Goal: Task Accomplishment & Management: Complete application form

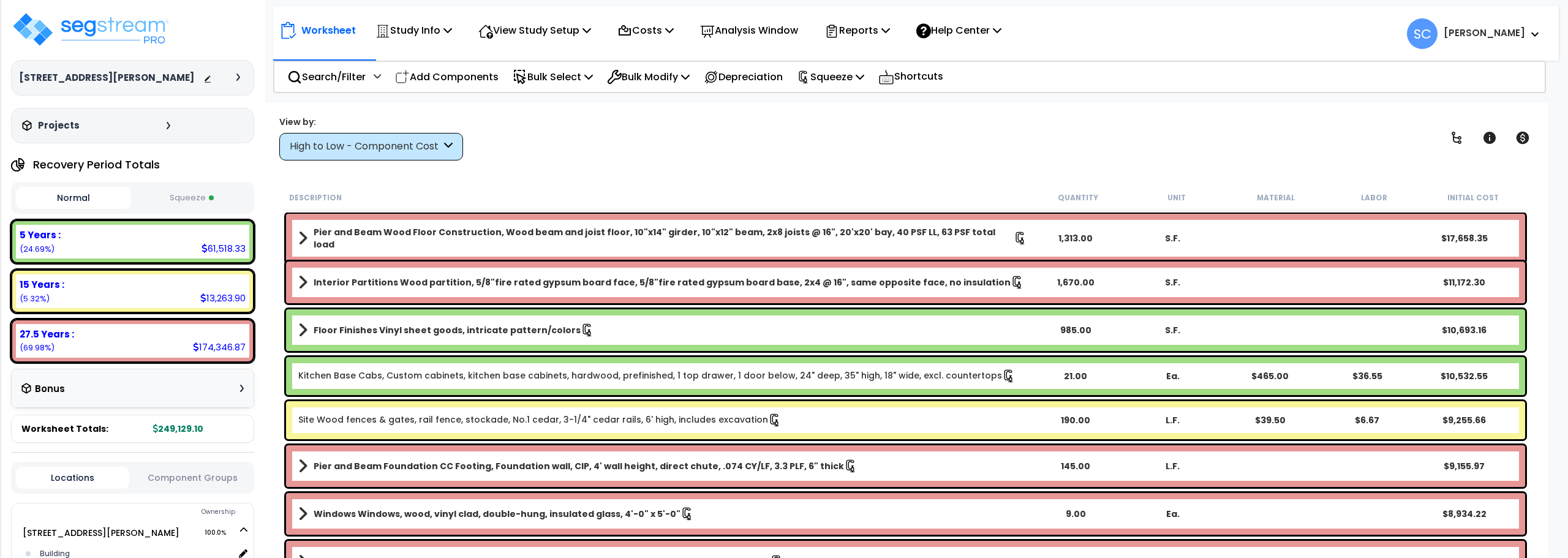
select select "2023"
click at [117, 15] on img at bounding box center [90, 29] width 160 height 36
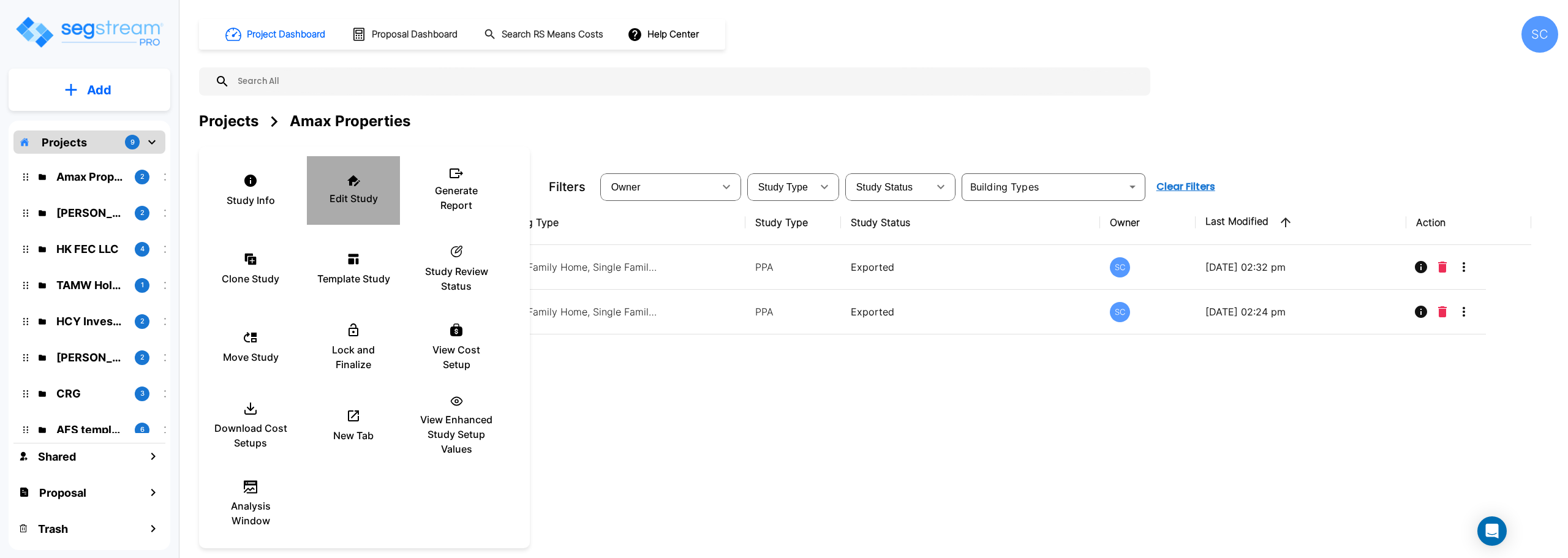
click at [342, 194] on p "Edit Study" at bounding box center [353, 198] width 48 height 15
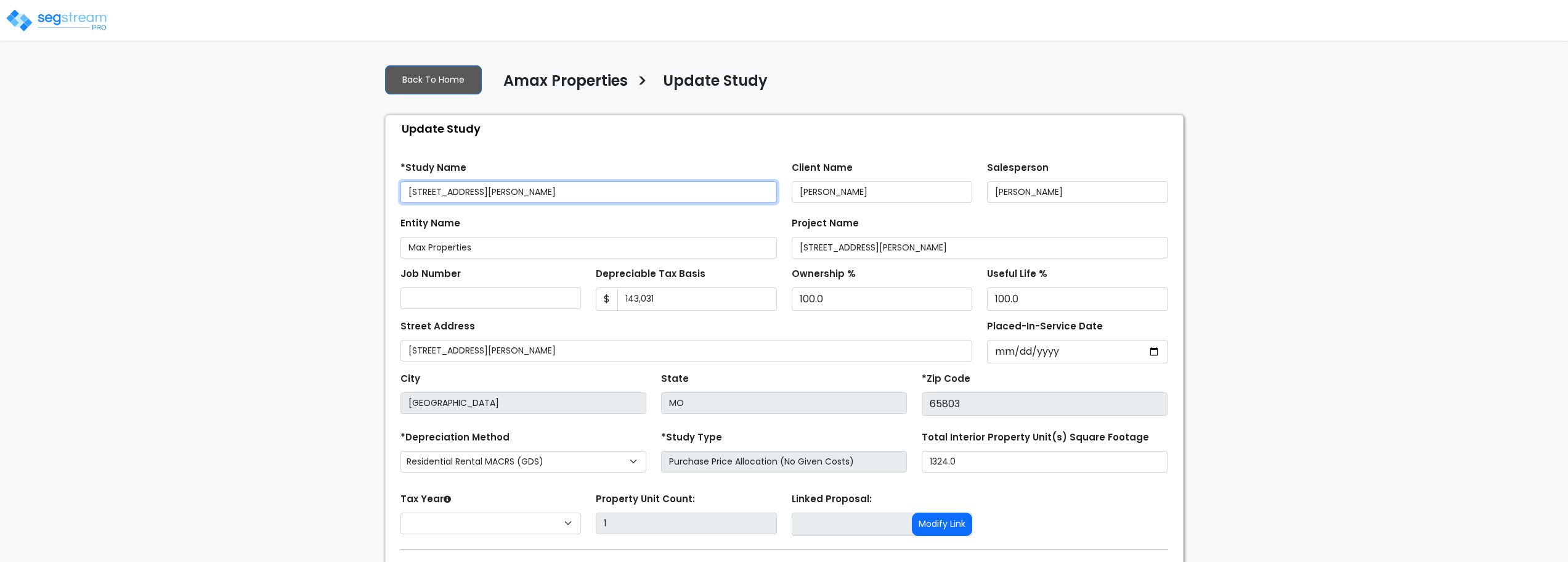
select select "2023"
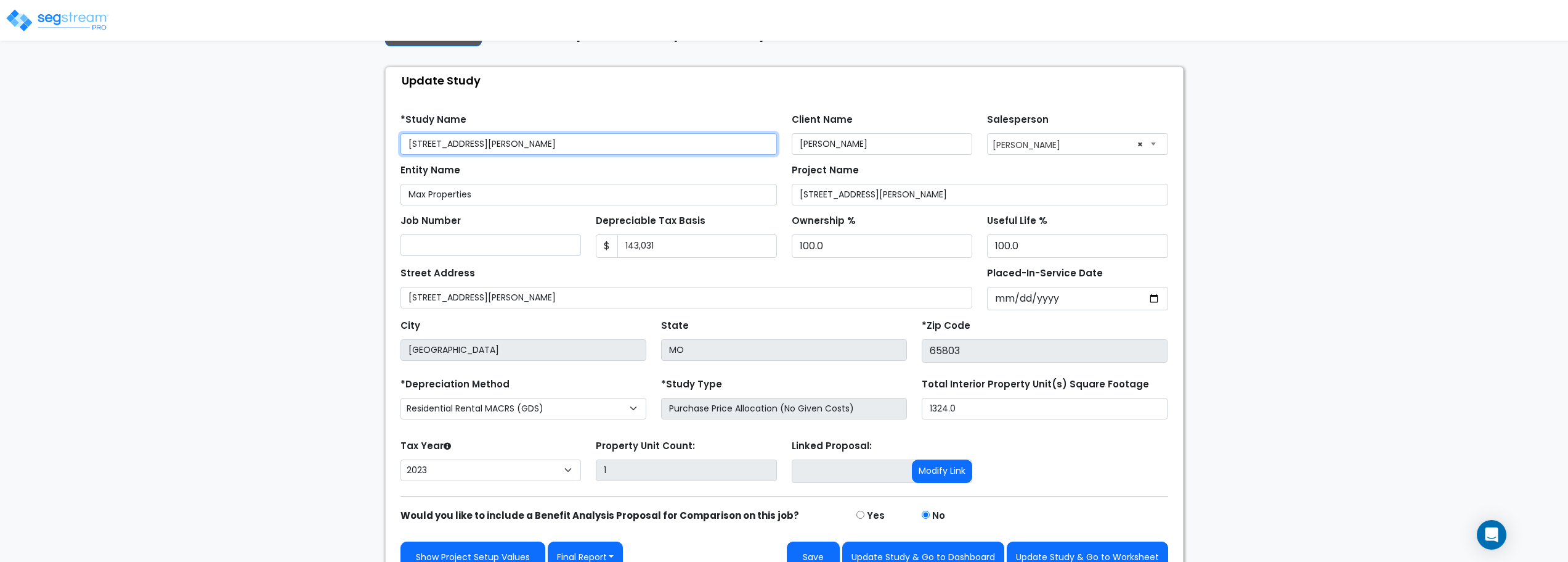
scroll to position [70, 0]
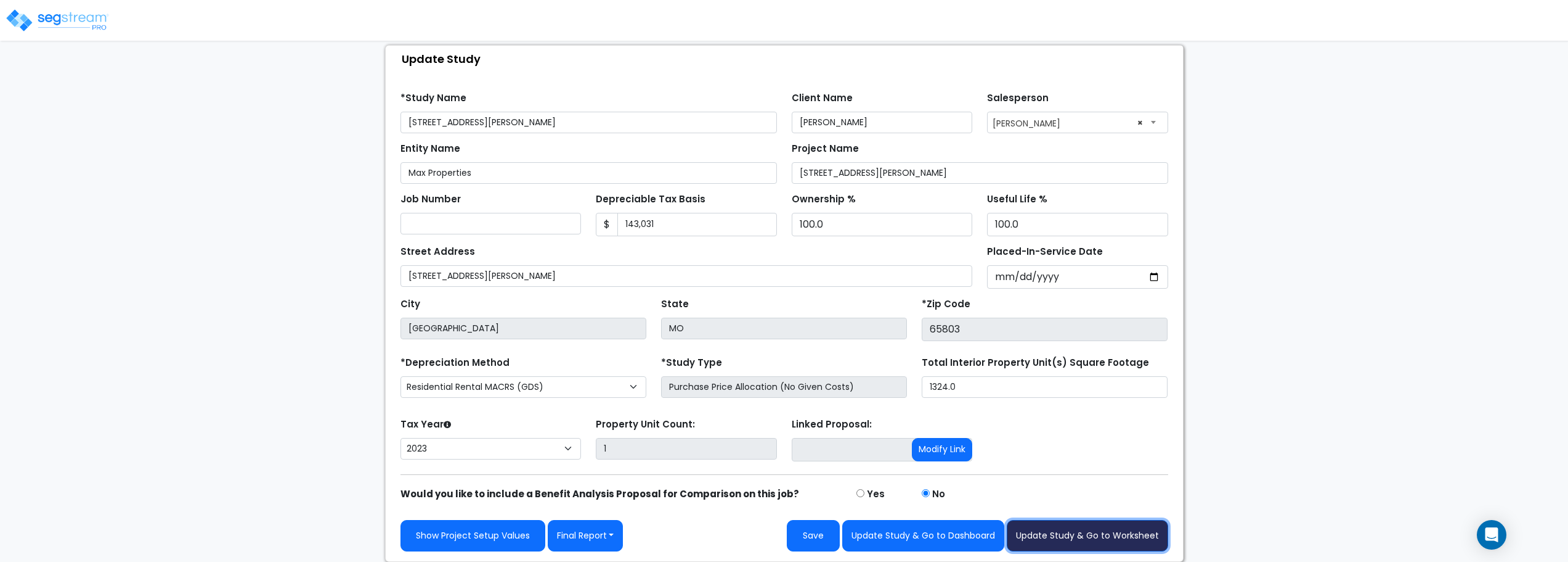
click at [1081, 536] on button "Update Study & Go to Worksheet" at bounding box center [1088, 536] width 161 height 32
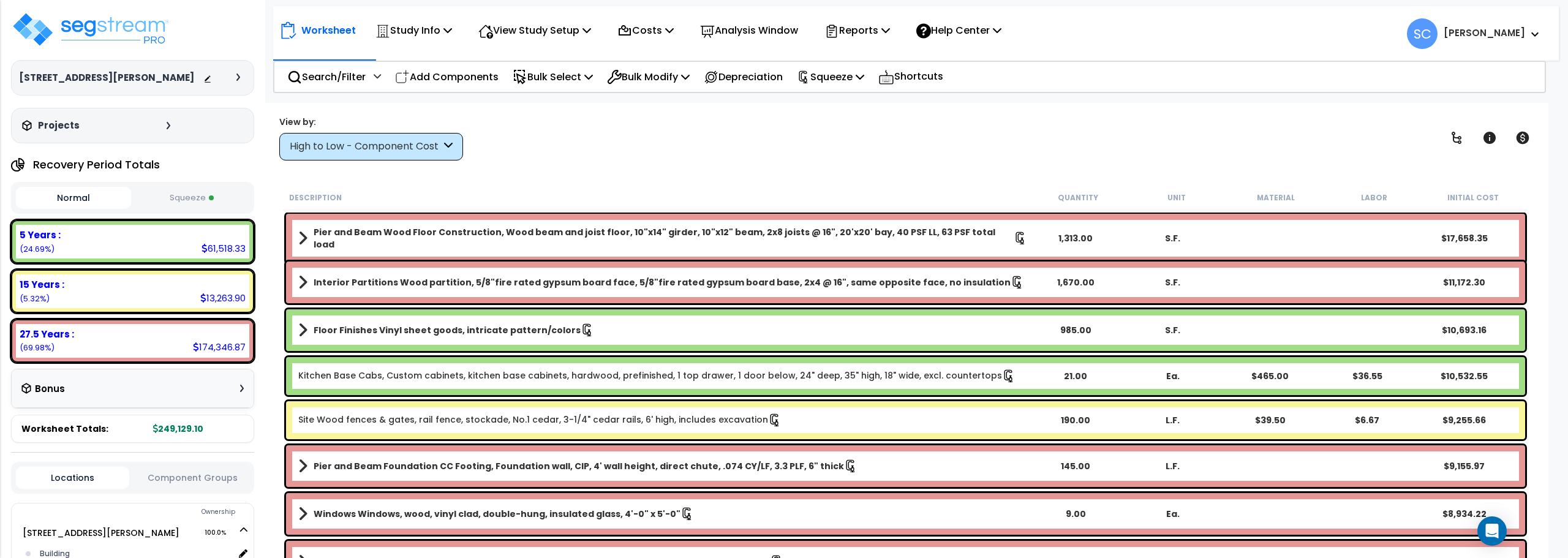
click at [192, 197] on button "Squeeze" at bounding box center [192, 197] width 115 height 21
click at [214, 76] on div at bounding box center [224, 77] width 43 height 12
click at [209, 75] on icon at bounding box center [208, 79] width 9 height 9
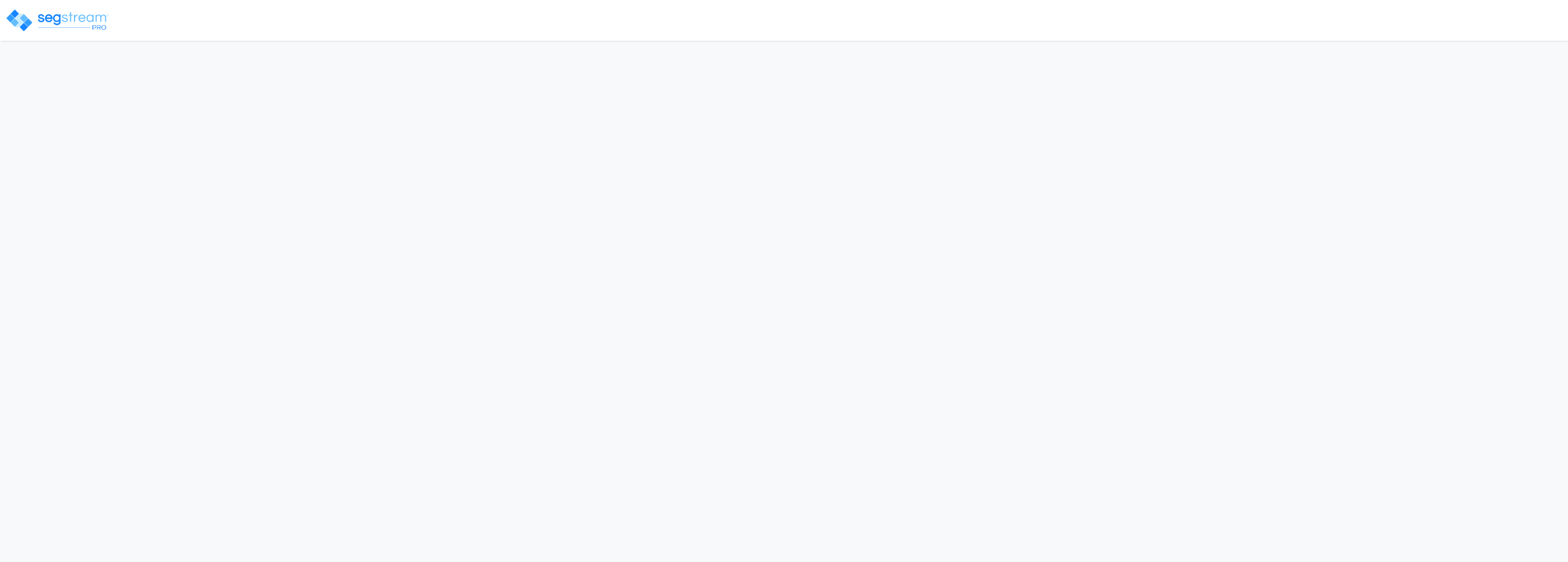
select select "2023"
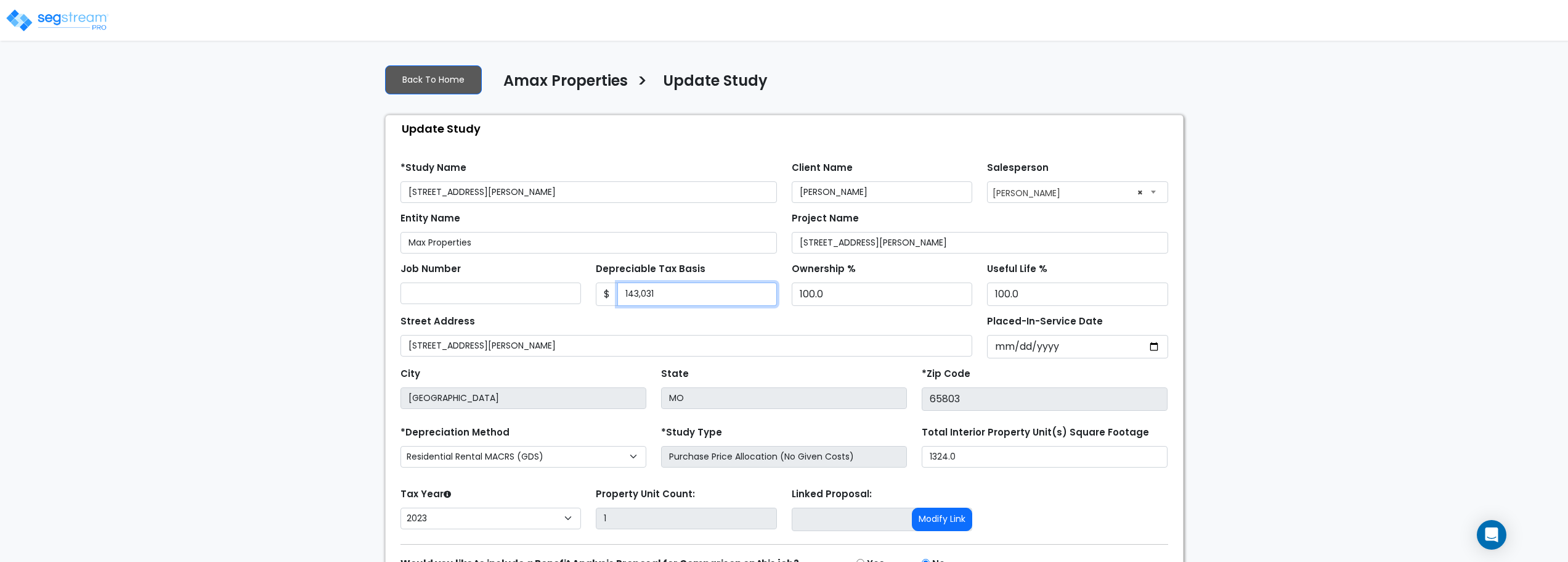
click at [693, 288] on input "143,031" at bounding box center [697, 294] width 160 height 23
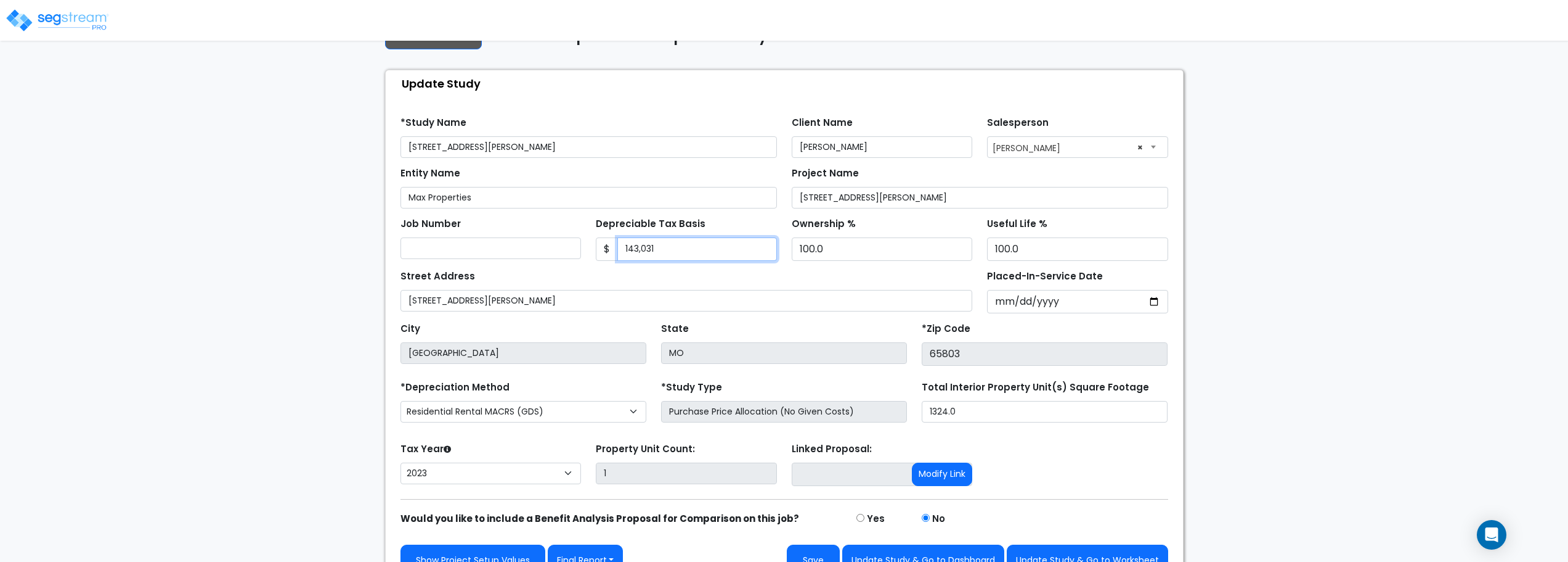
scroll to position [70, 0]
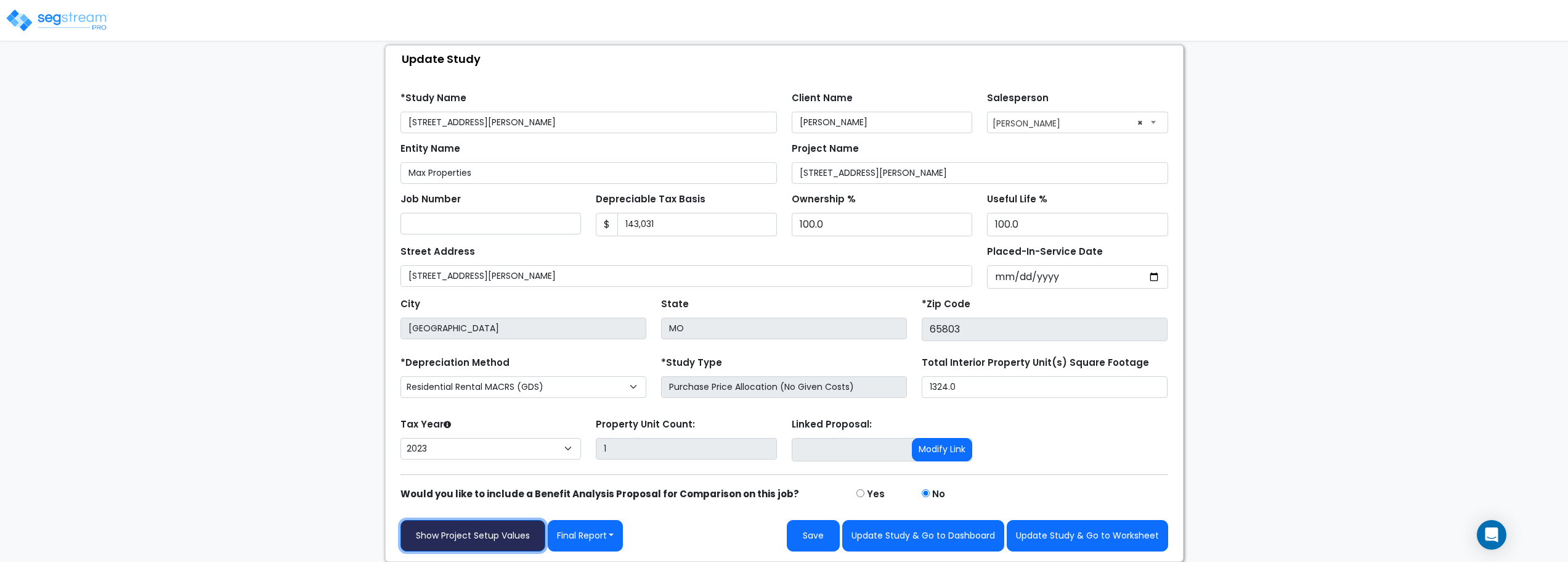
click at [511, 536] on link "Show Project Setup Values" at bounding box center [473, 536] width 145 height 32
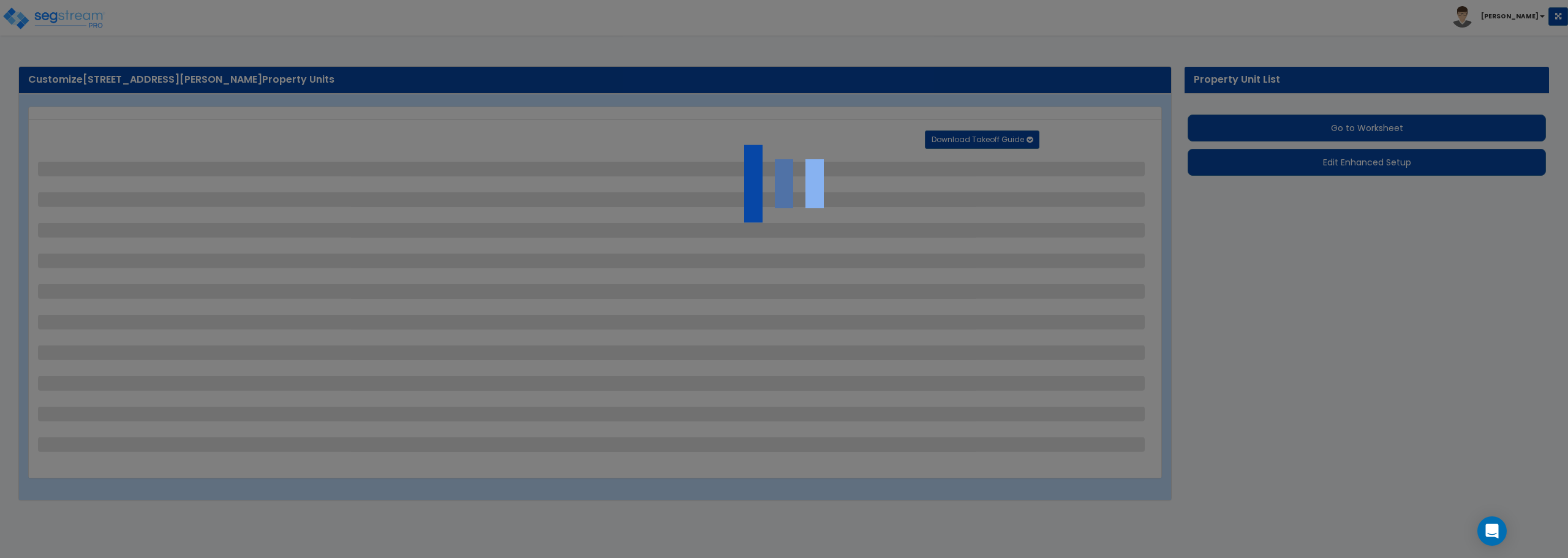
select select "2"
select select "1"
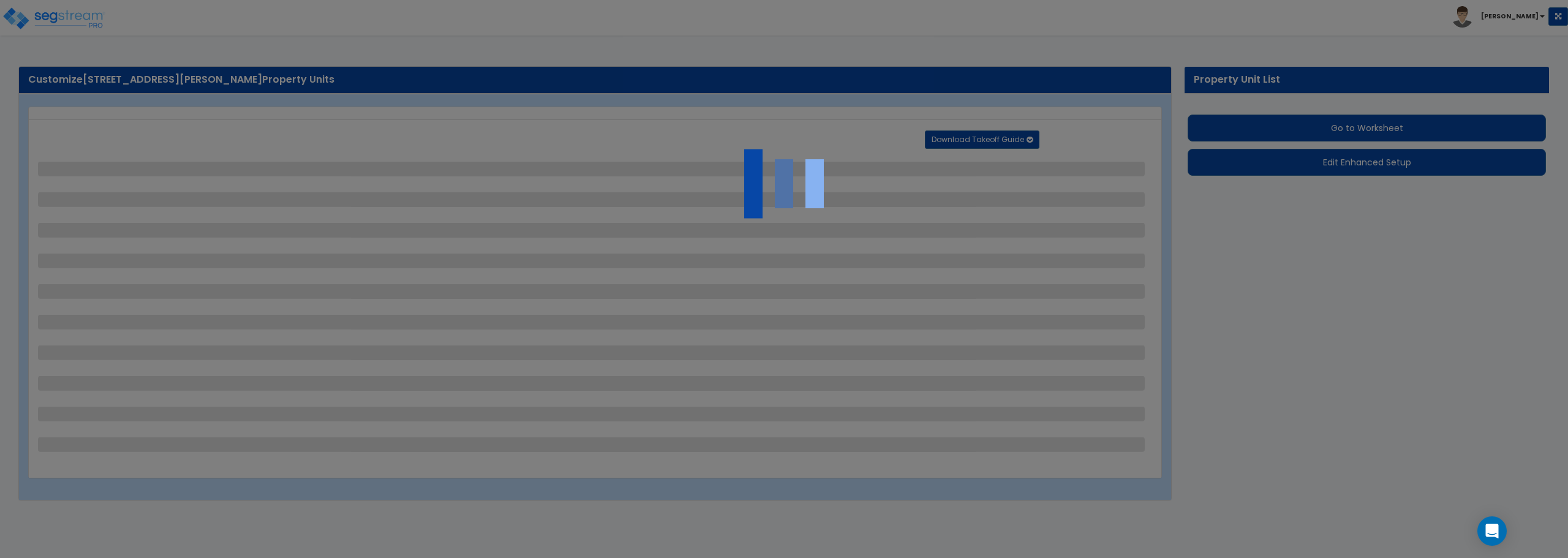
select select "1"
select select "9"
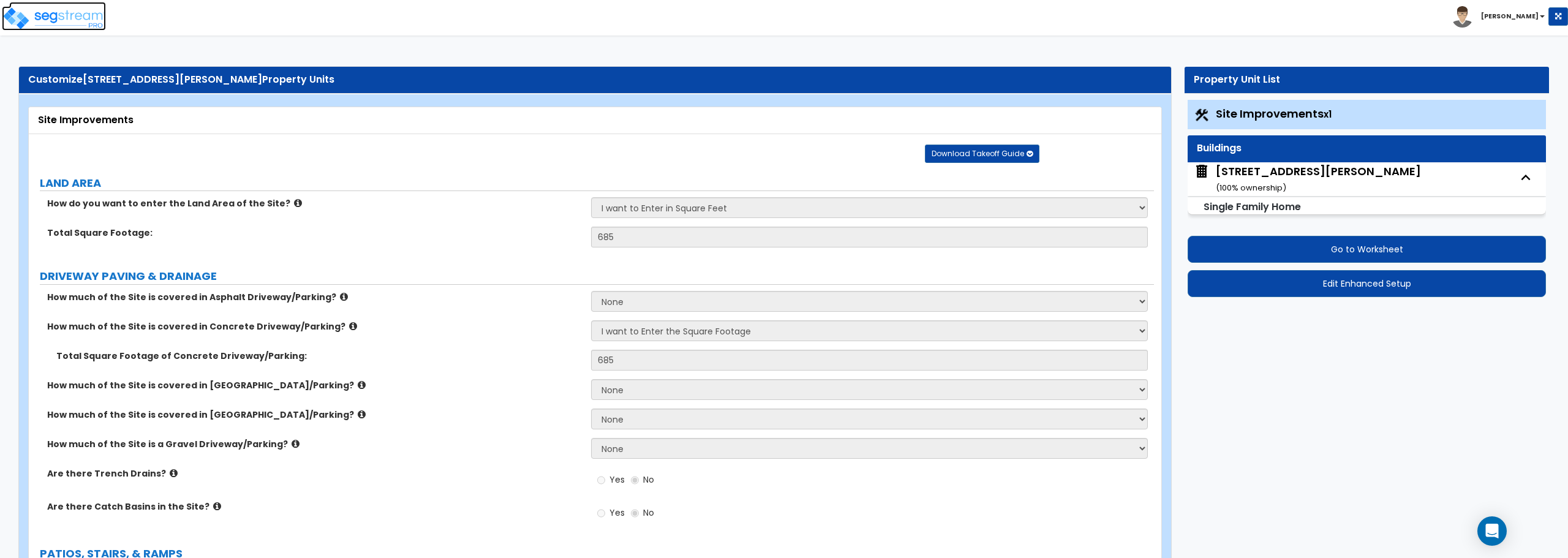
click at [59, 25] on img at bounding box center [54, 18] width 104 height 25
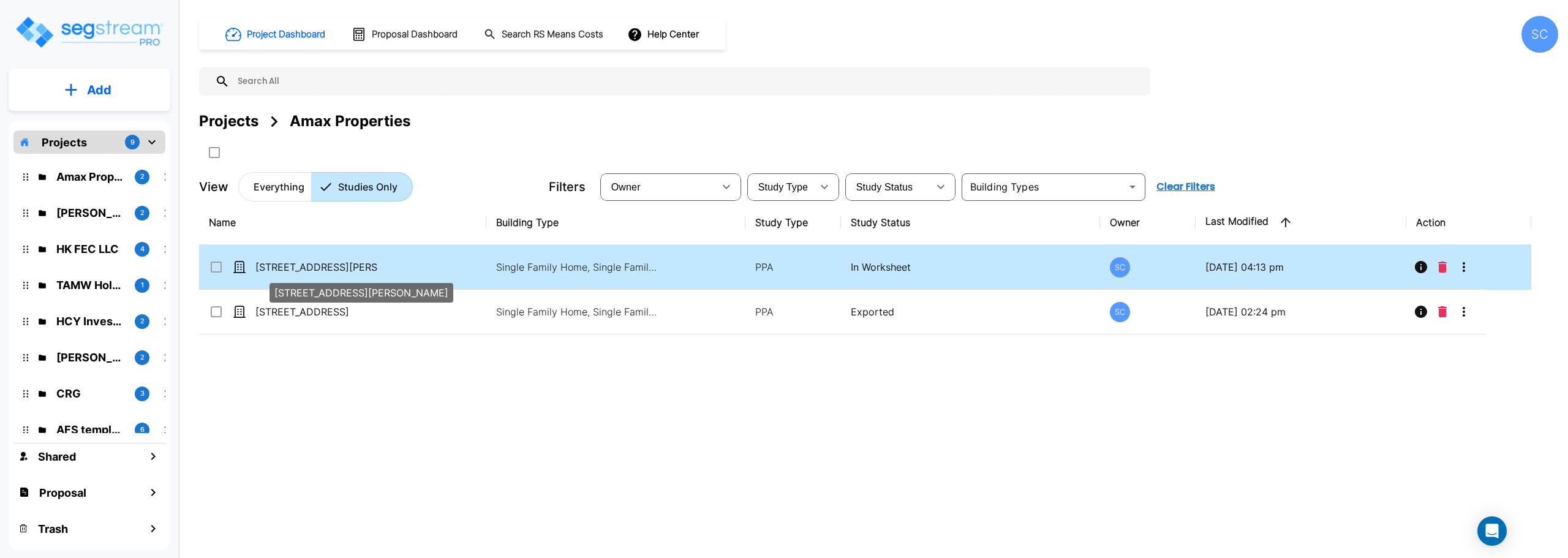
click at [294, 269] on p "[STREET_ADDRESS][PERSON_NAME]" at bounding box center [317, 267] width 122 height 15
checkbox input "false"
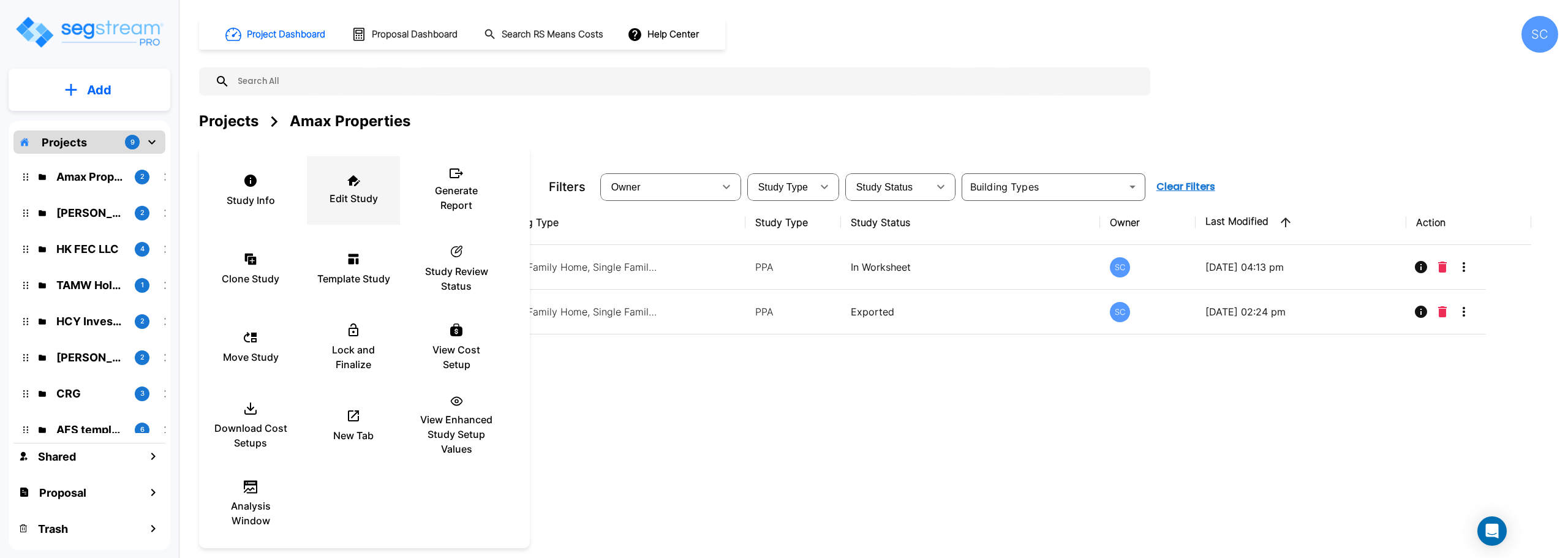
click at [345, 205] on p "Edit Study" at bounding box center [353, 198] width 48 height 15
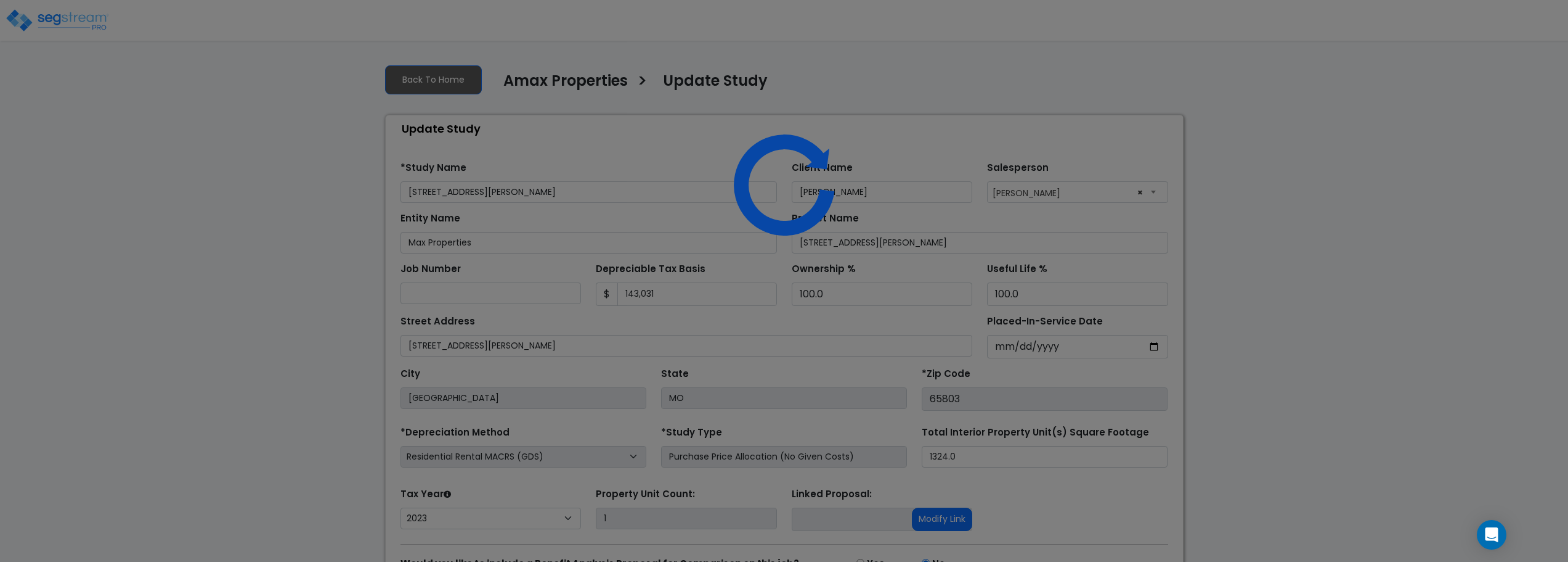
select select "2023"
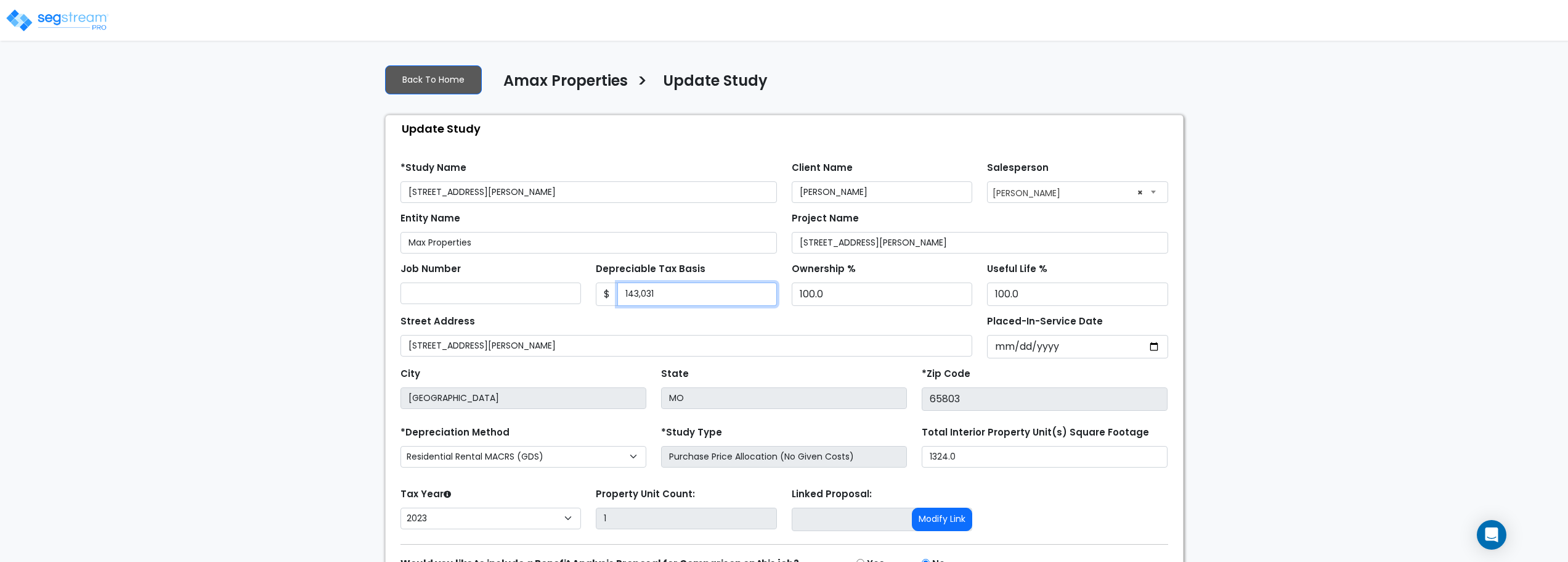
drag, startPoint x: 705, startPoint y: 303, endPoint x: 517, endPoint y: 292, distance: 188.3
click at [517, 292] on div "Job Number Depreciable Tax Basis $ 143,031 Ownership % 100.0" at bounding box center [784, 279] width 783 height 52
click at [540, 266] on div "Job Number" at bounding box center [490, 282] width 181 height 45
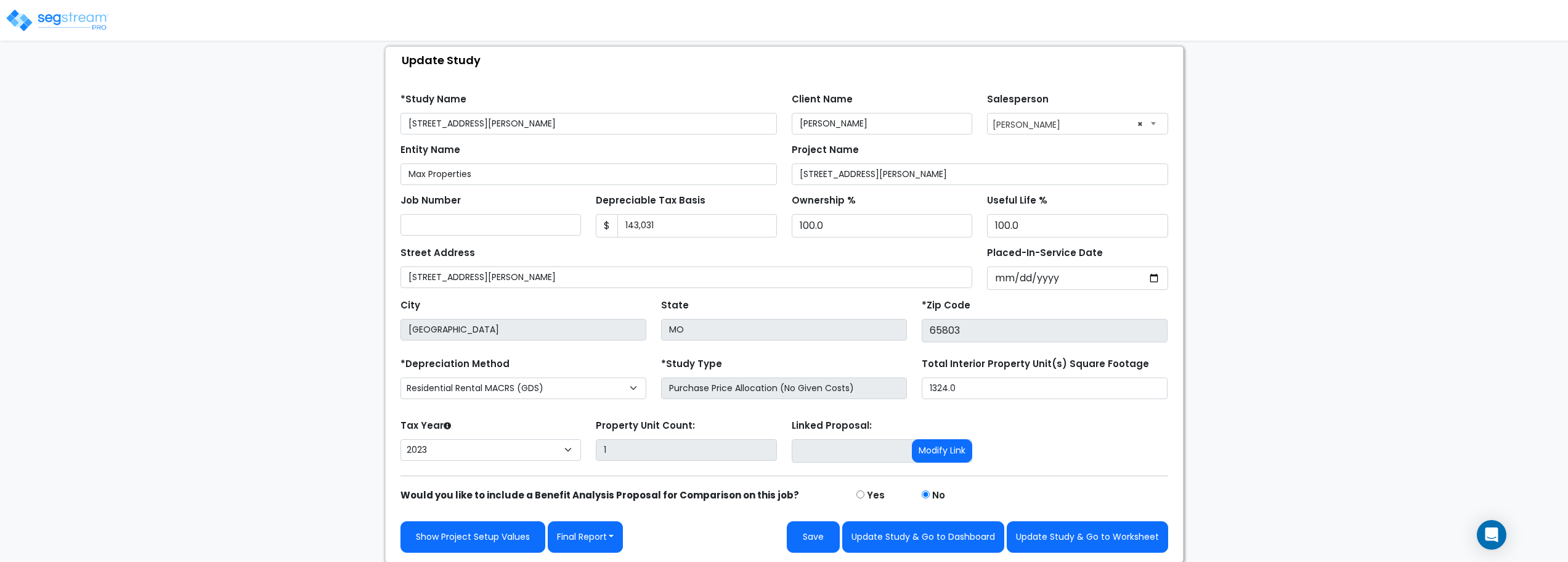
scroll to position [70, 0]
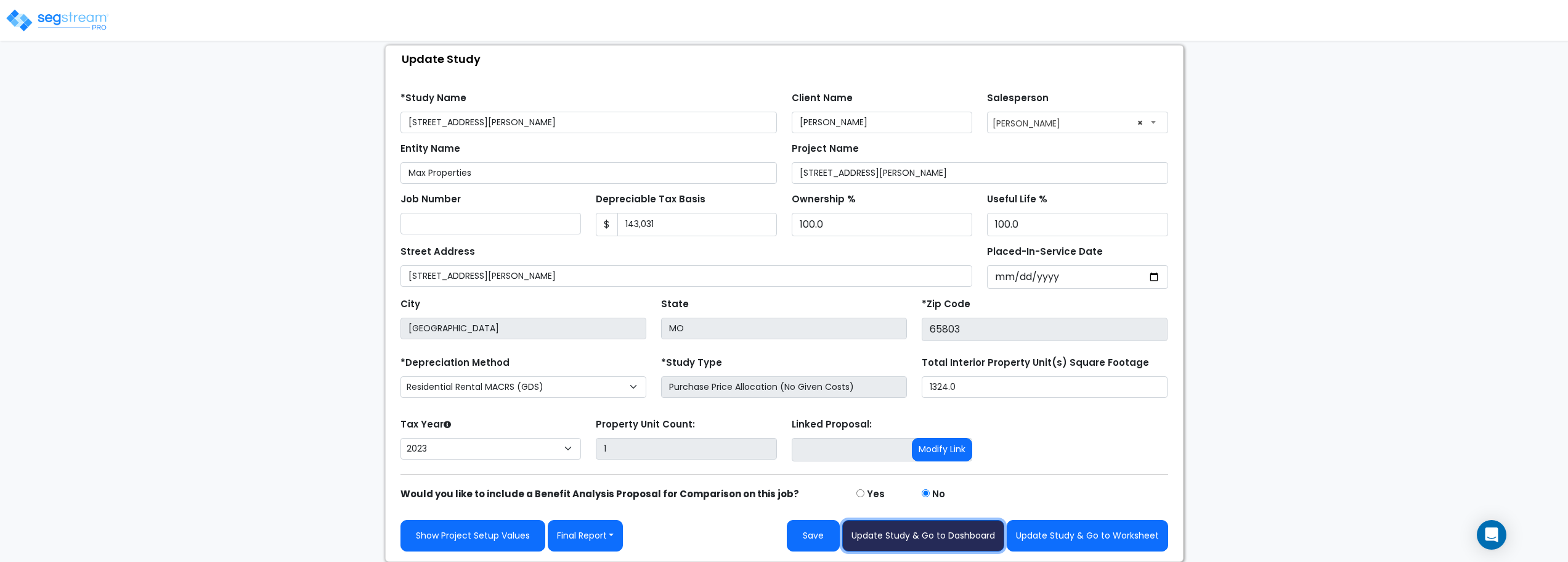
click at [902, 533] on button "Update Study & Go to Dashboard" at bounding box center [923, 536] width 162 height 32
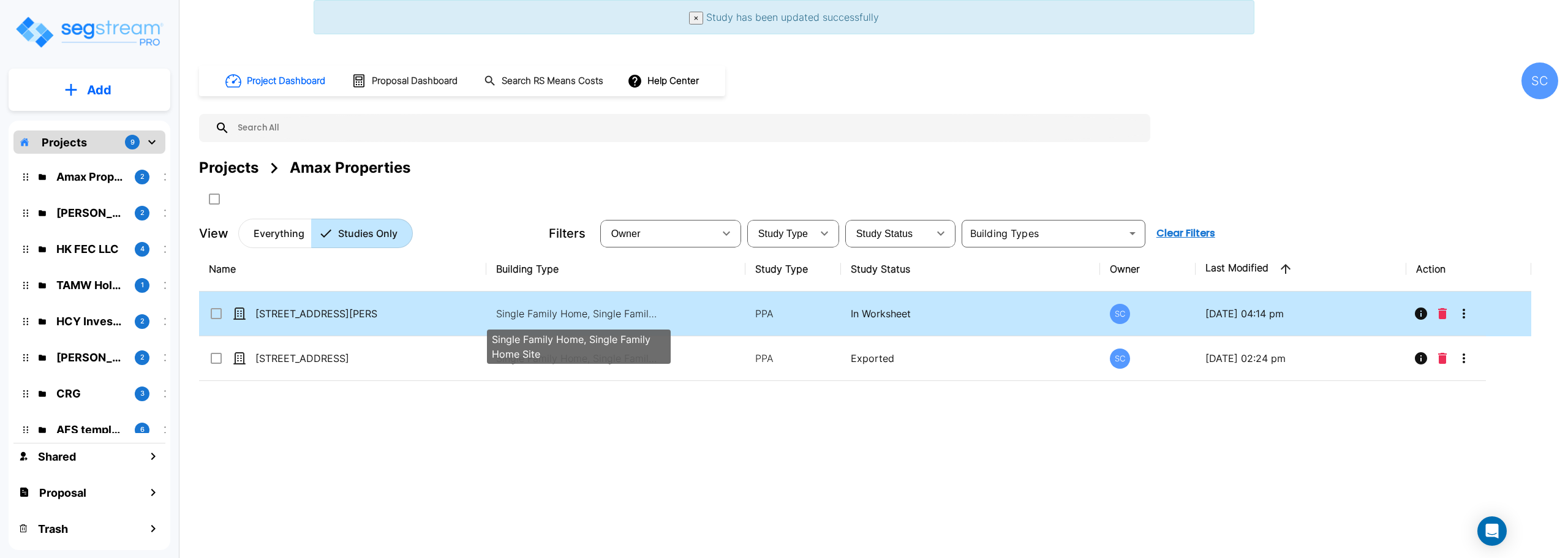
click at [529, 317] on p "Single Family Home, Single Family Home Site" at bounding box center [579, 313] width 165 height 15
checkbox input "true"
click at [529, 317] on p "Single Family Home, Single Family Home Site" at bounding box center [579, 313] width 165 height 15
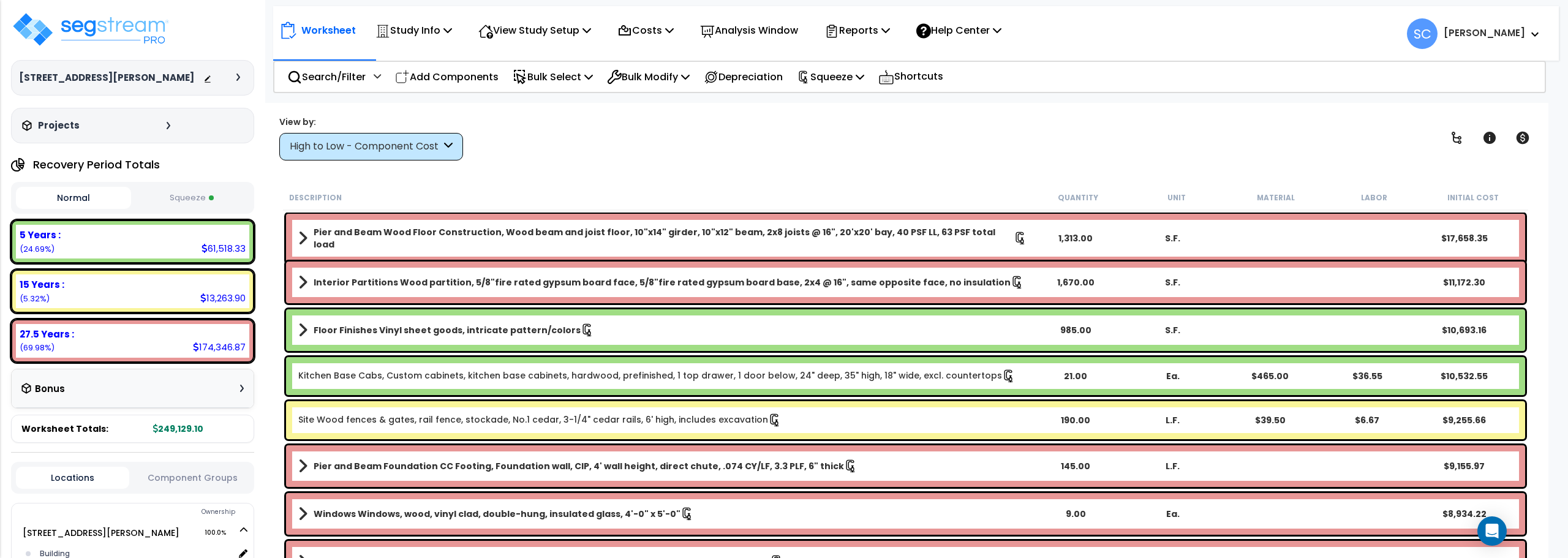
click at [200, 202] on button "Squeeze" at bounding box center [192, 197] width 115 height 21
click at [206, 82] on icon at bounding box center [208, 79] width 9 height 9
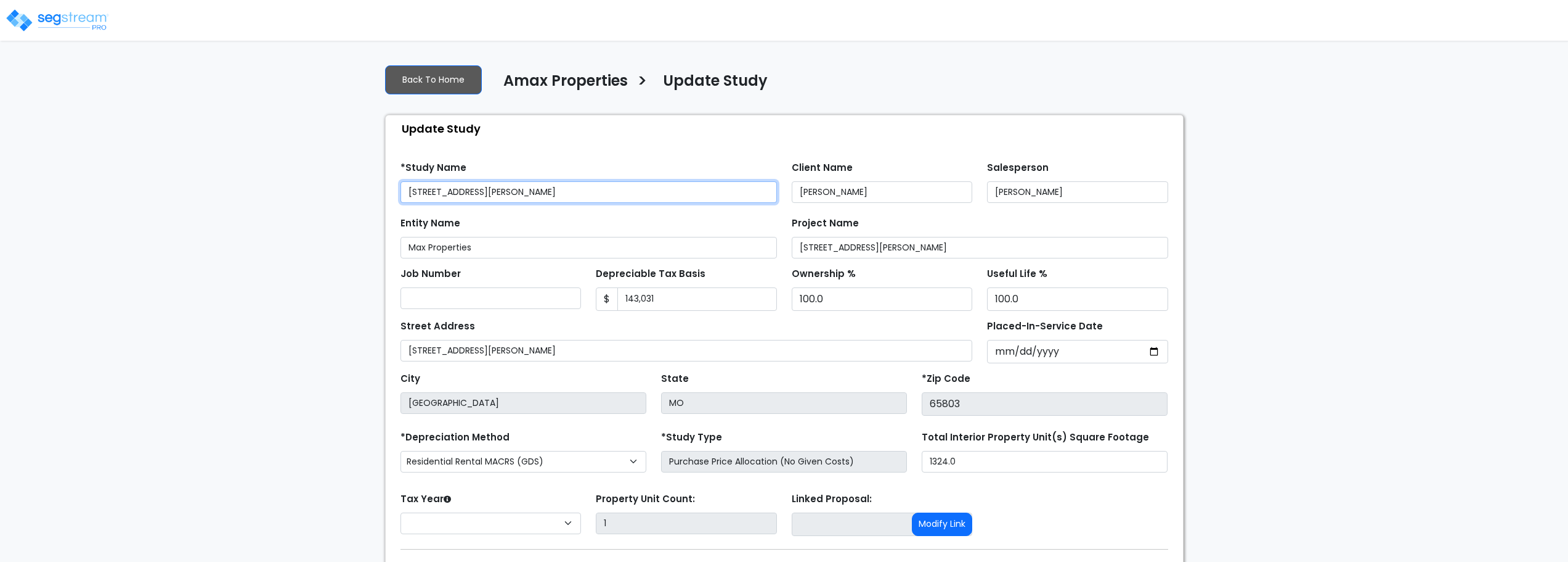
select select "2023"
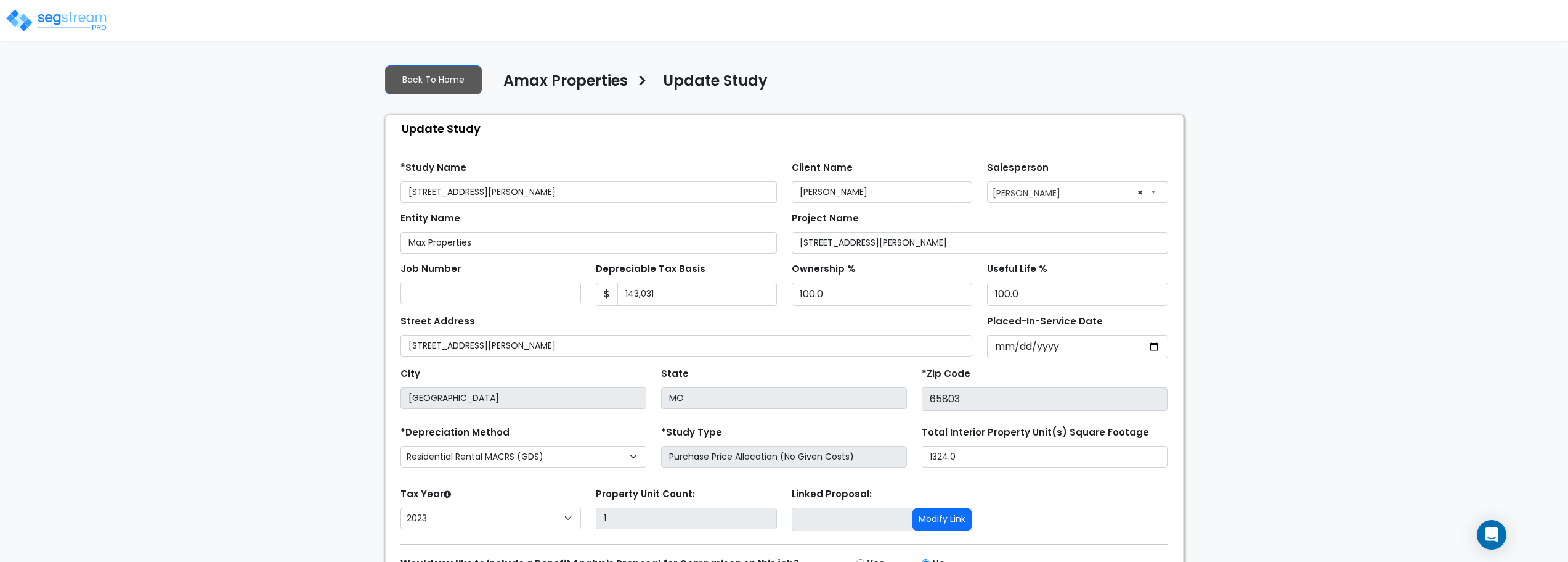
click at [692, 76] on h4 "Update Study" at bounding box center [715, 82] width 105 height 21
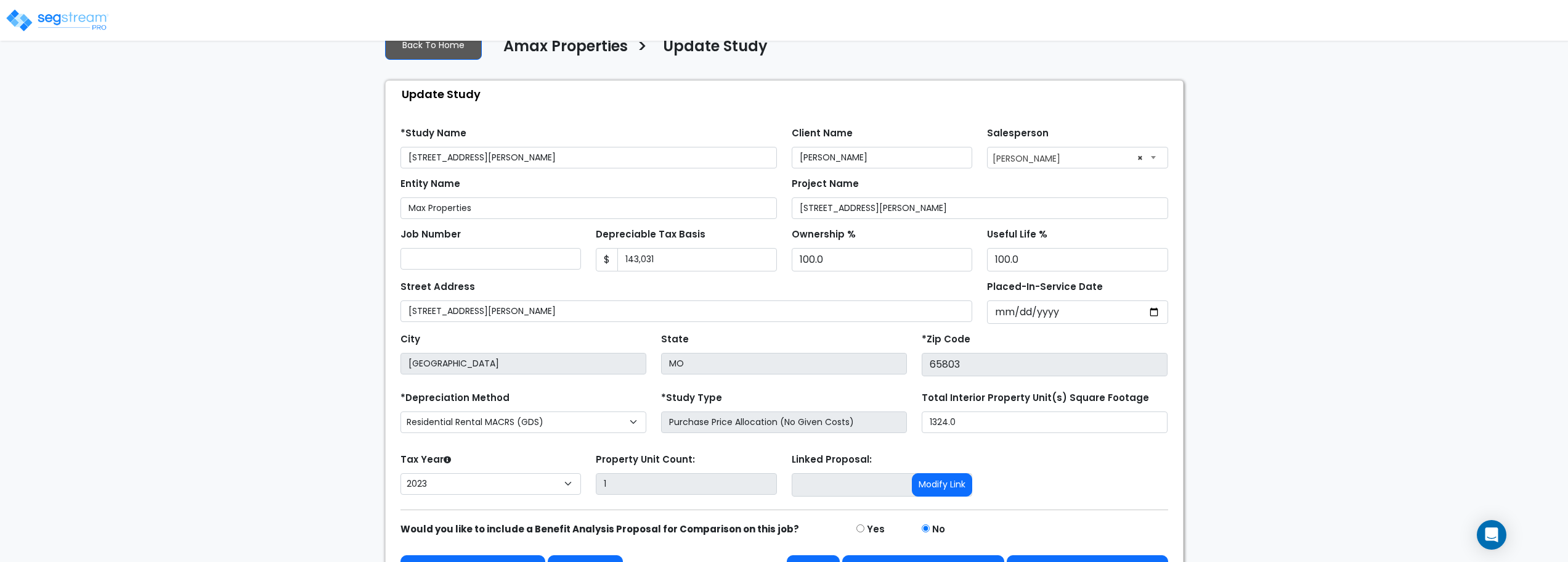
scroll to position [70, 0]
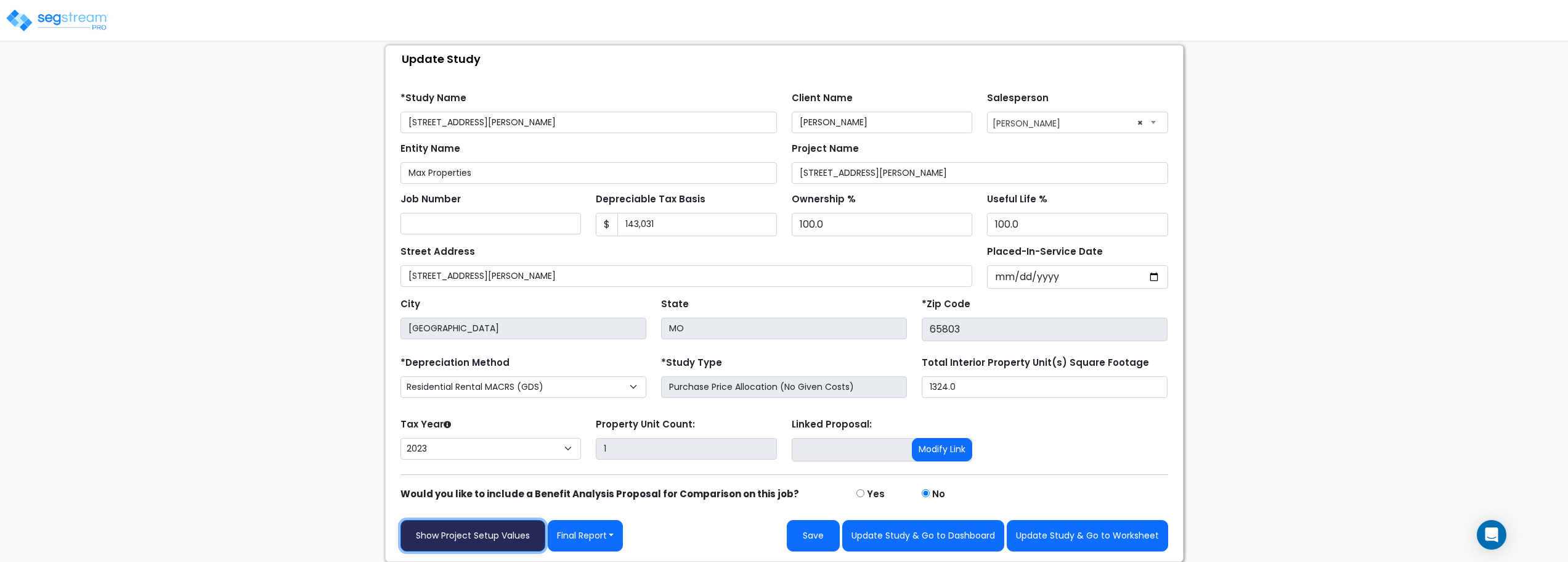
click at [433, 542] on link "Show Project Setup Values" at bounding box center [473, 536] width 145 height 32
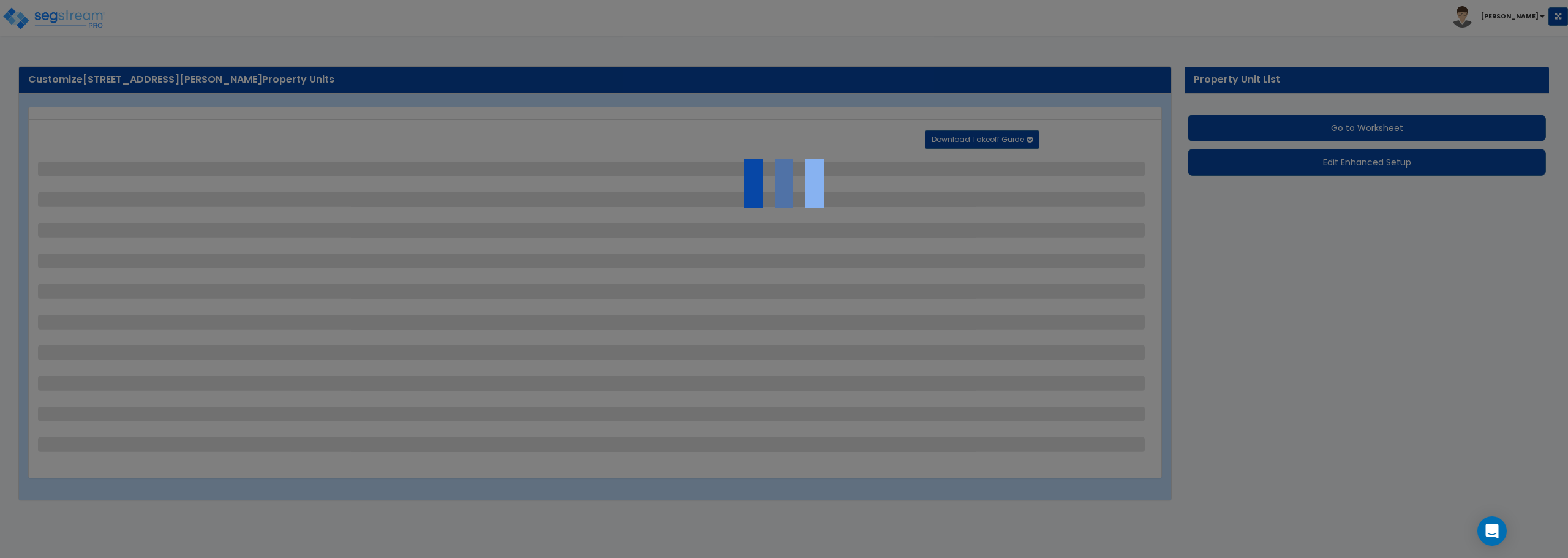
select select "2"
select select "1"
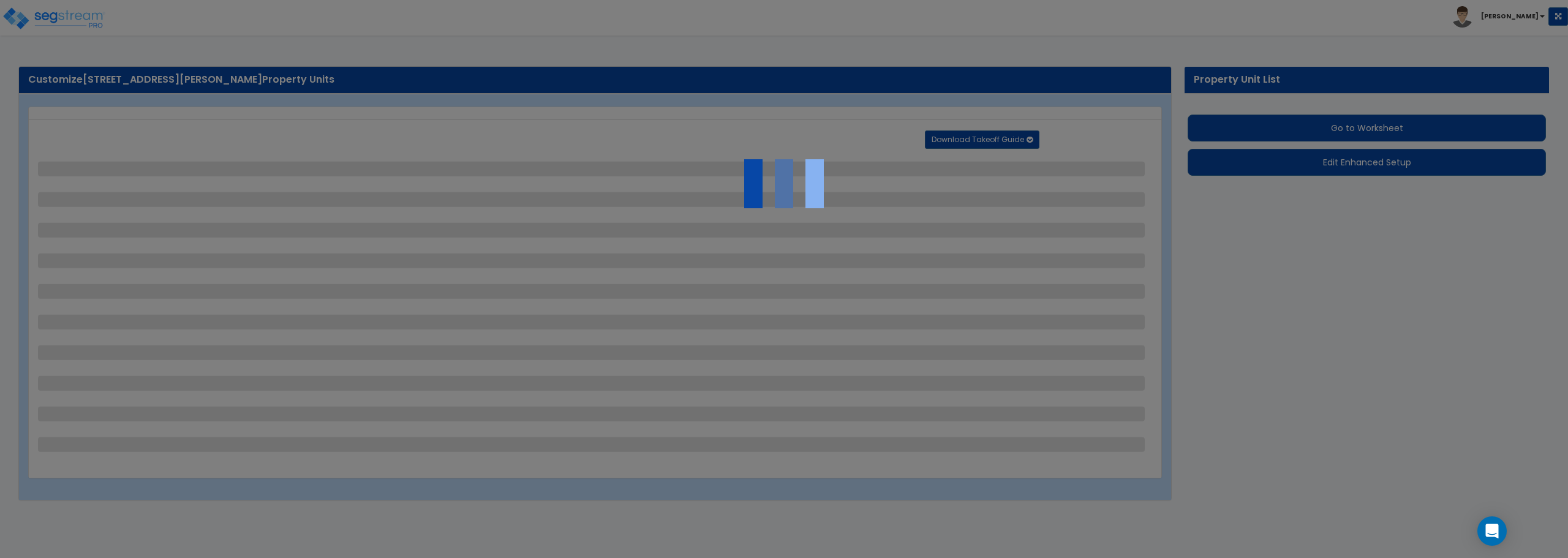
select select "1"
select select "9"
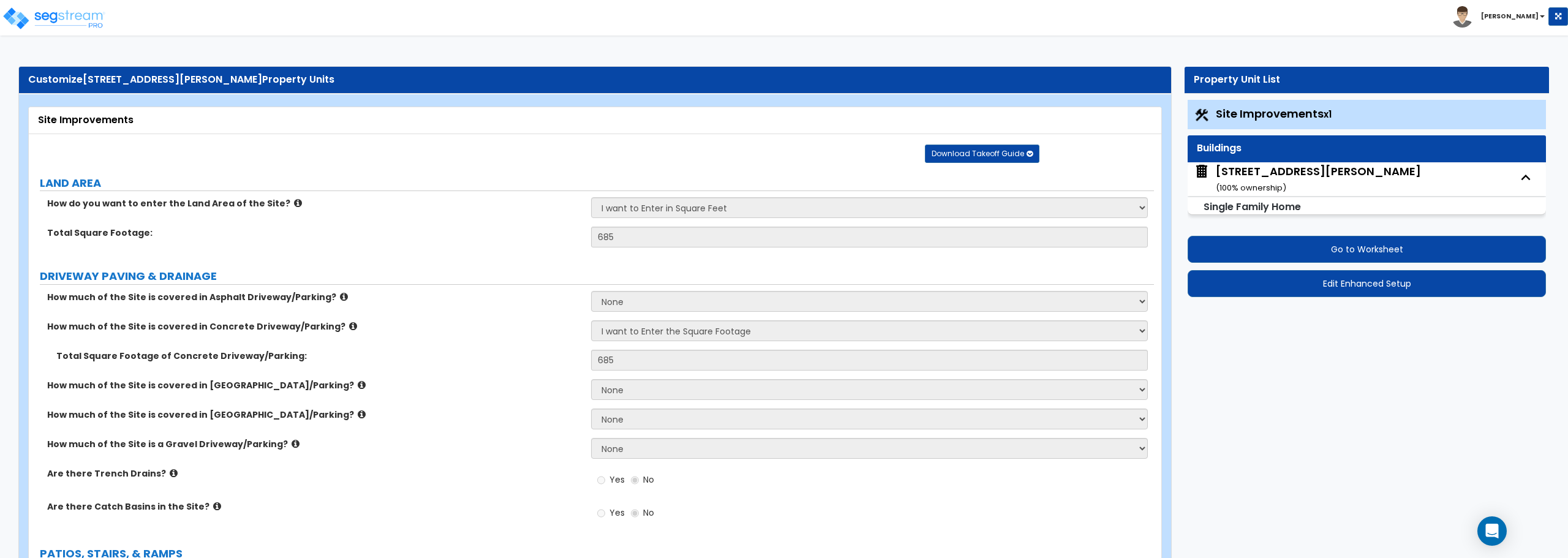
click at [1524, 178] on icon "button" at bounding box center [1525, 177] width 18 height 18
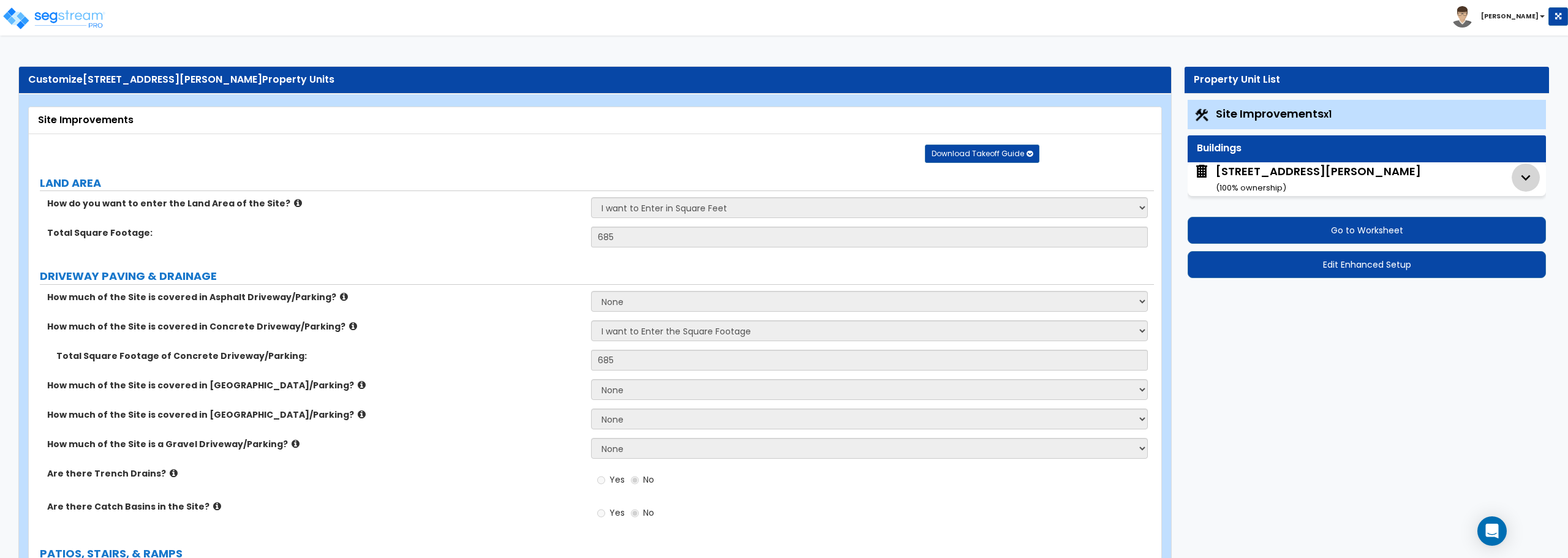
click at [1524, 178] on icon "button" at bounding box center [1526, 178] width 9 height 6
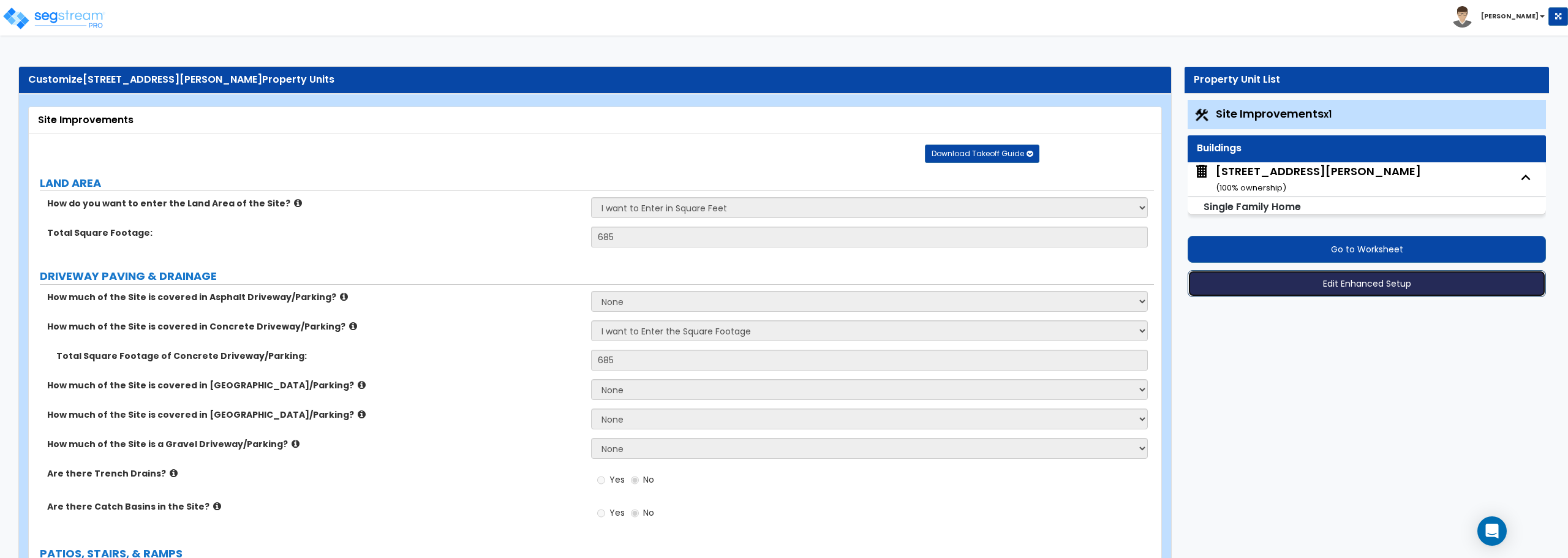
click at [1365, 281] on button "Edit Enhanced Setup" at bounding box center [1367, 283] width 358 height 27
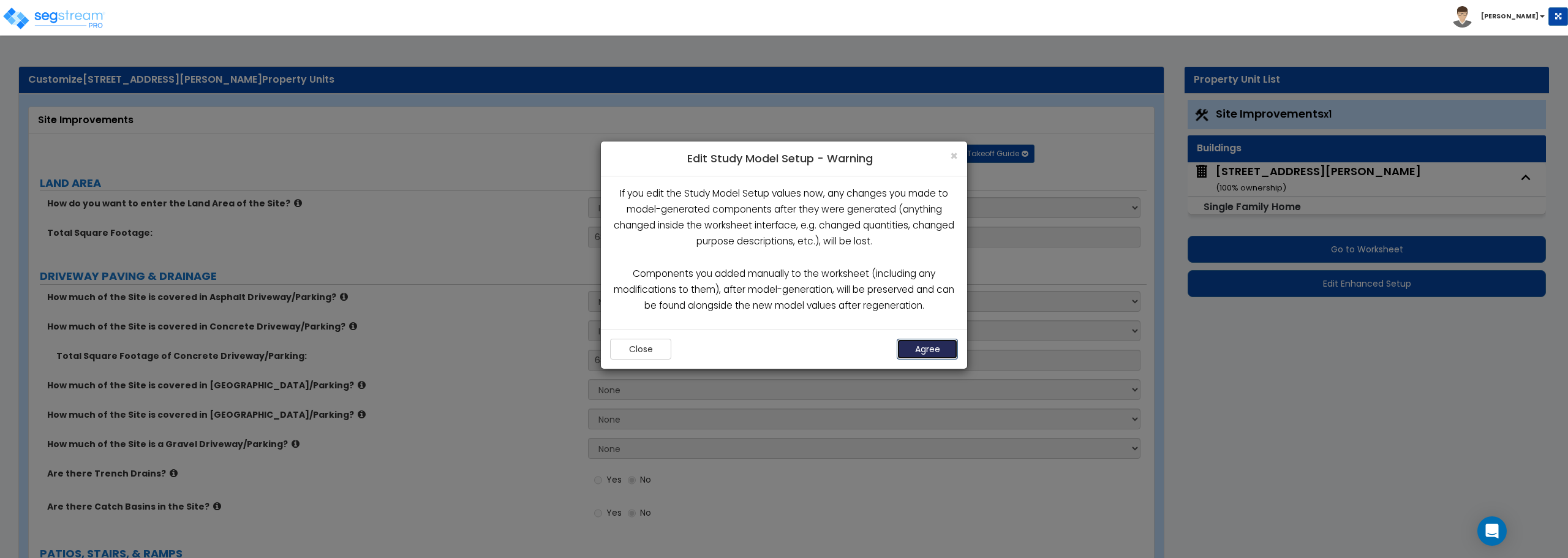
click at [924, 348] on button "Agree" at bounding box center [928, 349] width 61 height 21
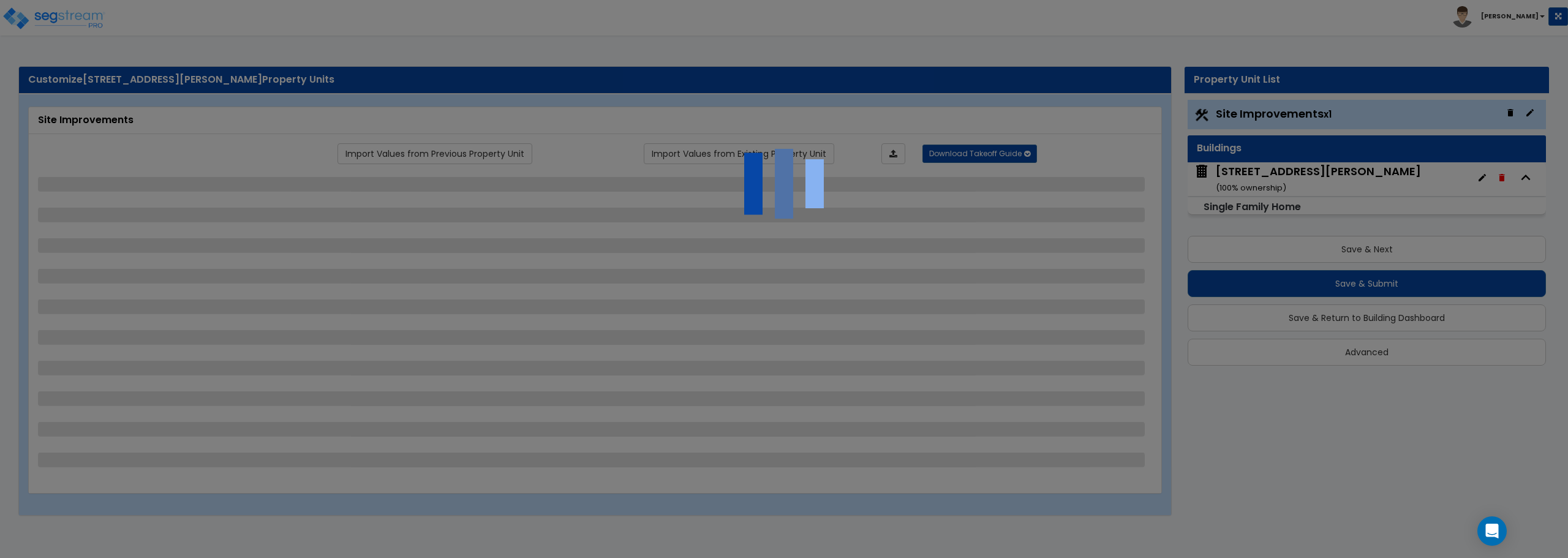
select select "2"
select select "1"
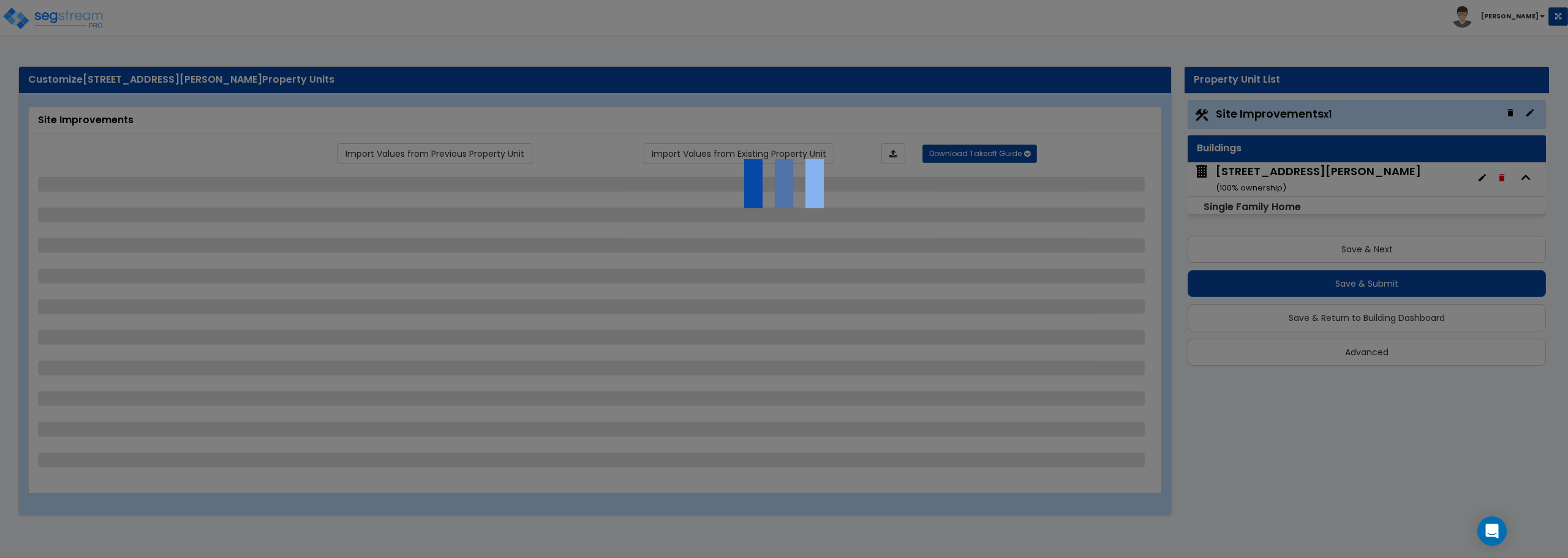
select select "1"
select select "9"
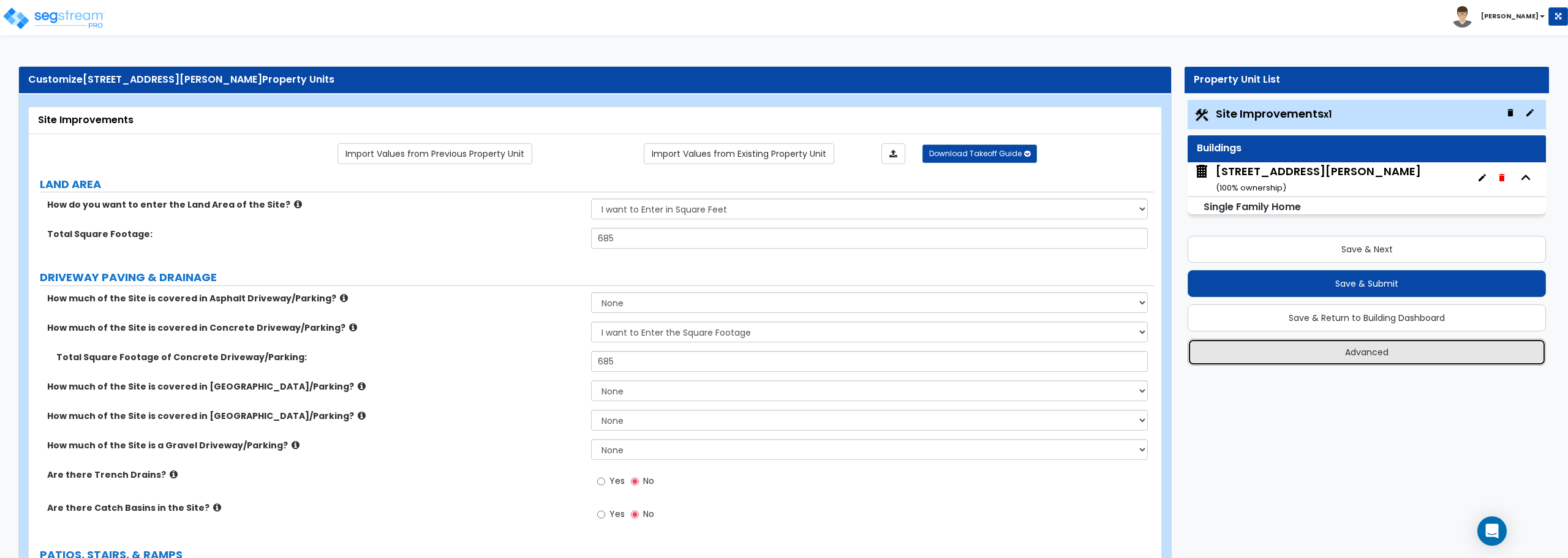
click at [1387, 344] on button "Advanced" at bounding box center [1367, 352] width 358 height 27
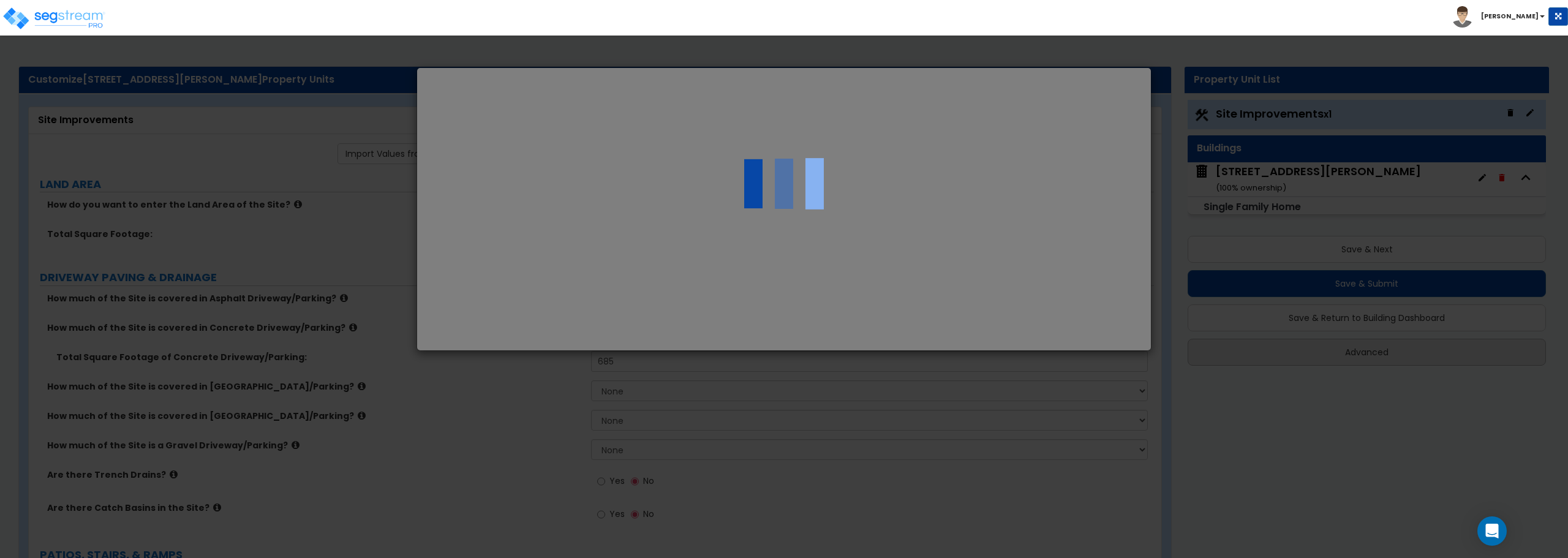
select select "MO"
select select "2023"
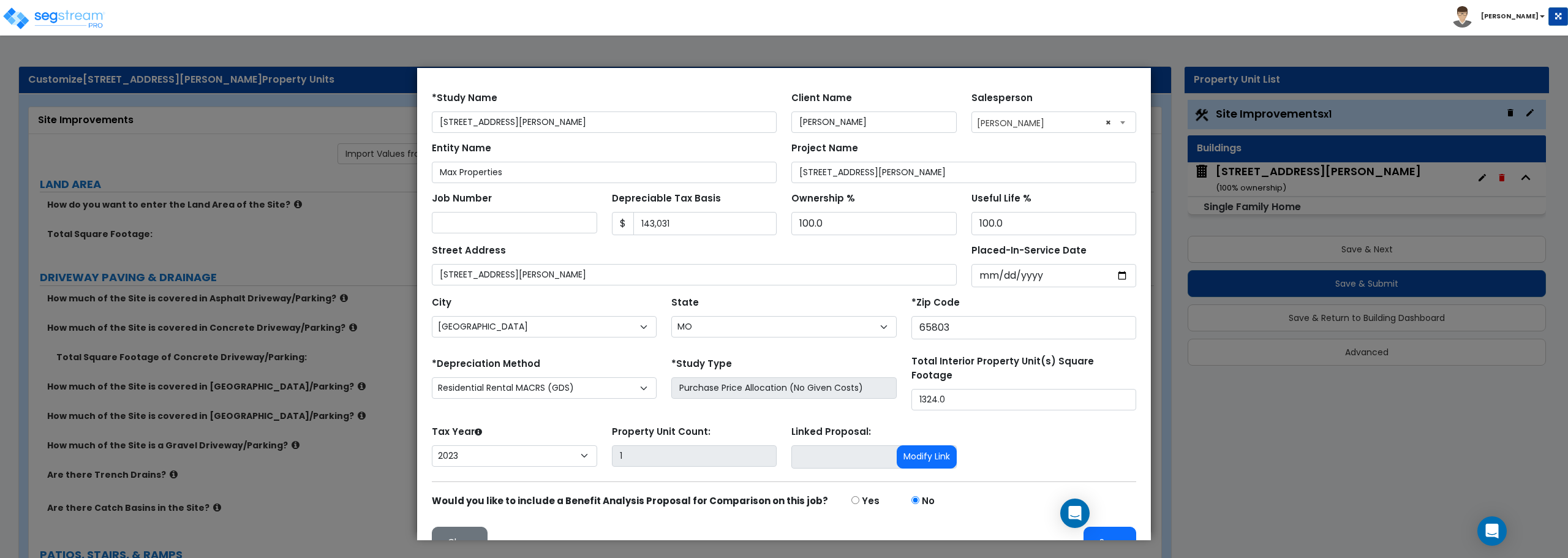
scroll to position [58, 0]
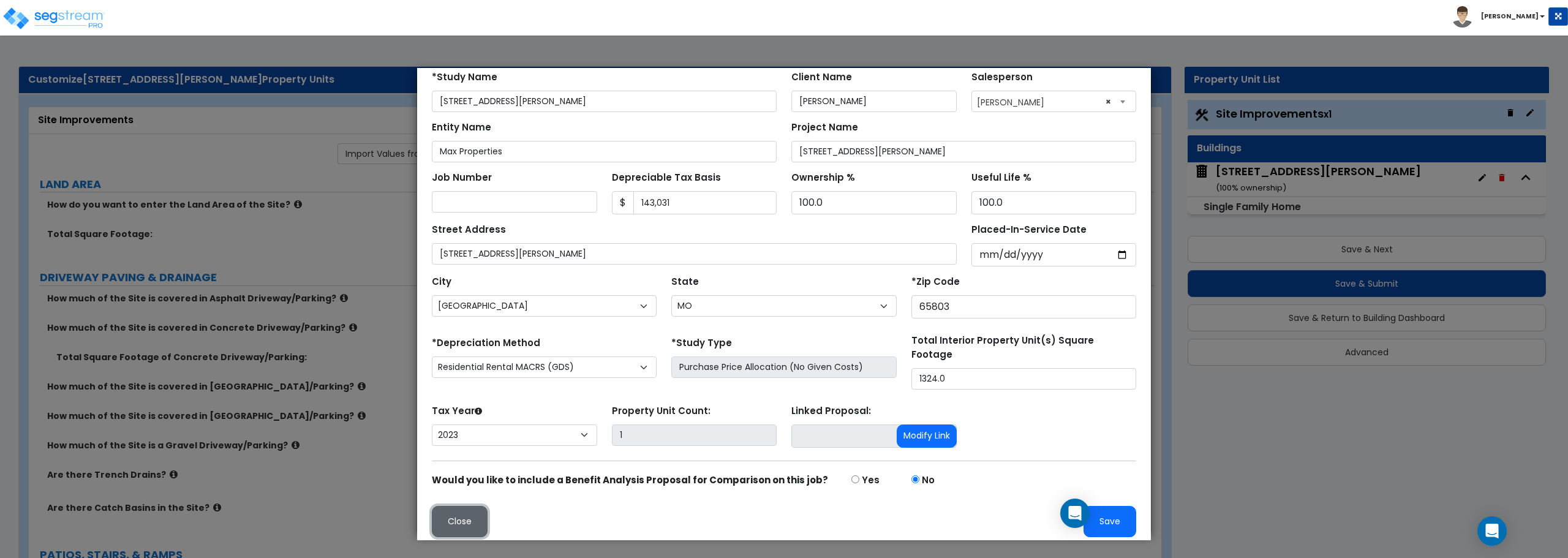
click at [455, 511] on button "Close" at bounding box center [460, 521] width 55 height 31
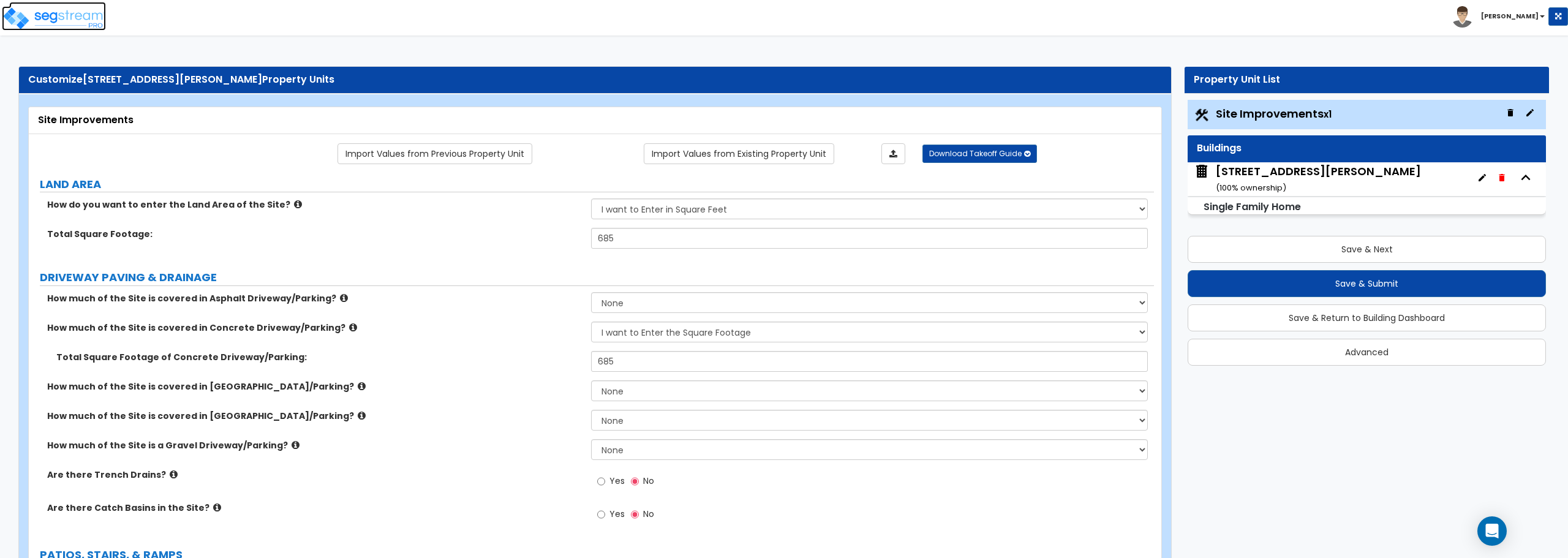
click at [62, 22] on img at bounding box center [54, 18] width 104 height 25
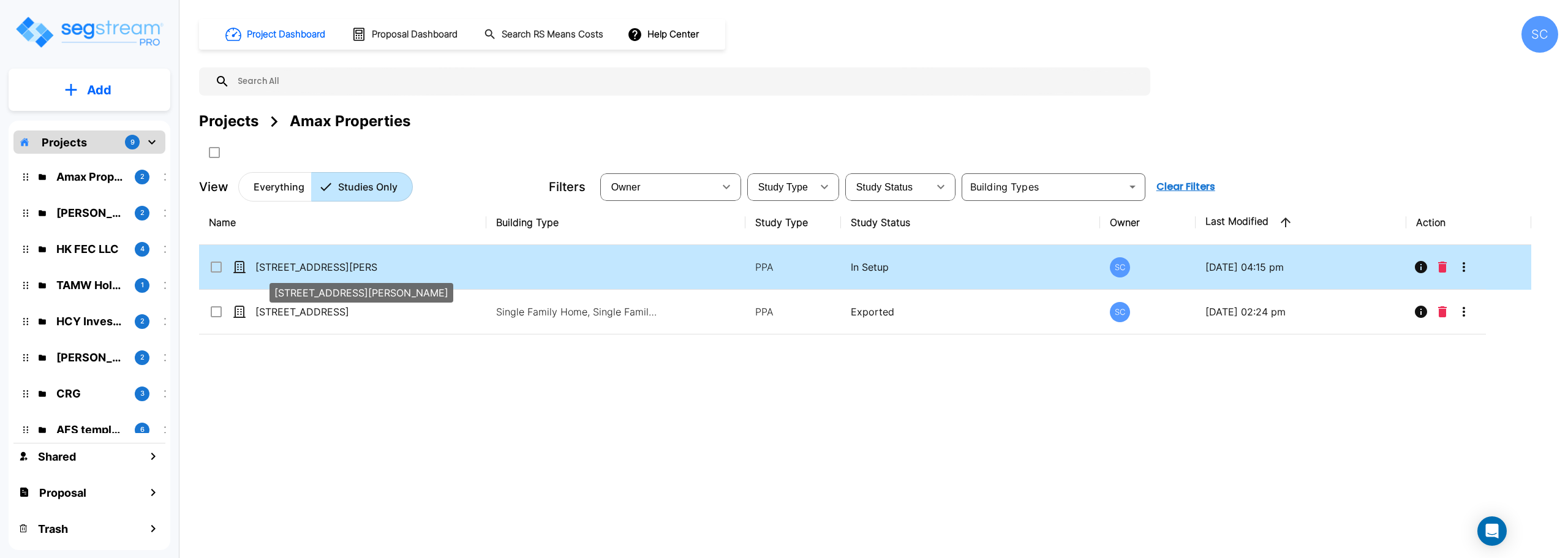
click at [314, 270] on p "[STREET_ADDRESS][PERSON_NAME]" at bounding box center [317, 267] width 122 height 15
click at [315, 267] on p "[STREET_ADDRESS][PERSON_NAME]" at bounding box center [317, 267] width 122 height 15
checkbox input "false"
click at [315, 267] on p "[STREET_ADDRESS][PERSON_NAME]" at bounding box center [317, 267] width 122 height 15
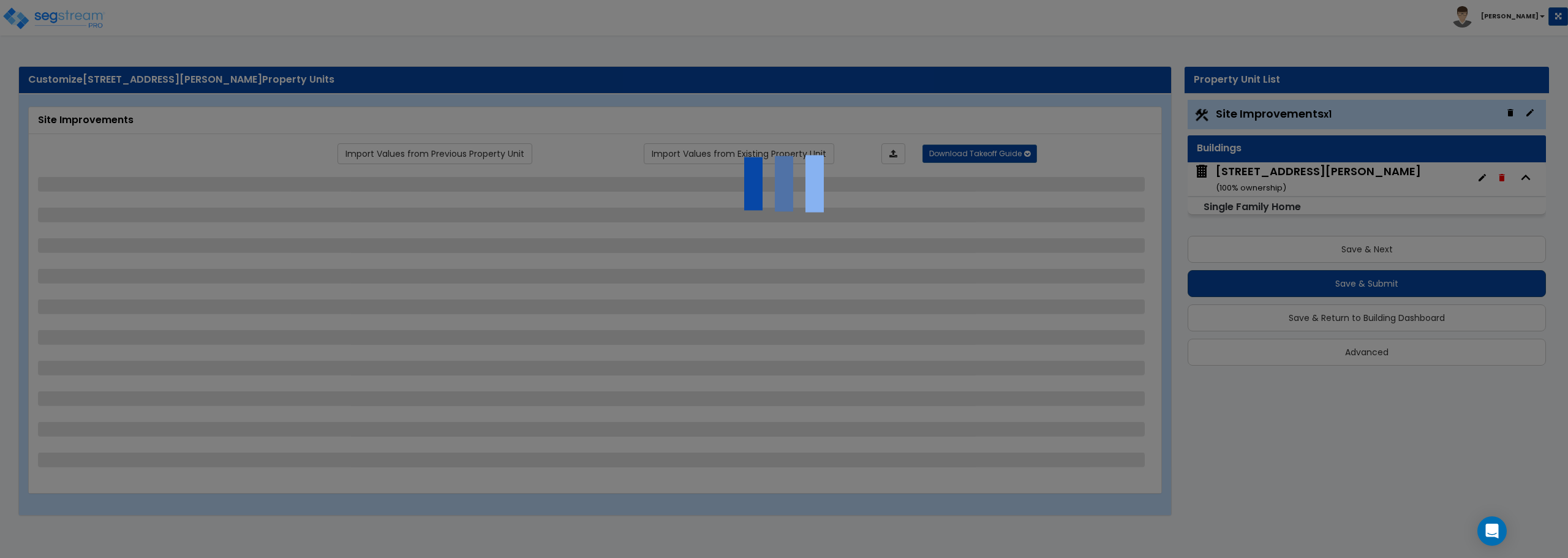
select select "2"
select select "1"
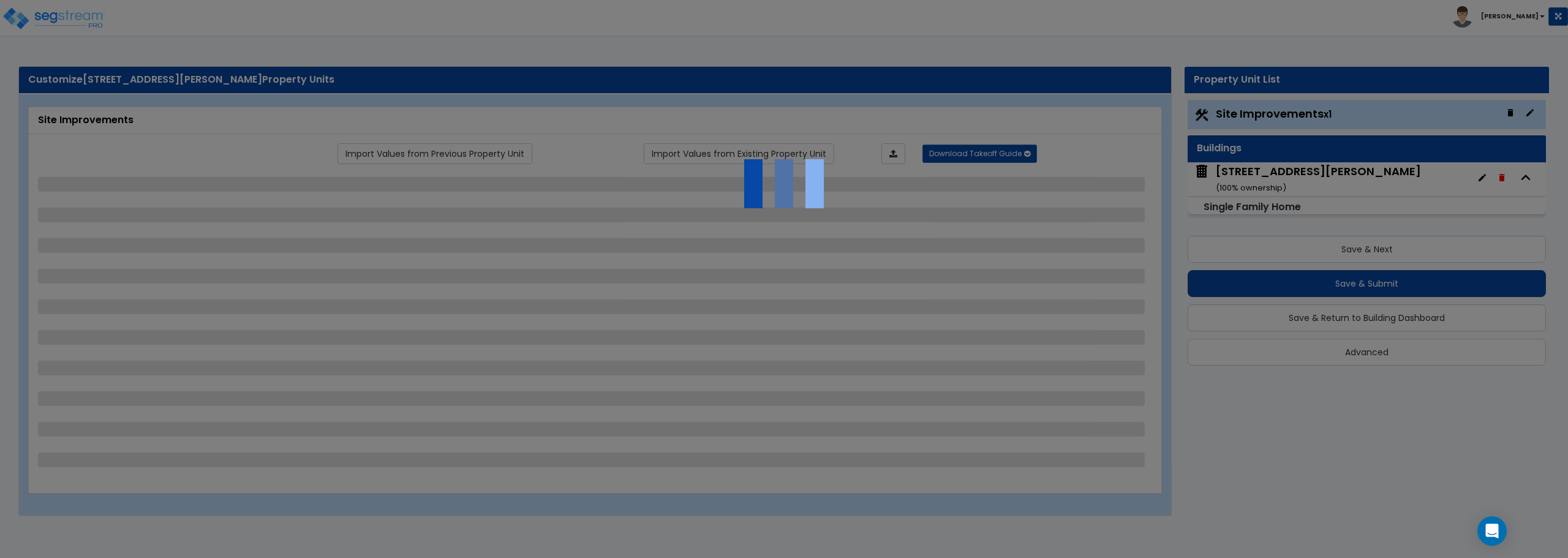
select select "1"
select select "9"
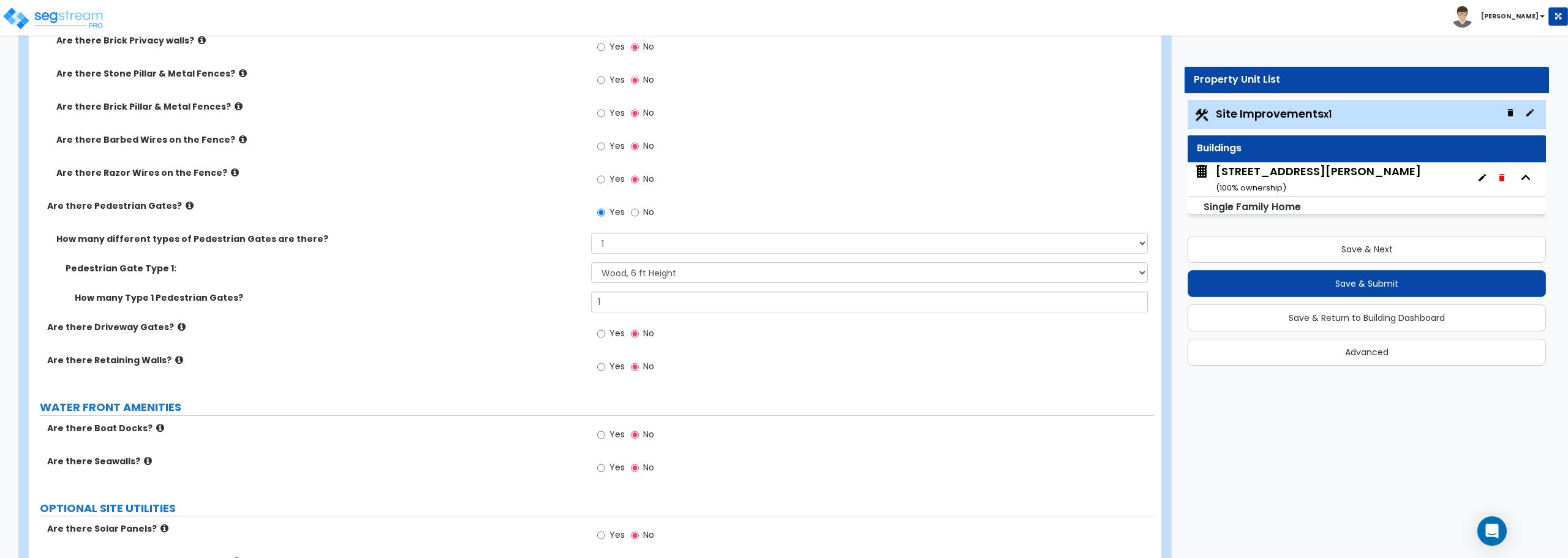
scroll to position [2028, 0]
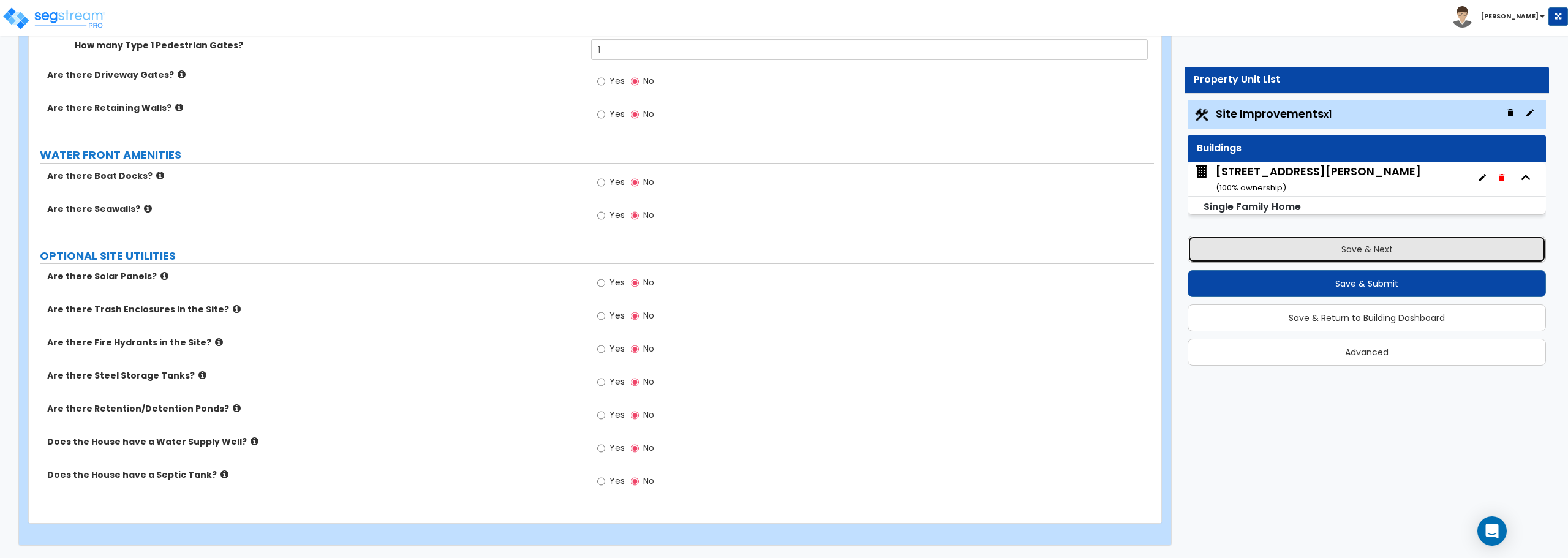
click at [1408, 259] on button "Save & Next" at bounding box center [1367, 249] width 358 height 27
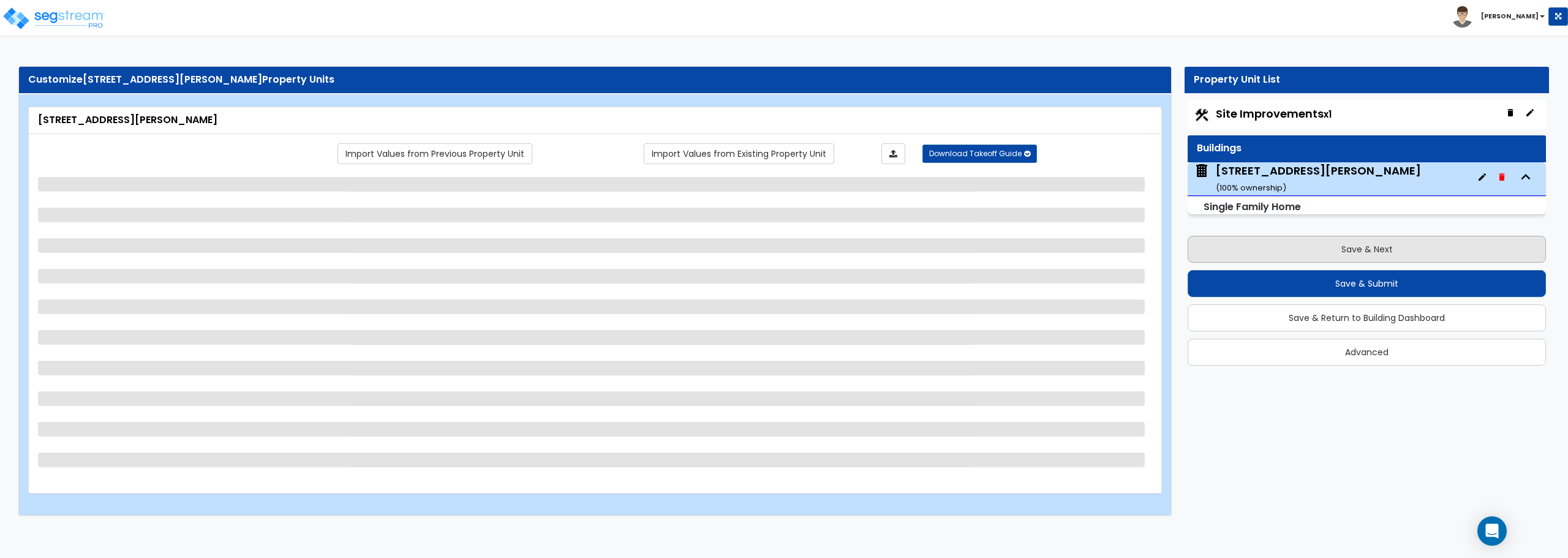
scroll to position [0, 0]
select select "1"
select select "7"
select select "1"
select select "2"
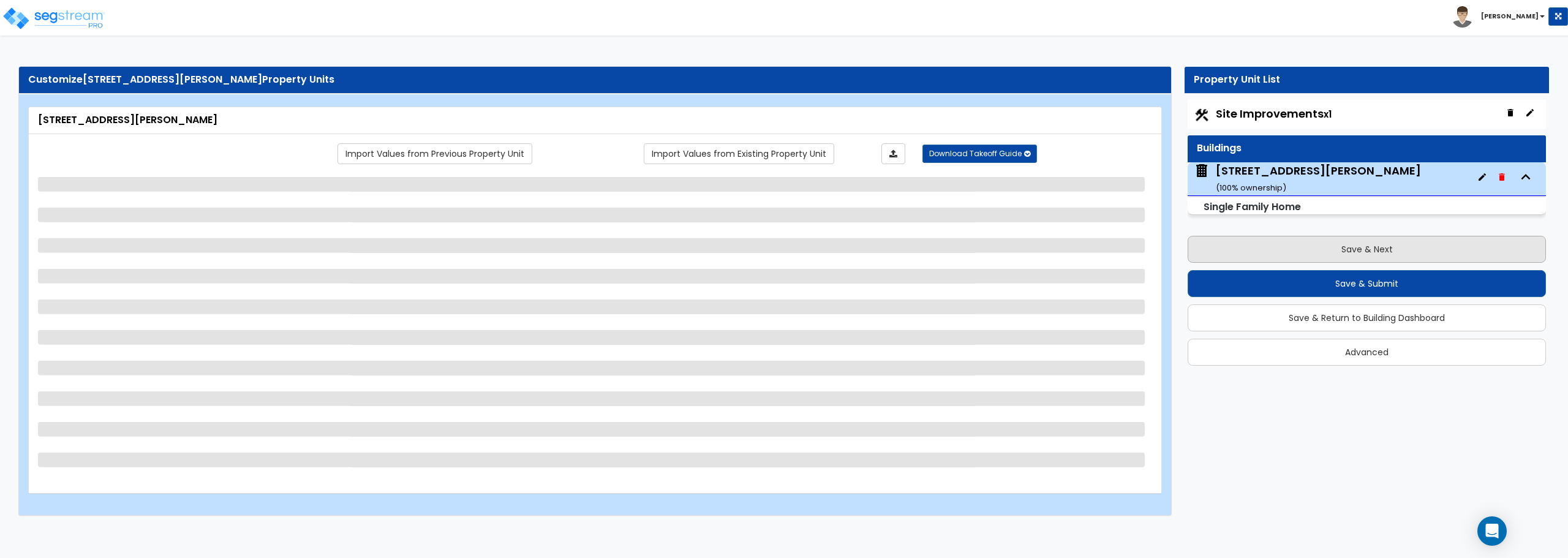
select select "1"
select select "2"
select select "1"
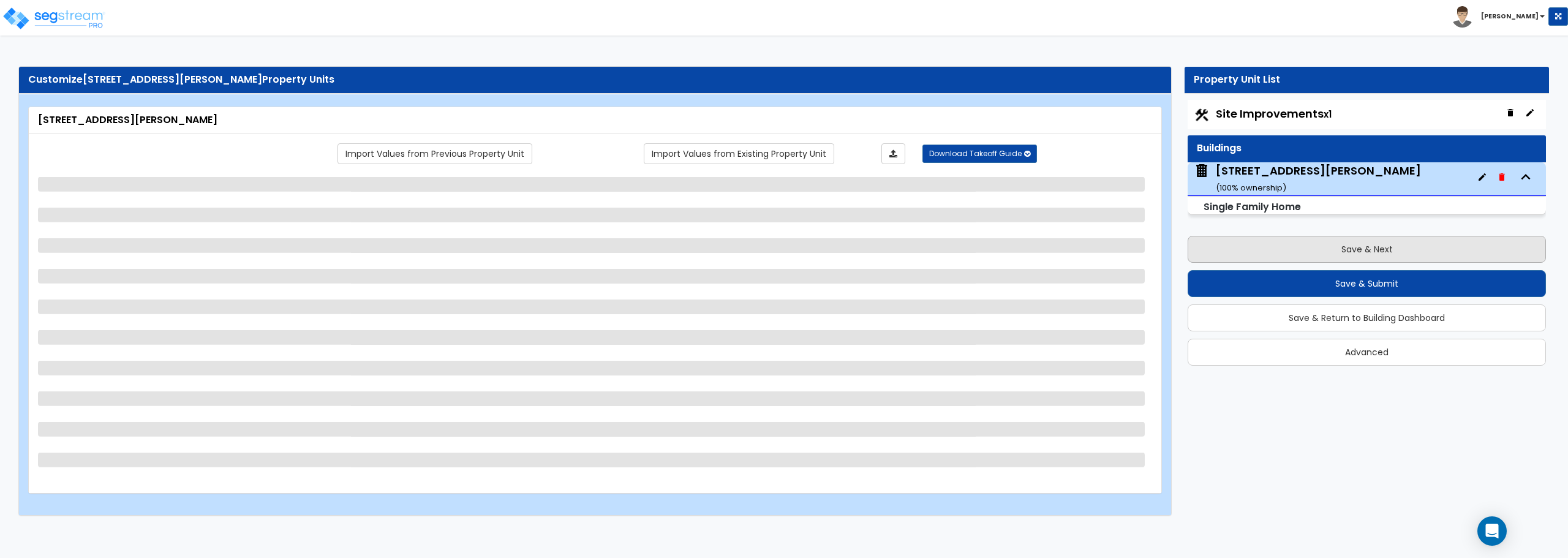
select select "1"
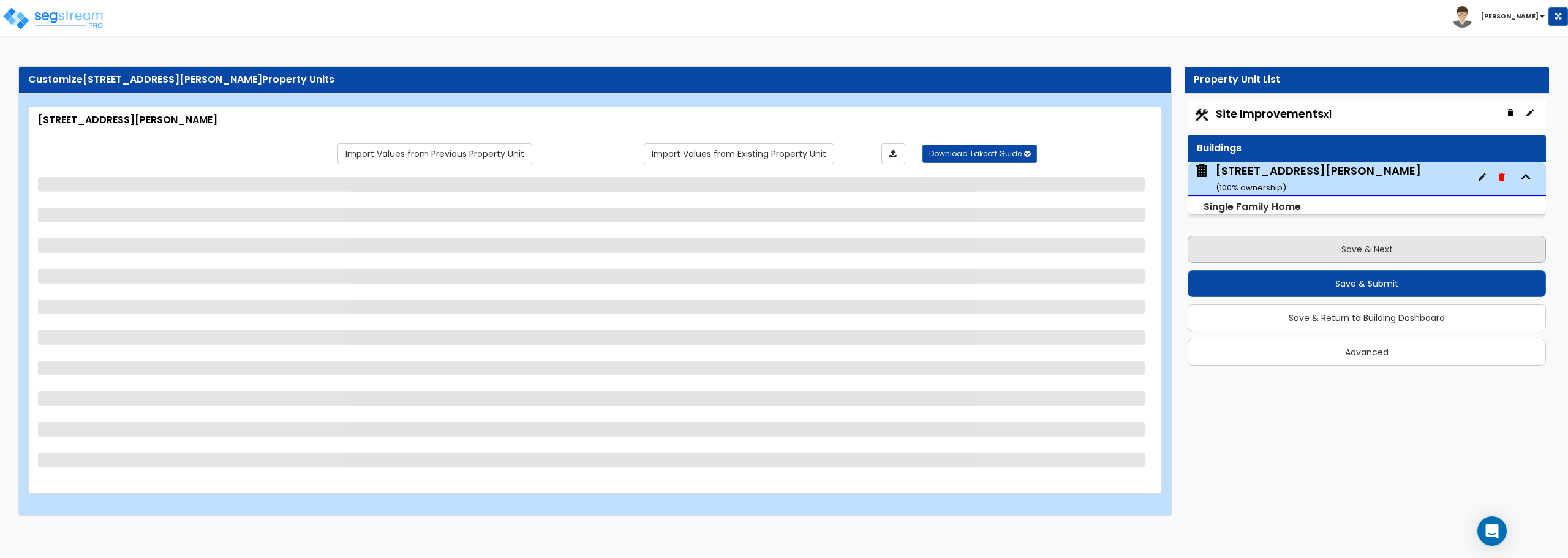
select select "1"
select select "2"
select select "6"
select select "5"
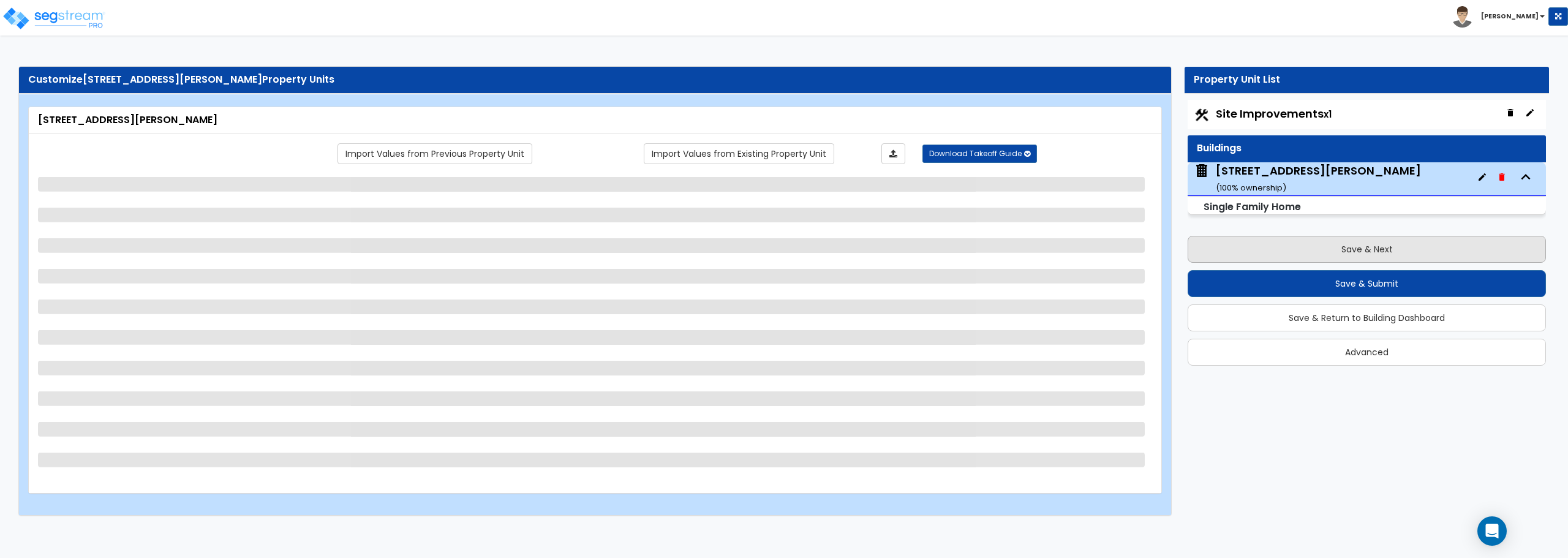
select select "1"
select select "5"
select select "3"
select select "1"
select select "3"
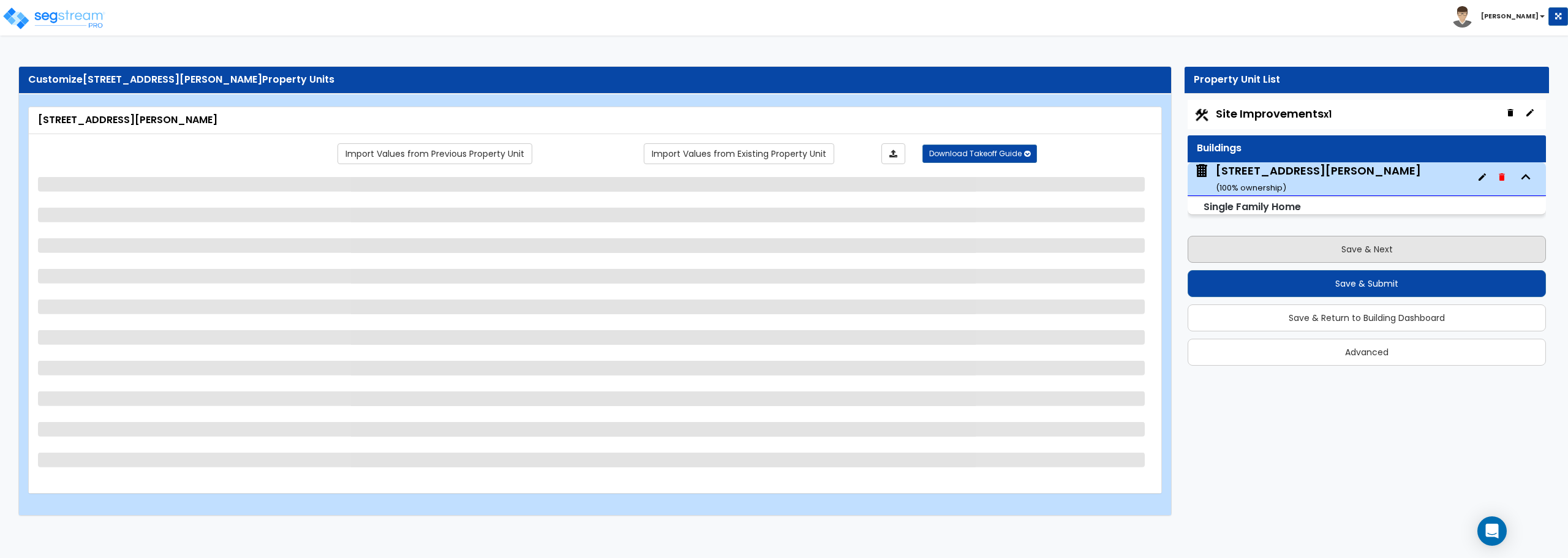
select select "5"
select select "2"
select select "1"
select select "4"
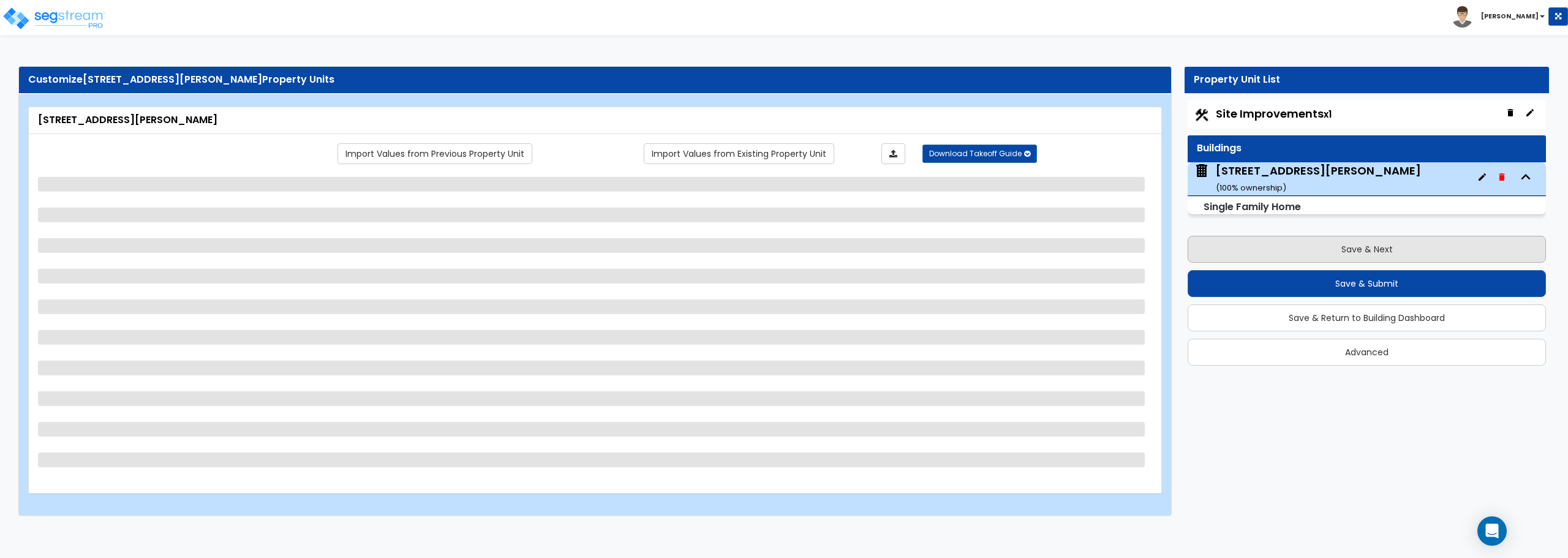
select select "4"
select select "1"
select select "2"
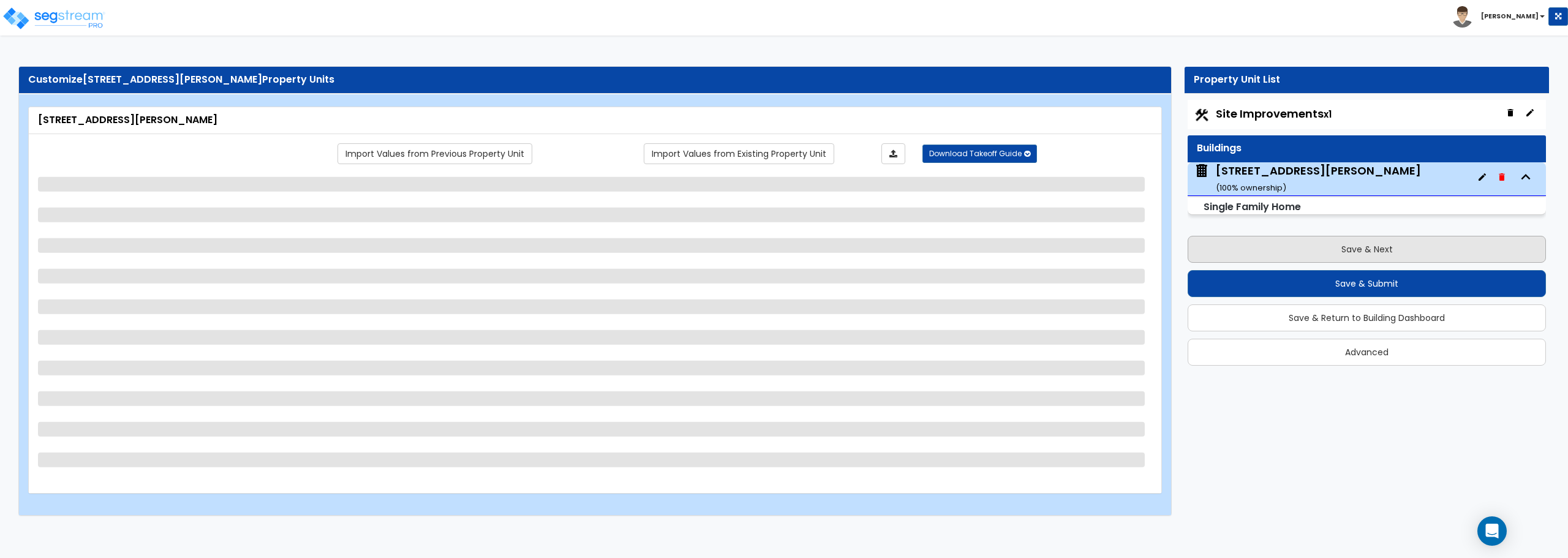
select select "2"
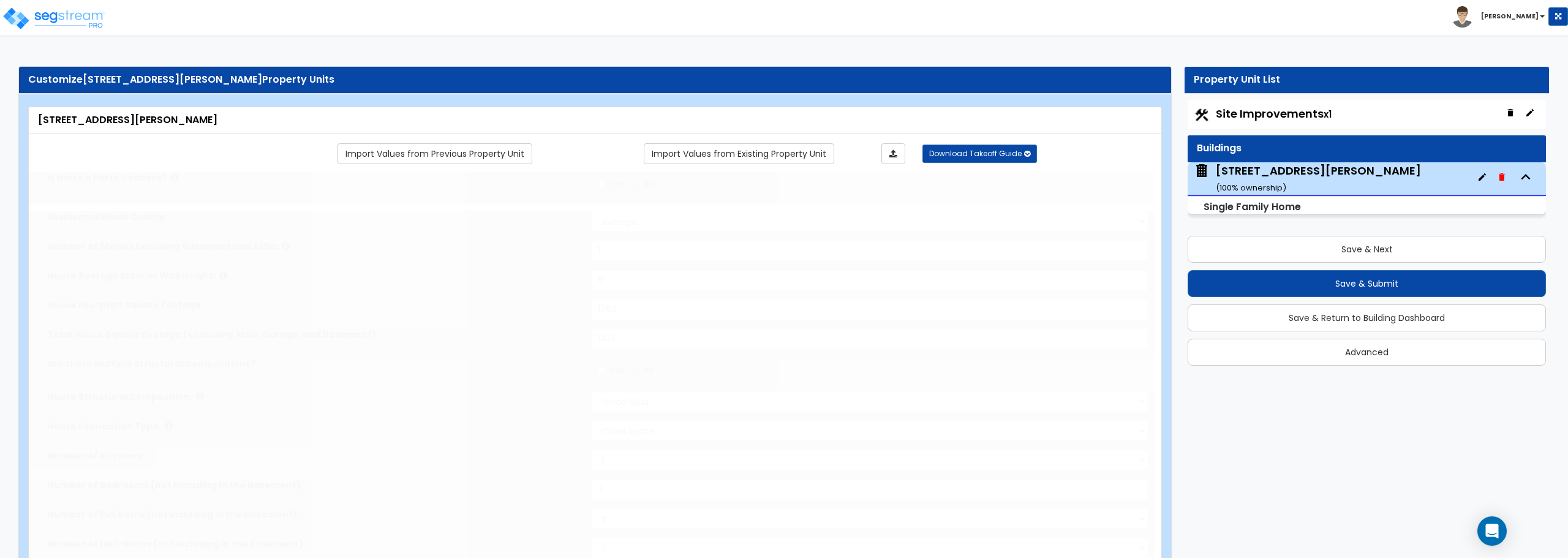
type input "3"
select select "1"
select select "2"
type input "1"
select select "2"
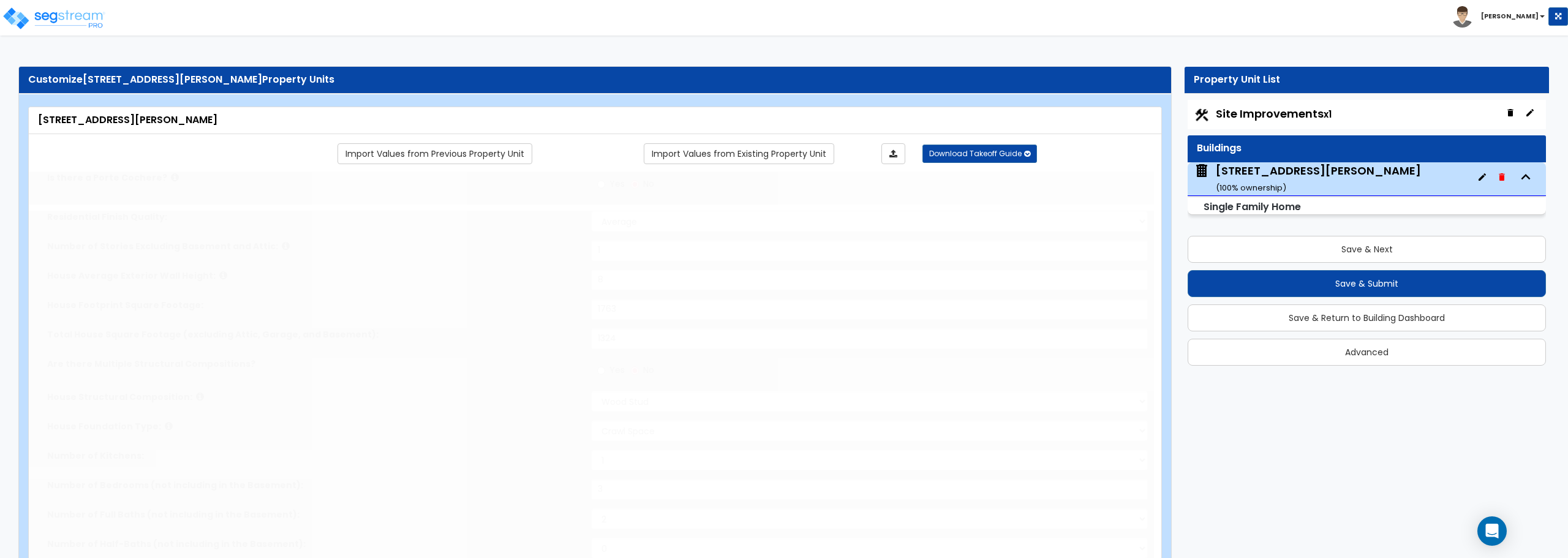
select select "2"
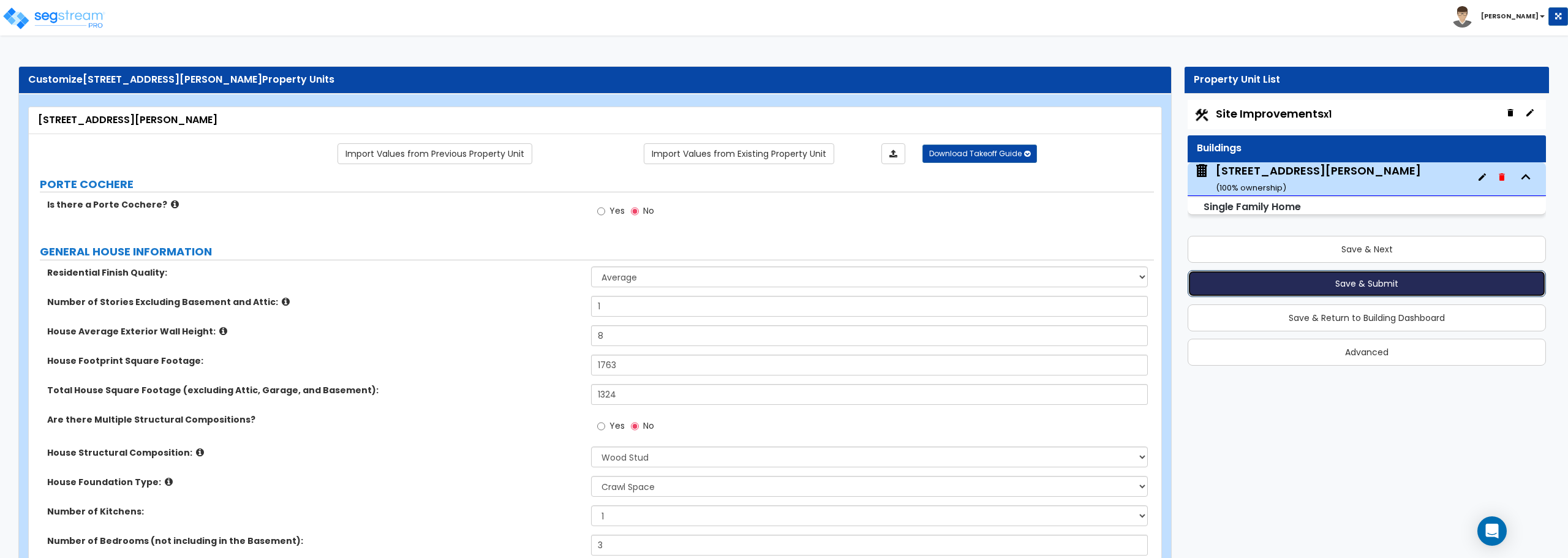
click at [1401, 284] on button "Save & Submit" at bounding box center [1367, 283] width 358 height 27
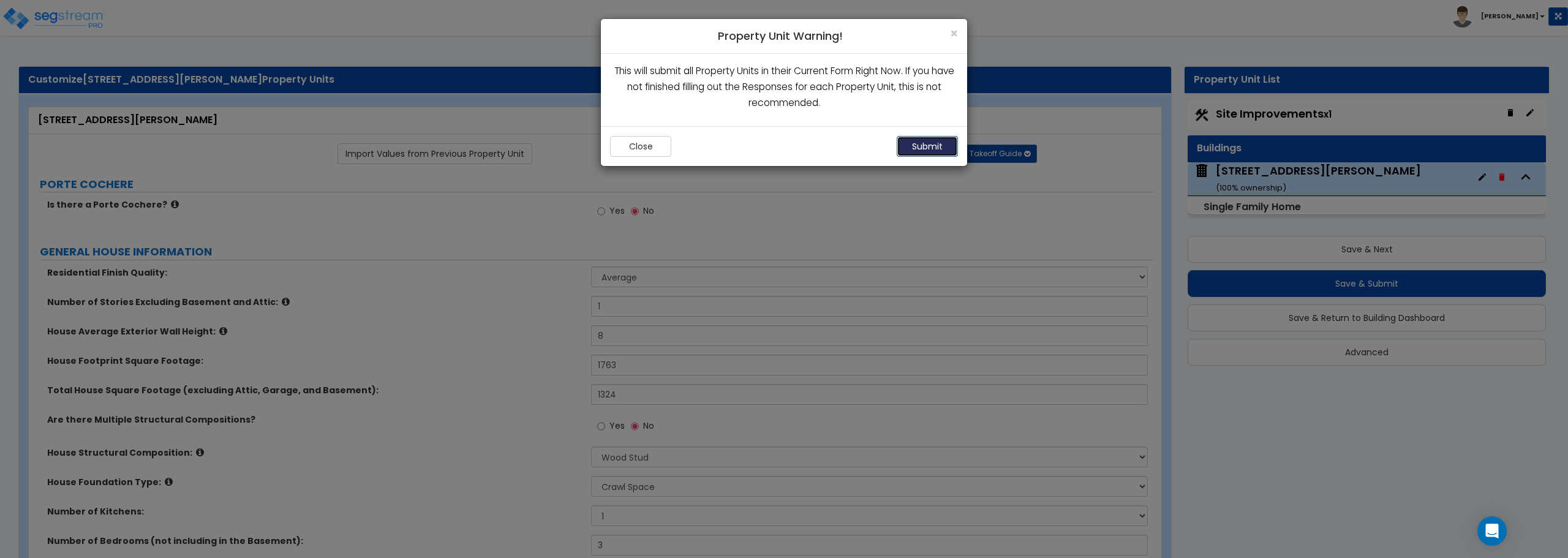
click at [930, 144] on button "Submit" at bounding box center [928, 146] width 61 height 21
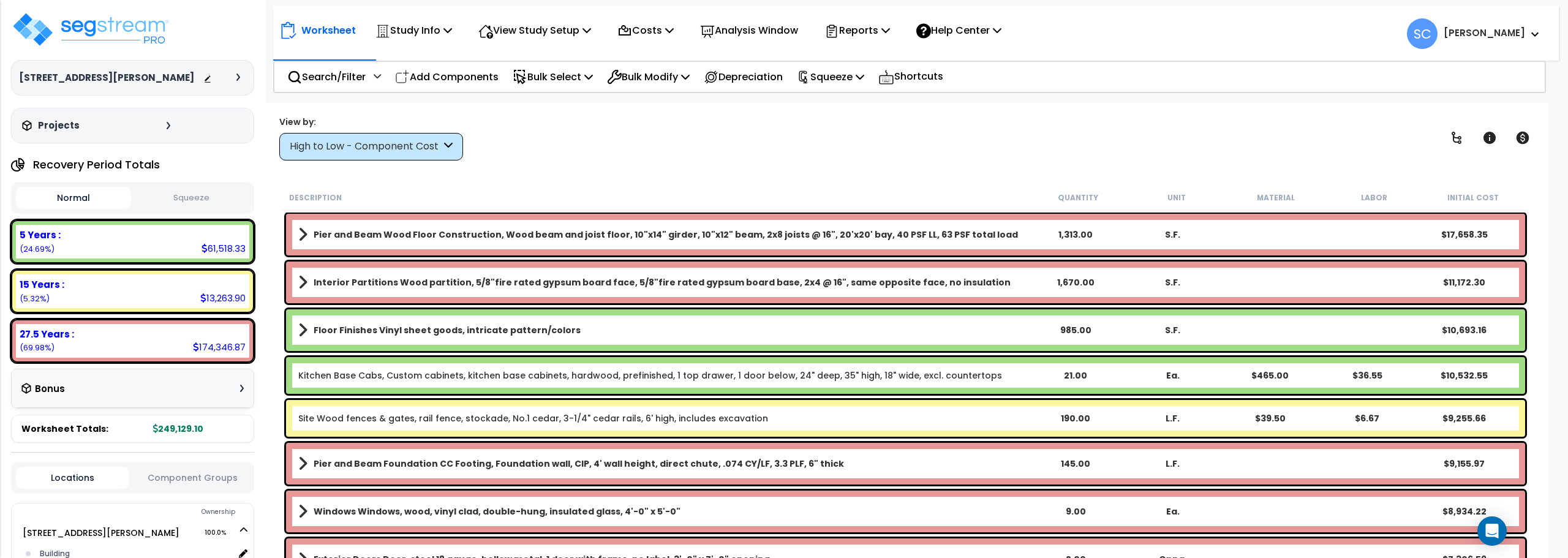
click at [177, 191] on button "Squeeze" at bounding box center [192, 197] width 115 height 21
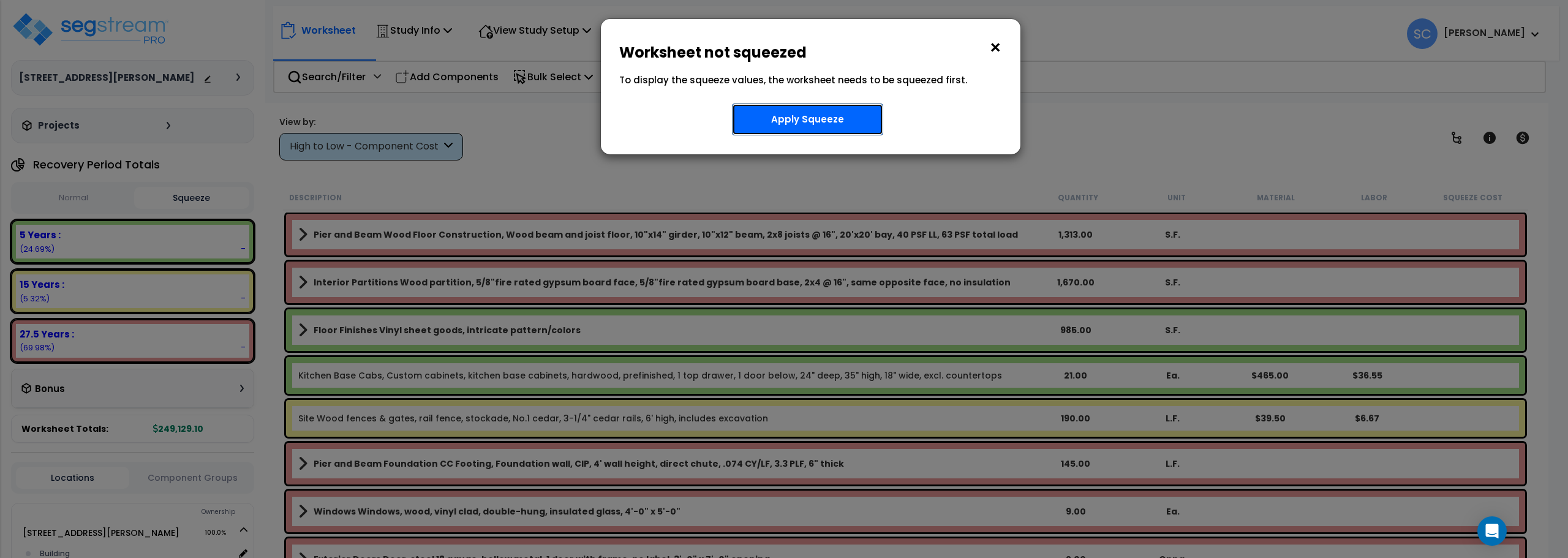
click at [805, 123] on button "Apply Squeeze" at bounding box center [808, 119] width 152 height 32
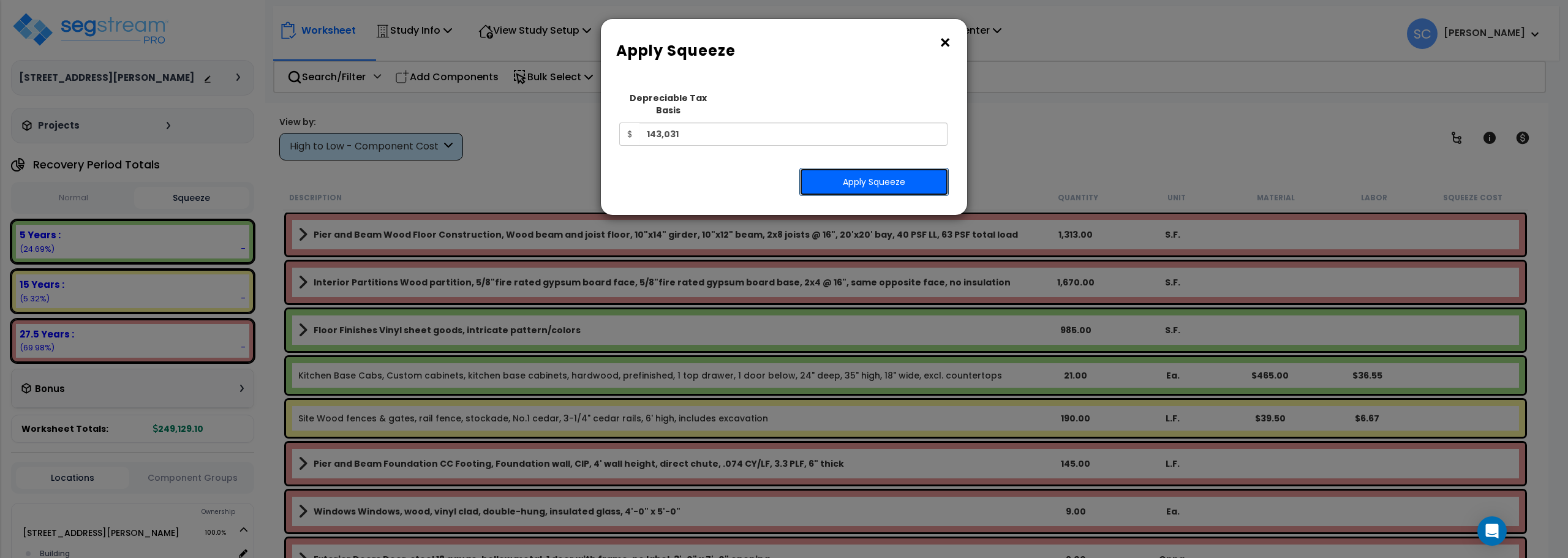
click at [869, 173] on button "Apply Squeeze" at bounding box center [874, 181] width 149 height 28
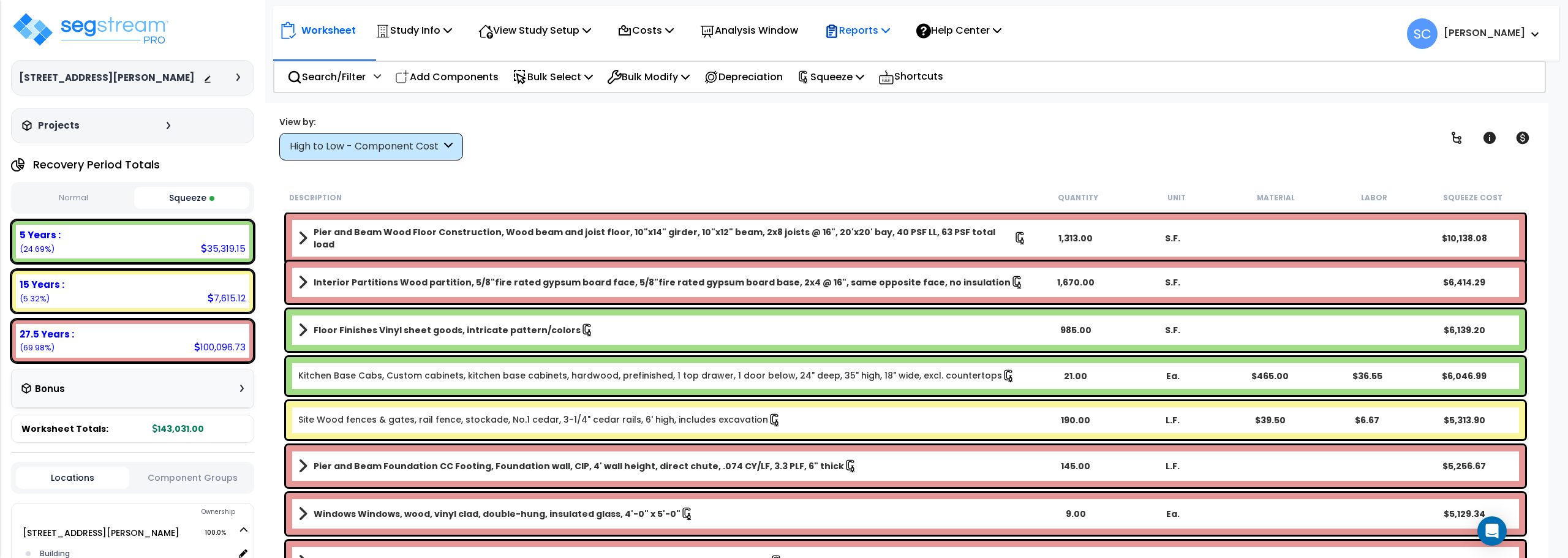
click at [890, 36] on p "Reports" at bounding box center [857, 30] width 66 height 17
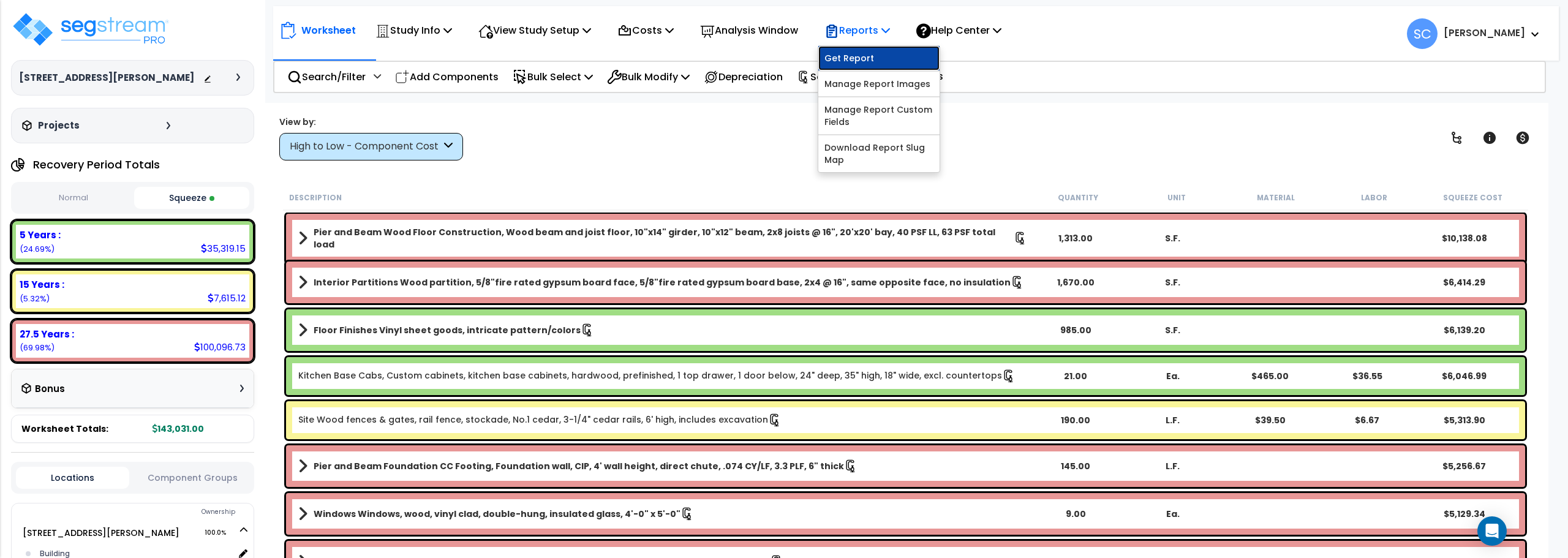
click at [870, 58] on link "Get Report" at bounding box center [879, 58] width 121 height 25
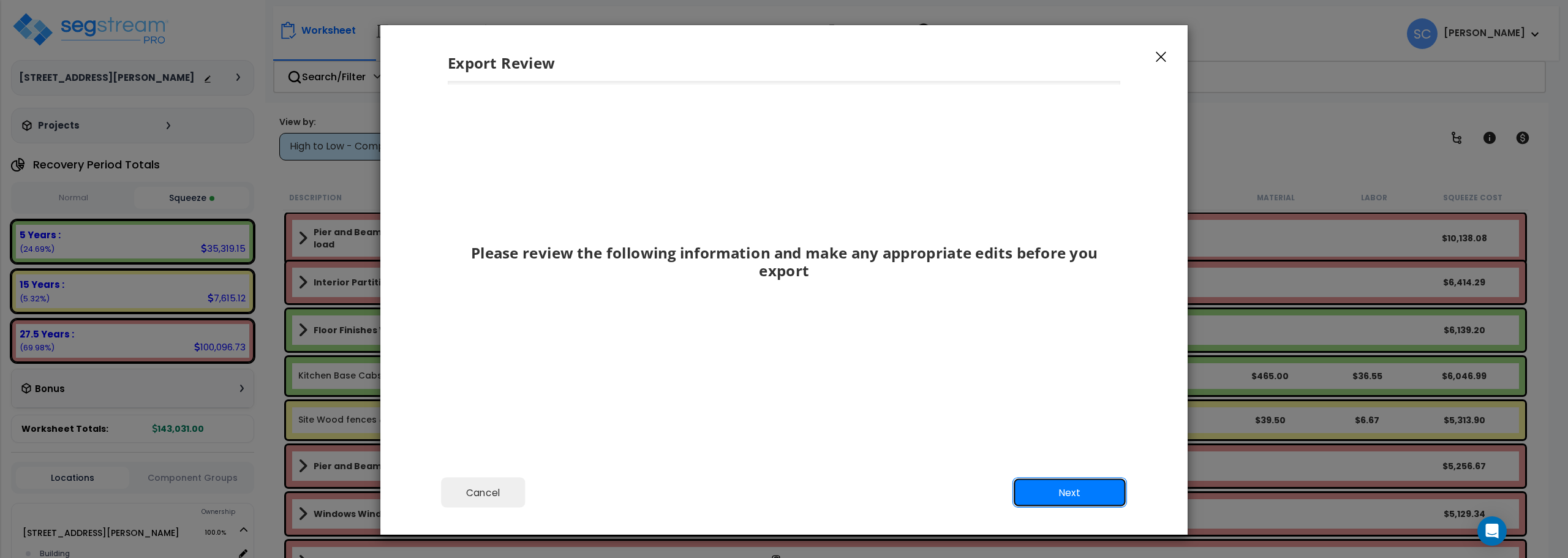
click at [1089, 492] on button "Next" at bounding box center [1070, 493] width 114 height 31
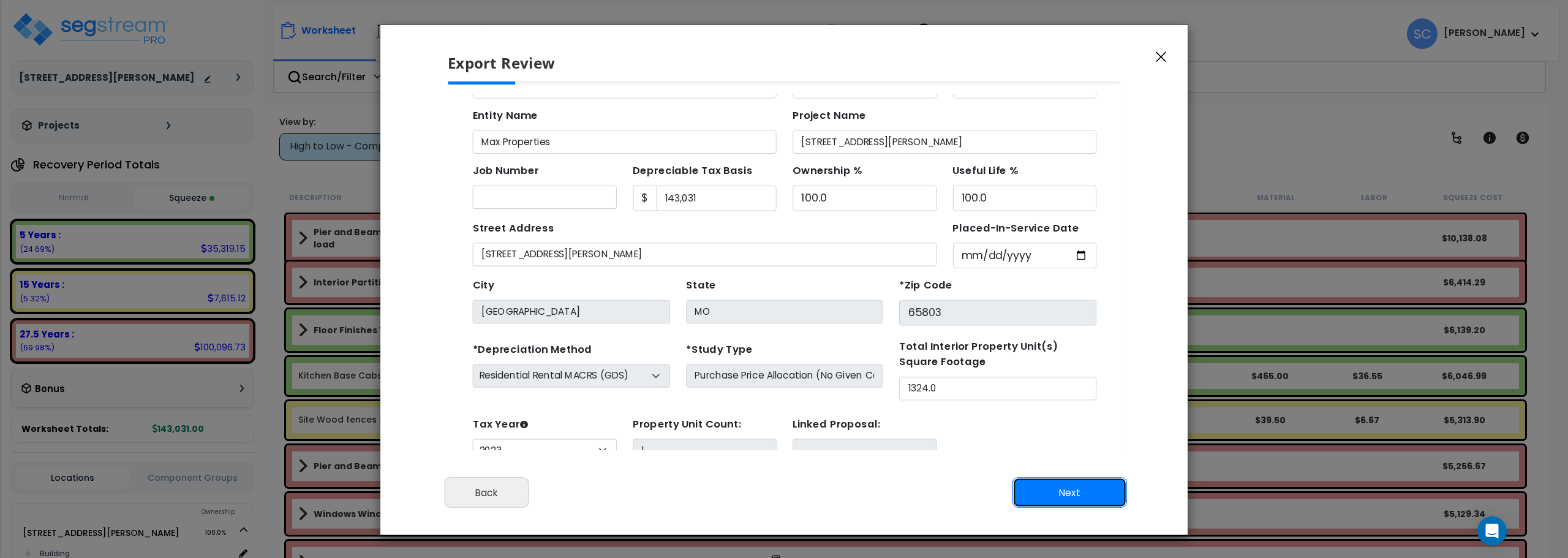
scroll to position [44, 0]
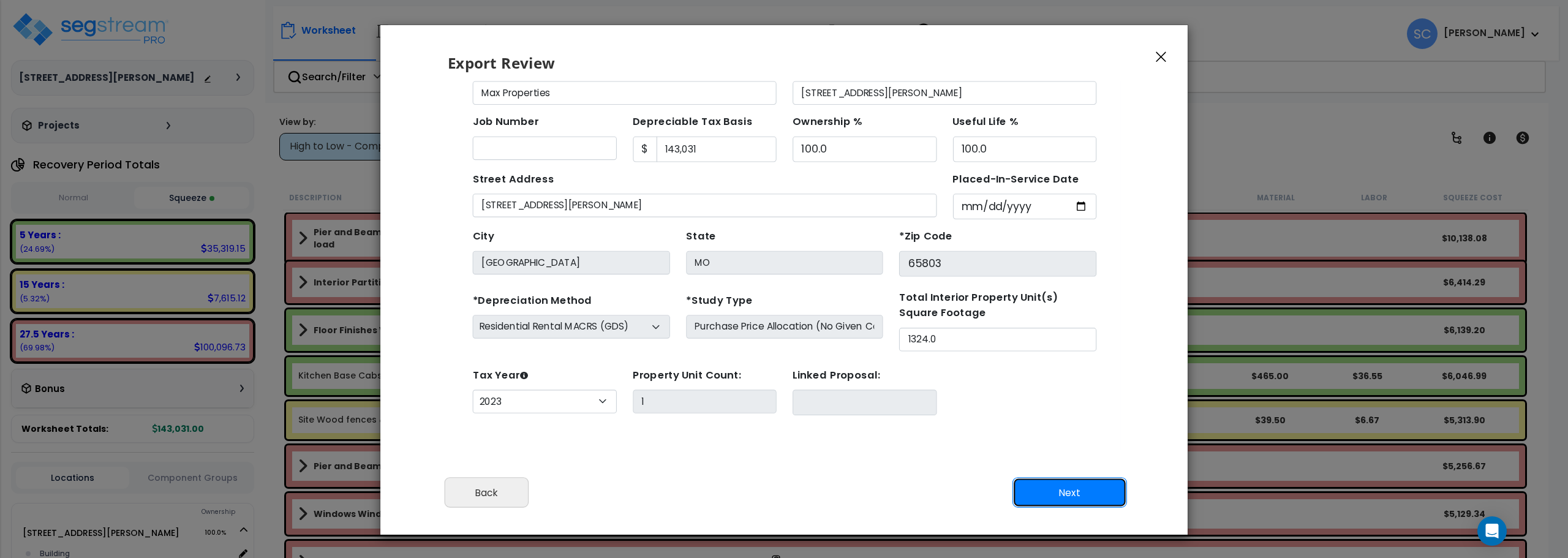
click at [1066, 488] on button "Next" at bounding box center [1070, 493] width 114 height 31
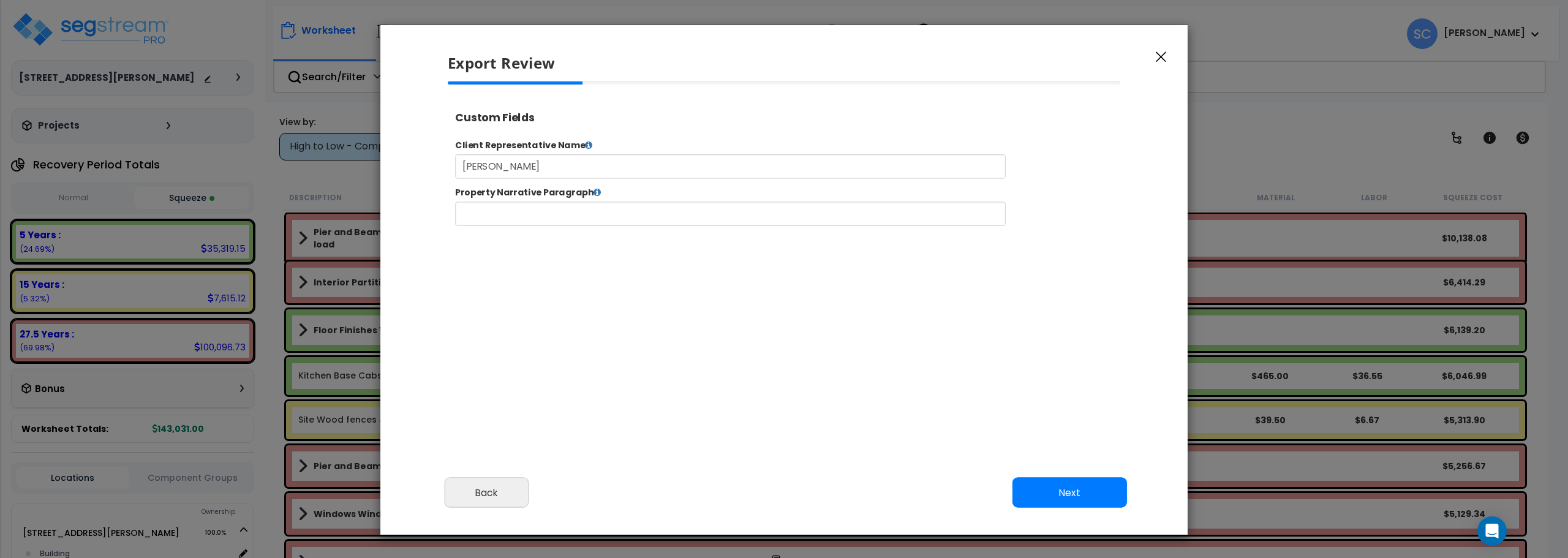
select select "2023"
click at [1052, 487] on button "Next" at bounding box center [1070, 493] width 114 height 31
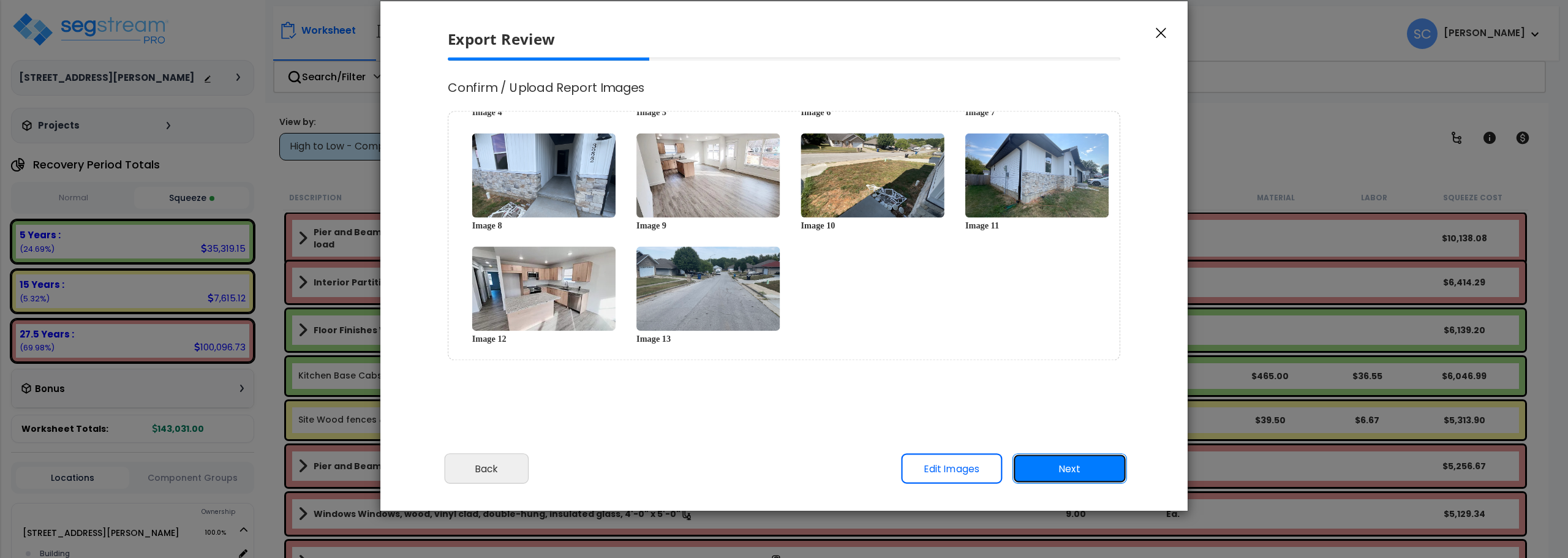
scroll to position [36, 0]
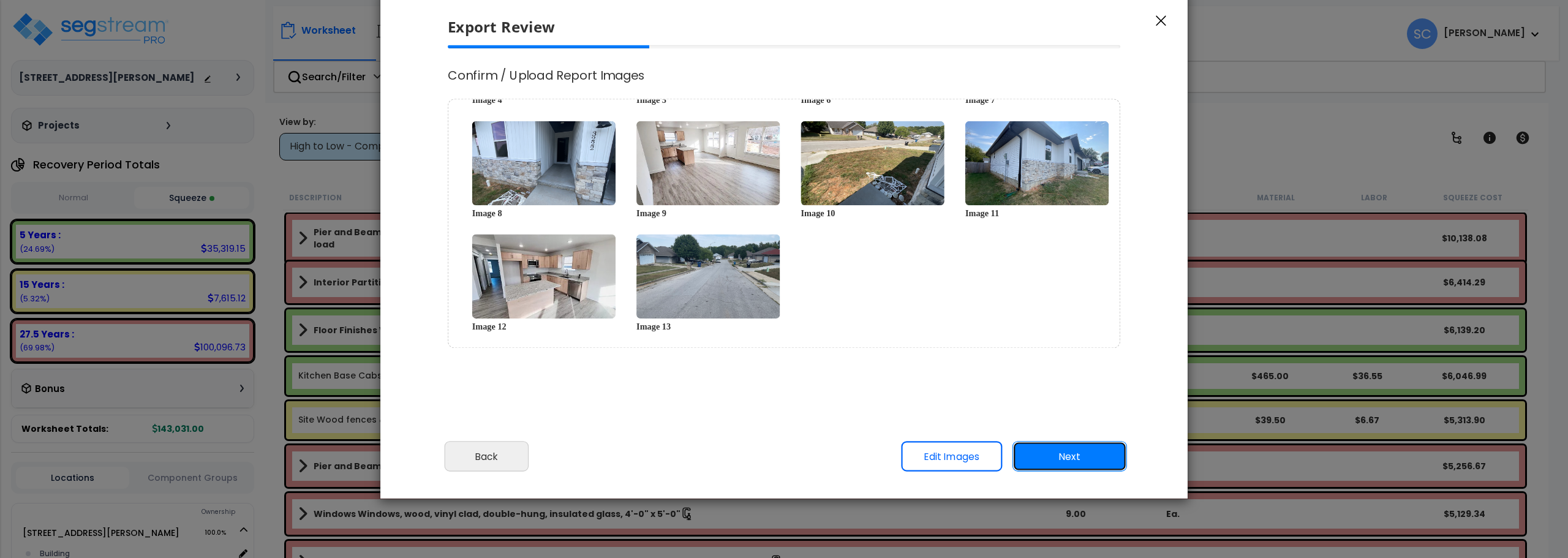
click at [1057, 448] on button "Next" at bounding box center [1070, 457] width 114 height 31
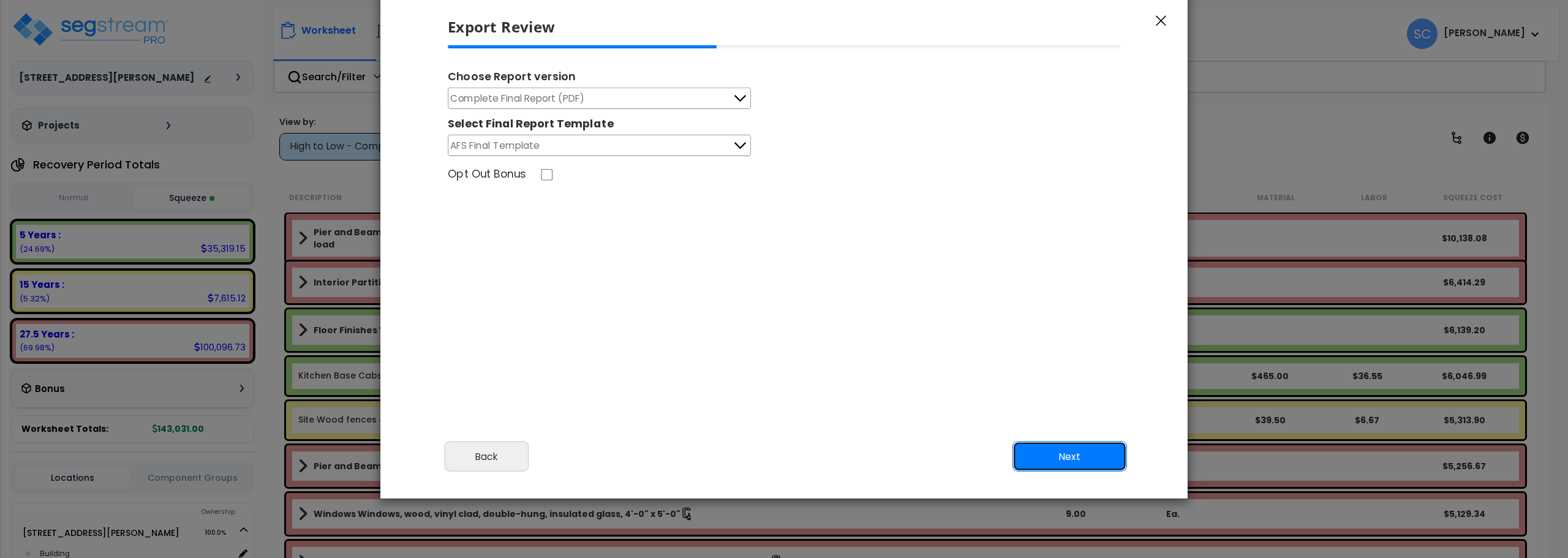
click at [1058, 452] on button "Next" at bounding box center [1070, 457] width 114 height 31
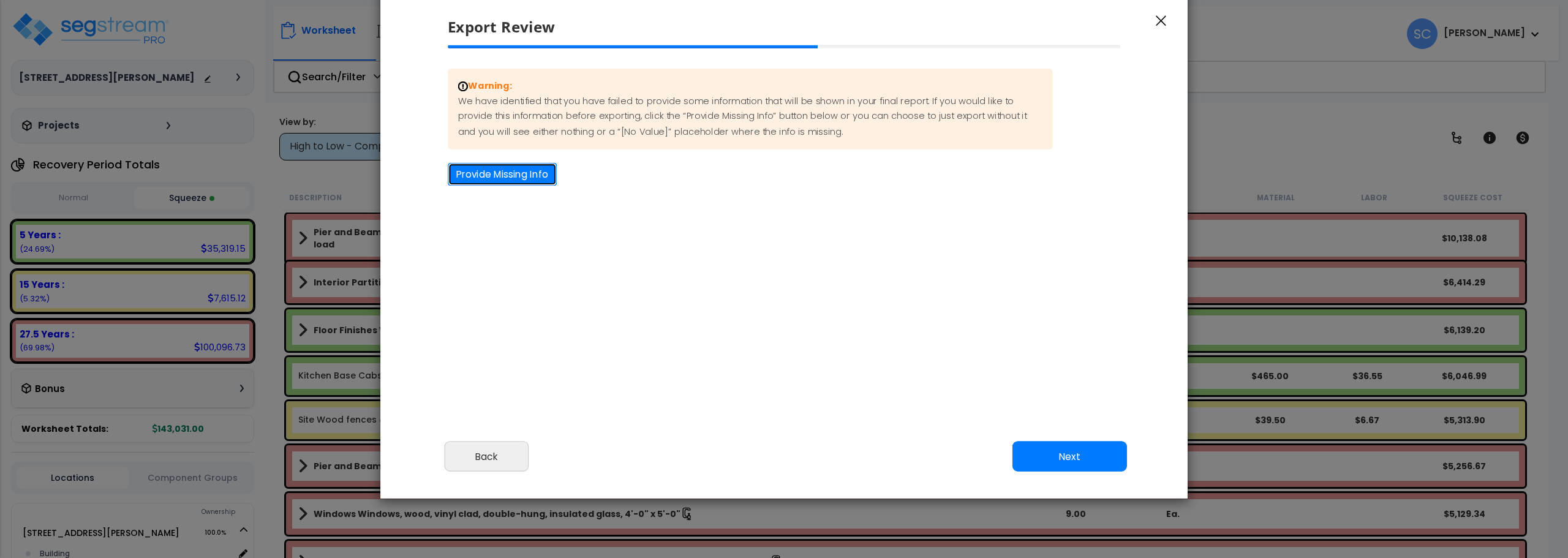
click at [522, 175] on button "Provide Missing Info" at bounding box center [502, 174] width 109 height 23
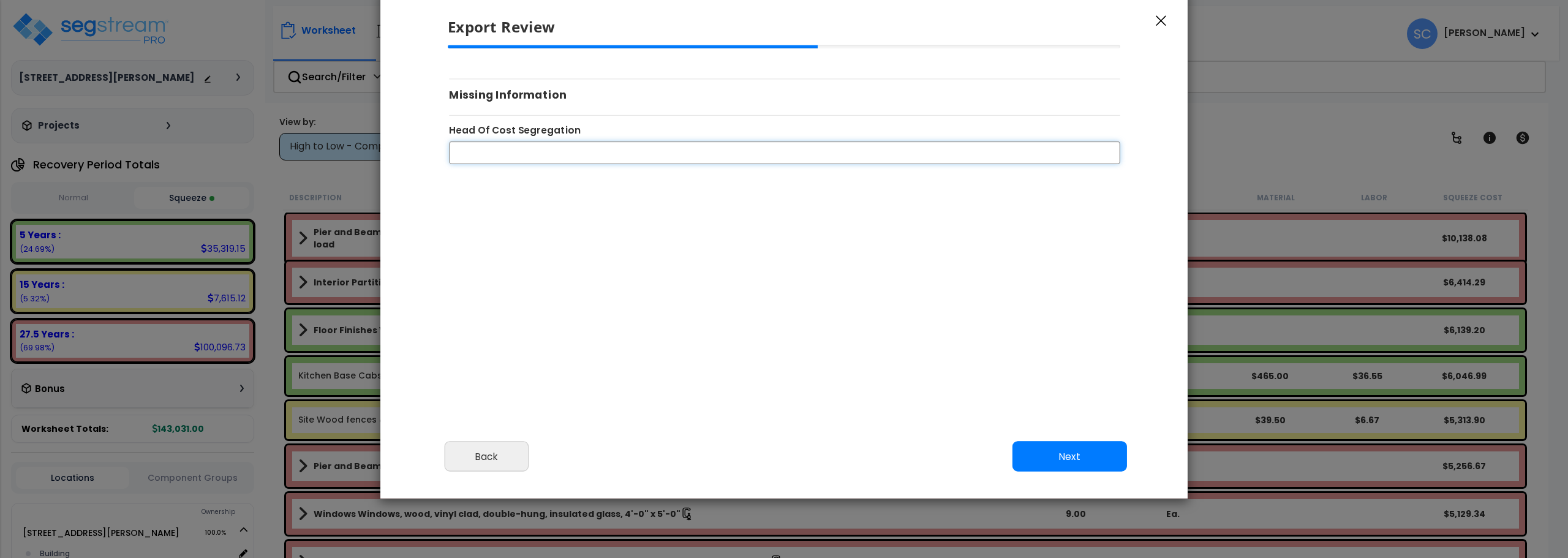
click at [534, 160] on input "Head Of Cost Segregation" at bounding box center [784, 152] width 671 height 23
type input "[PERSON_NAME]"
click at [1086, 452] on button "Next" at bounding box center [1070, 457] width 114 height 31
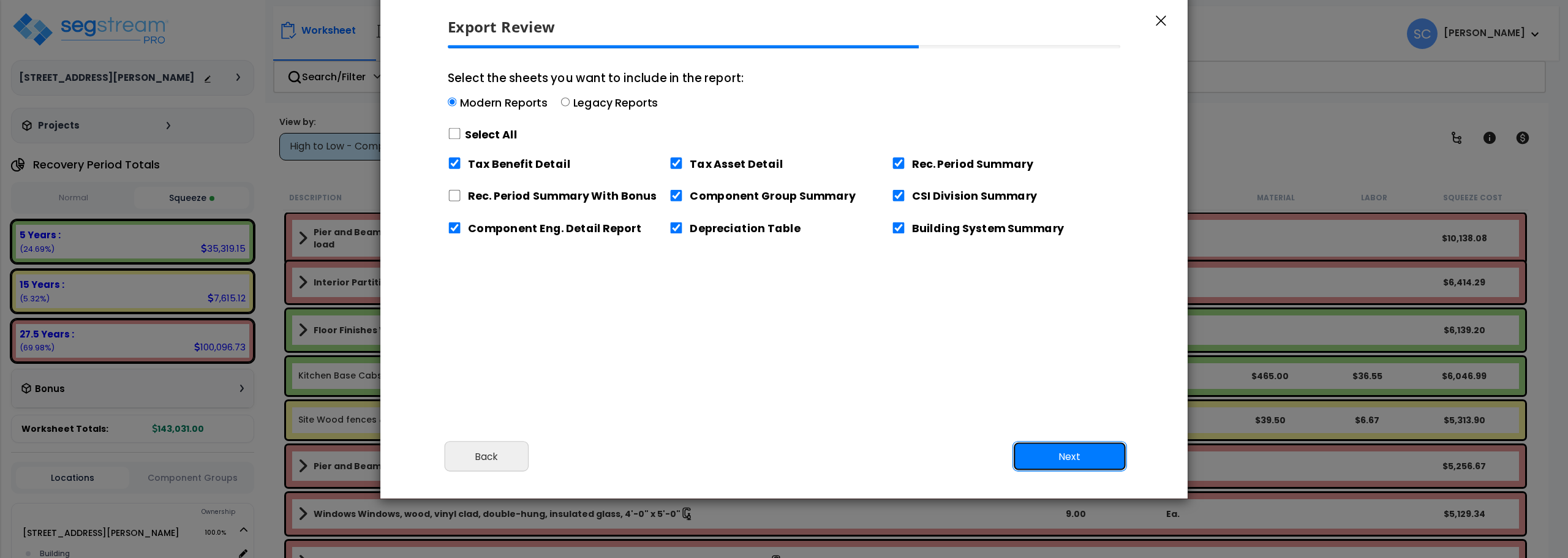
click at [1080, 450] on button "Next" at bounding box center [1070, 457] width 114 height 31
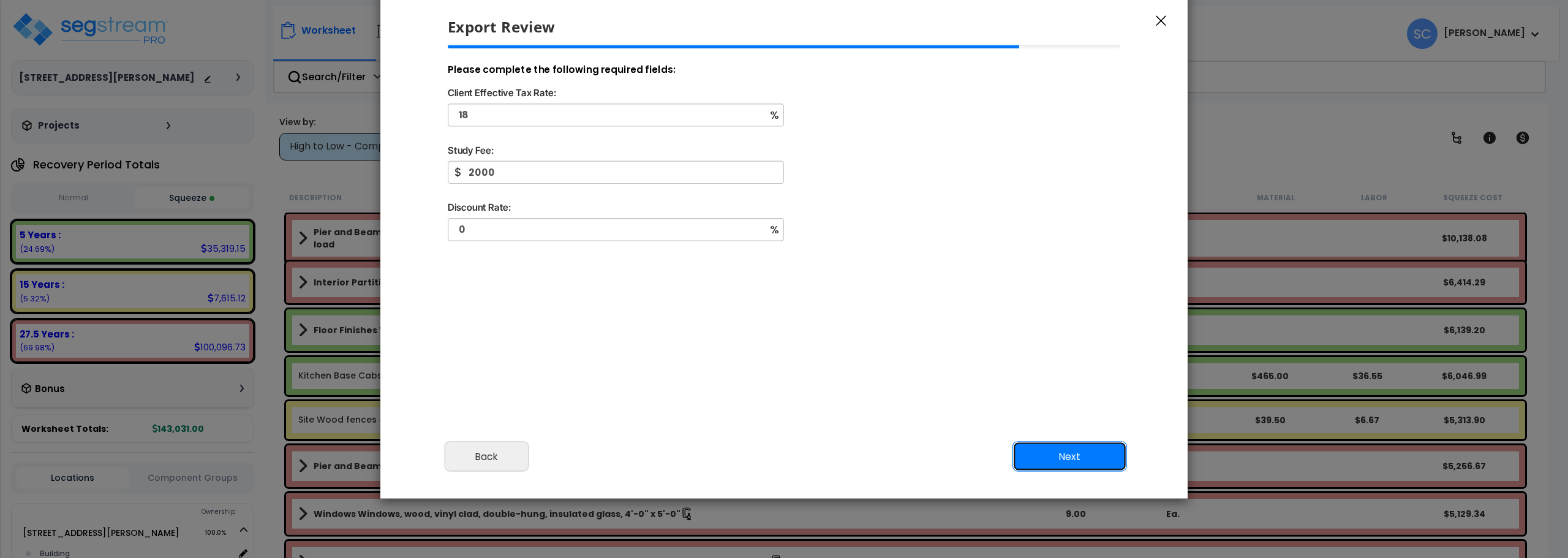
click at [1081, 453] on button "Next" at bounding box center [1070, 457] width 114 height 31
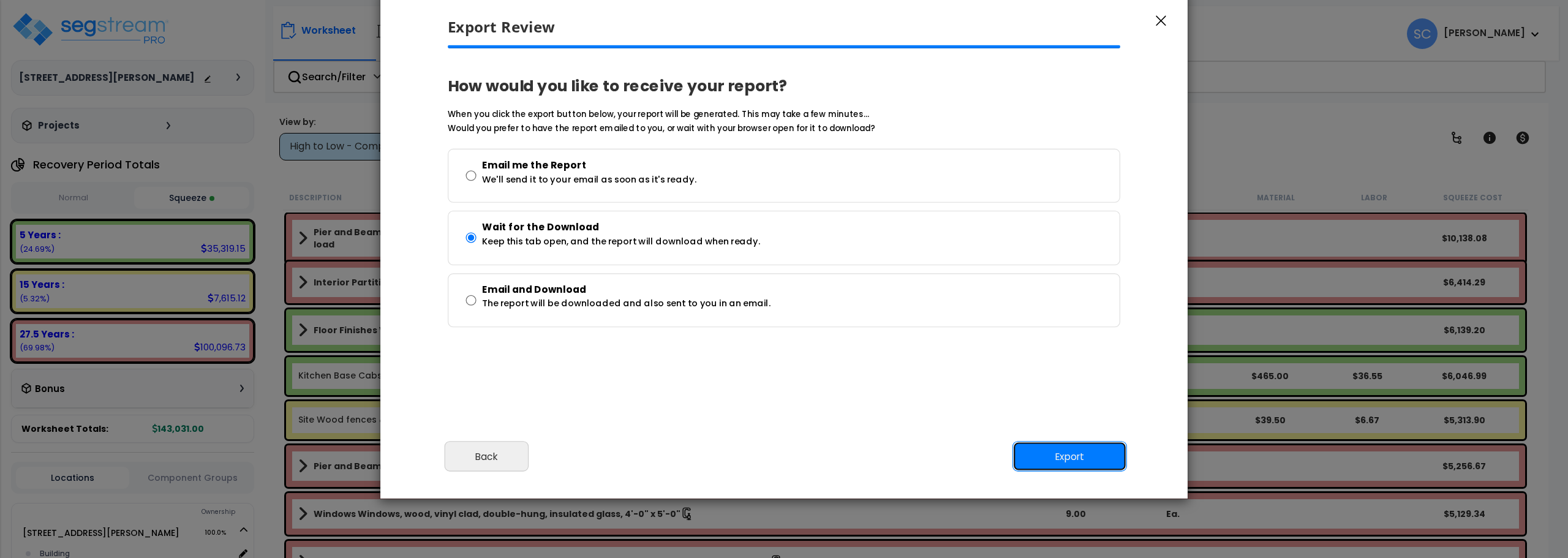
click at [1081, 453] on button "Export" at bounding box center [1070, 457] width 114 height 31
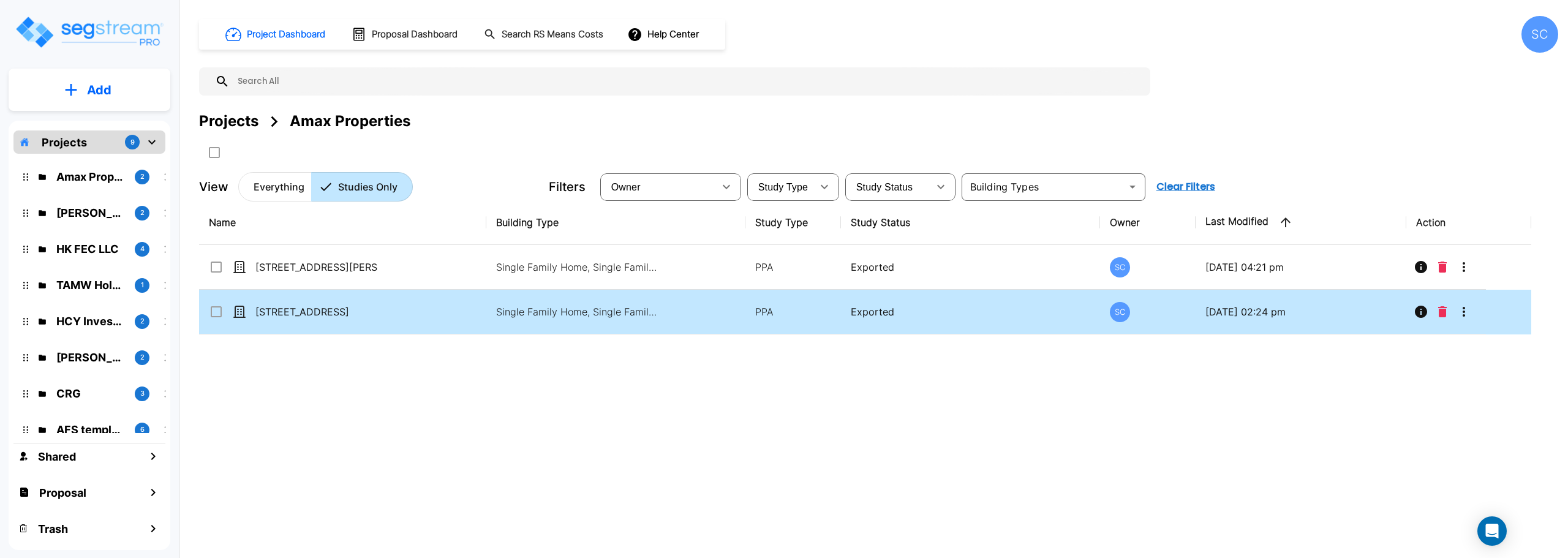
click at [297, 305] on p "[STREET_ADDRESS]" at bounding box center [317, 312] width 122 height 15
checkbox input "true"
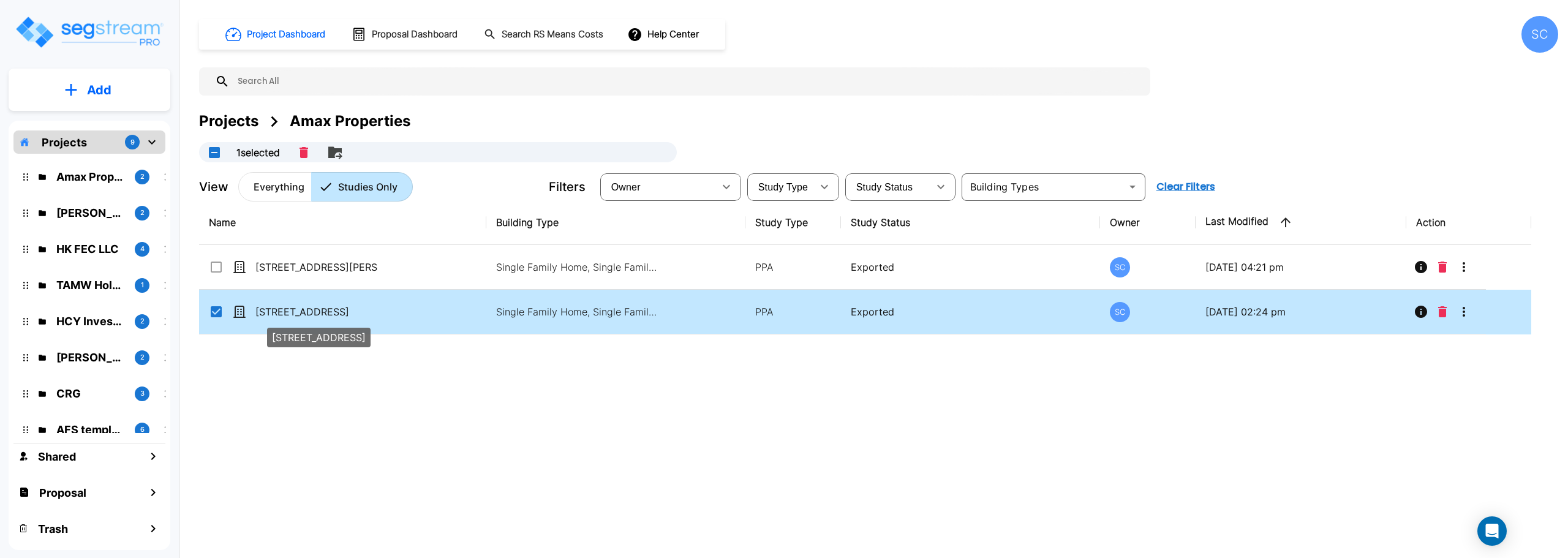
click at [297, 305] on p "[STREET_ADDRESS]" at bounding box center [317, 312] width 122 height 15
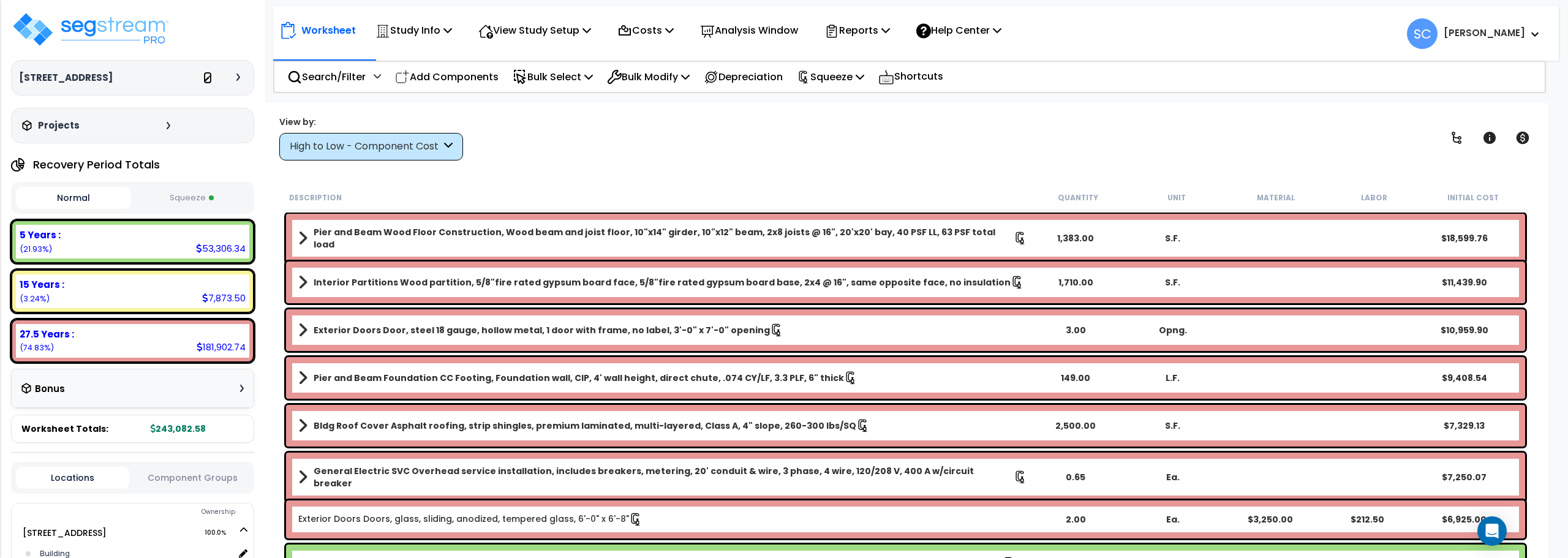
click at [208, 77] on icon at bounding box center [208, 79] width 6 height 7
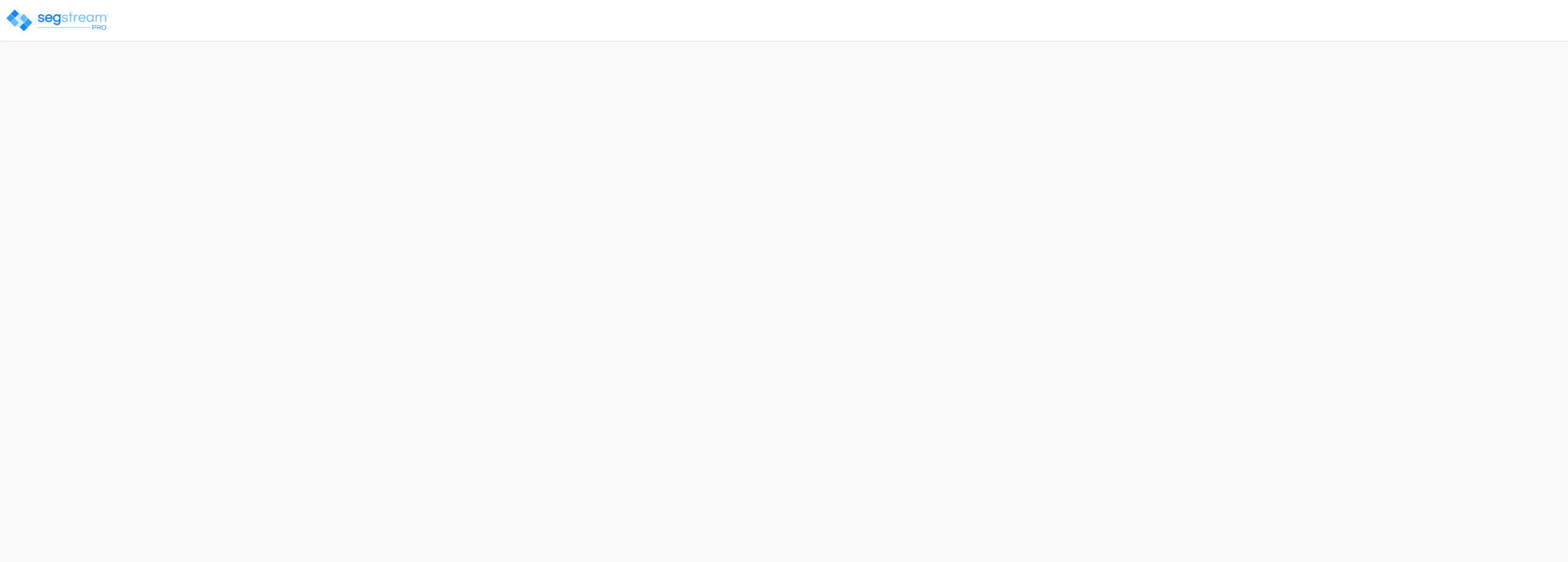
select select "2024"
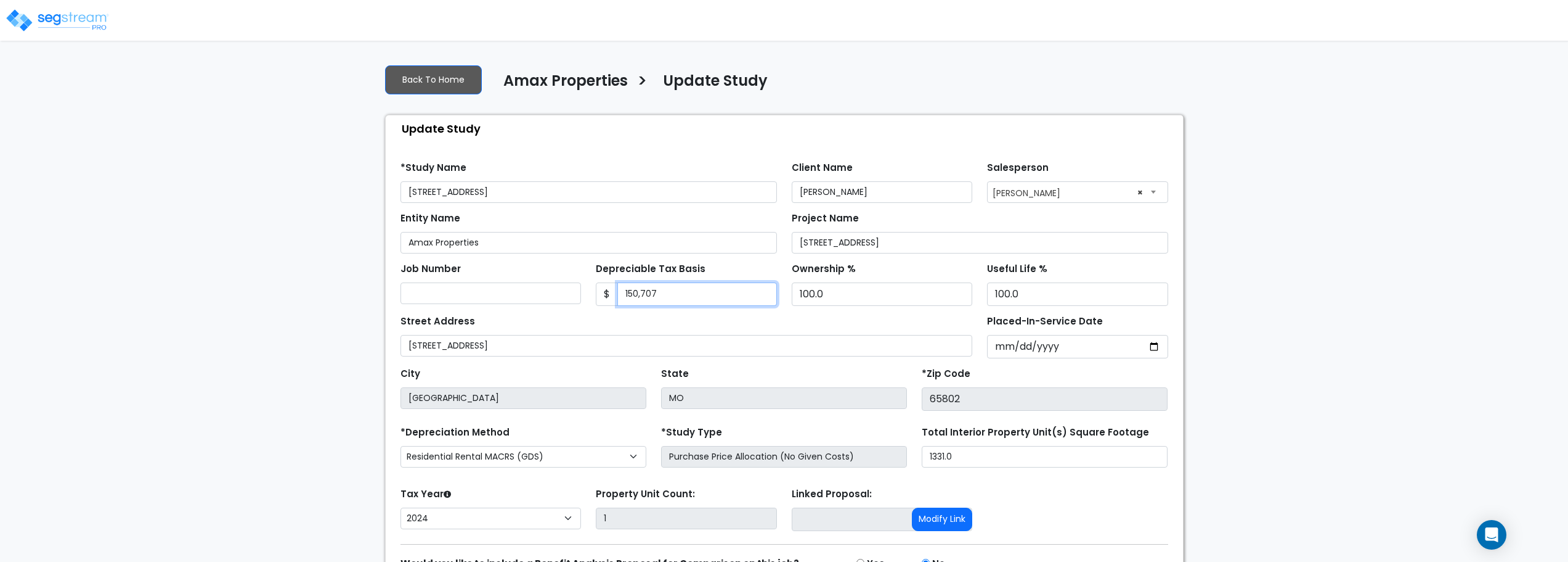
drag, startPoint x: 680, startPoint y: 298, endPoint x: 550, endPoint y: 296, distance: 130.0
click at [550, 296] on div "Job Number Depreciable Tax Basis $ 150,707 Ownership % 100.0" at bounding box center [784, 279] width 783 height 52
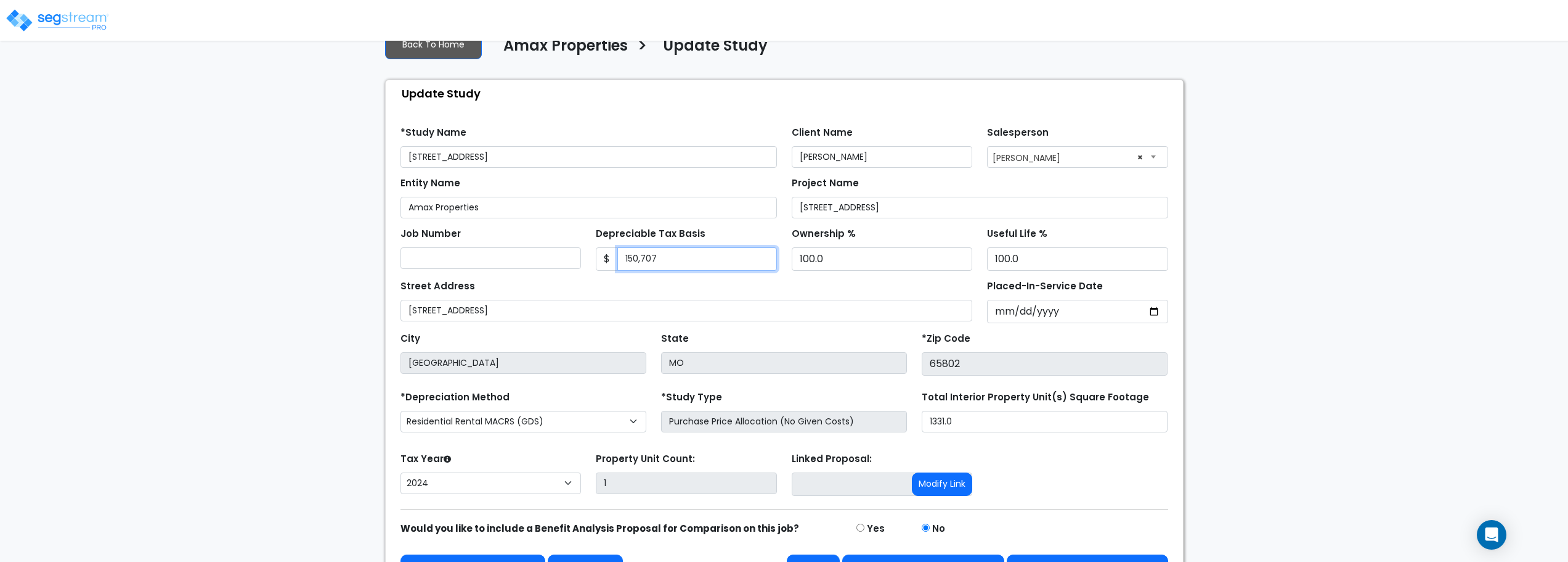
scroll to position [70, 0]
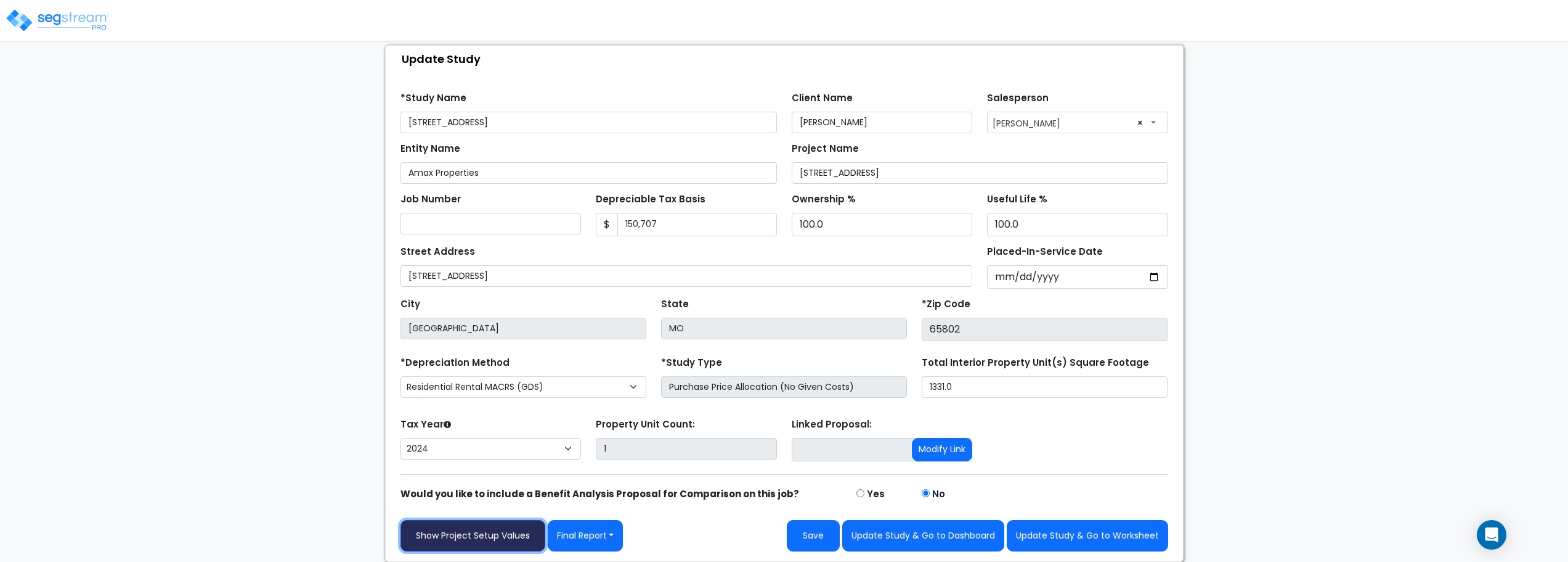
click at [504, 528] on link "Show Project Setup Values" at bounding box center [473, 536] width 145 height 32
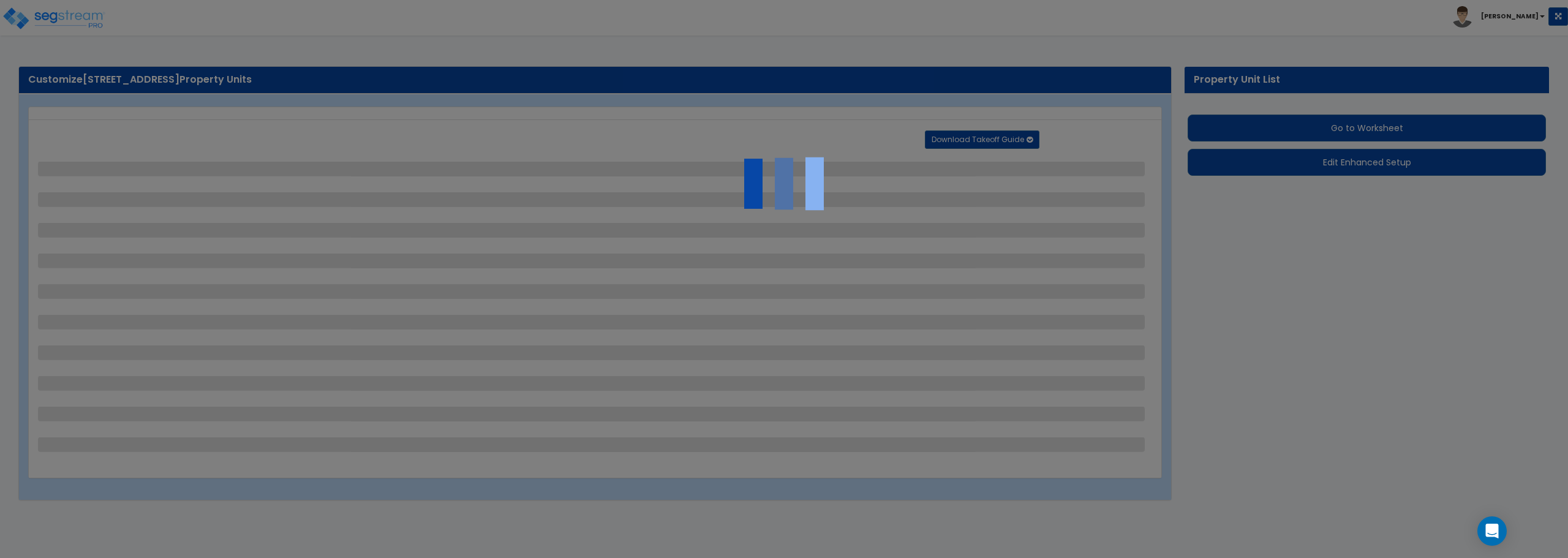
select select "2"
select select "1"
select select "2"
select select "1"
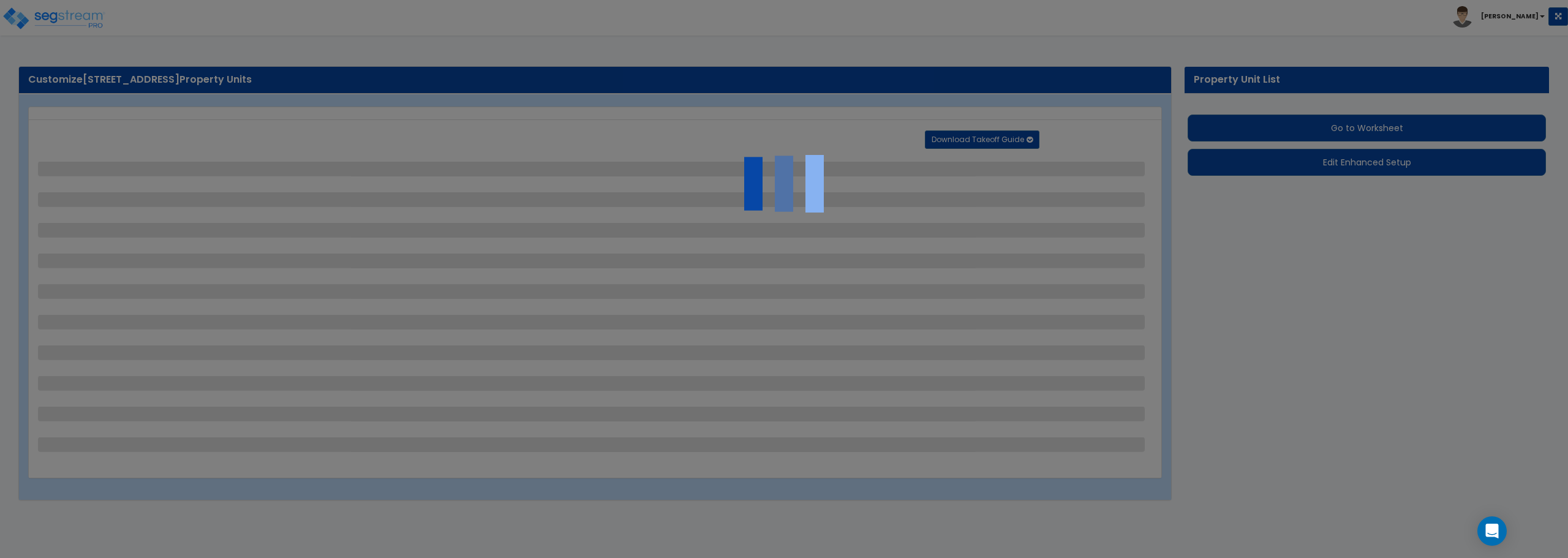
select select "1"
select select "2"
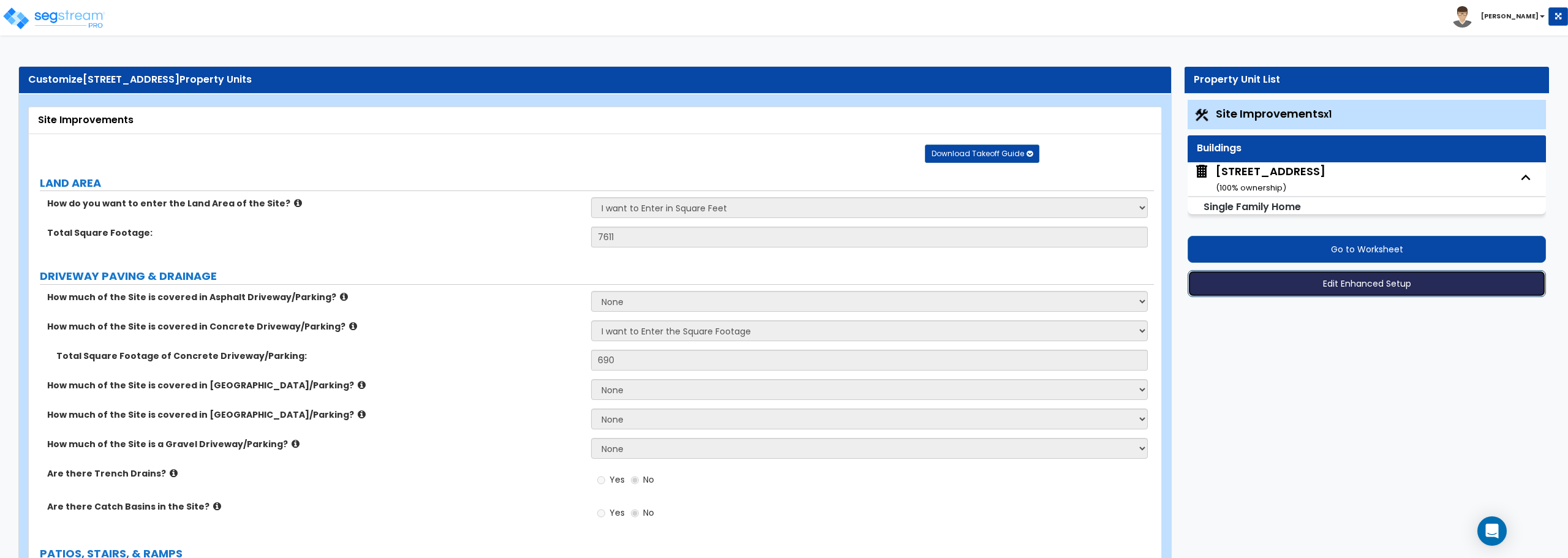
click at [1352, 283] on button "Edit Enhanced Setup" at bounding box center [1367, 283] width 358 height 27
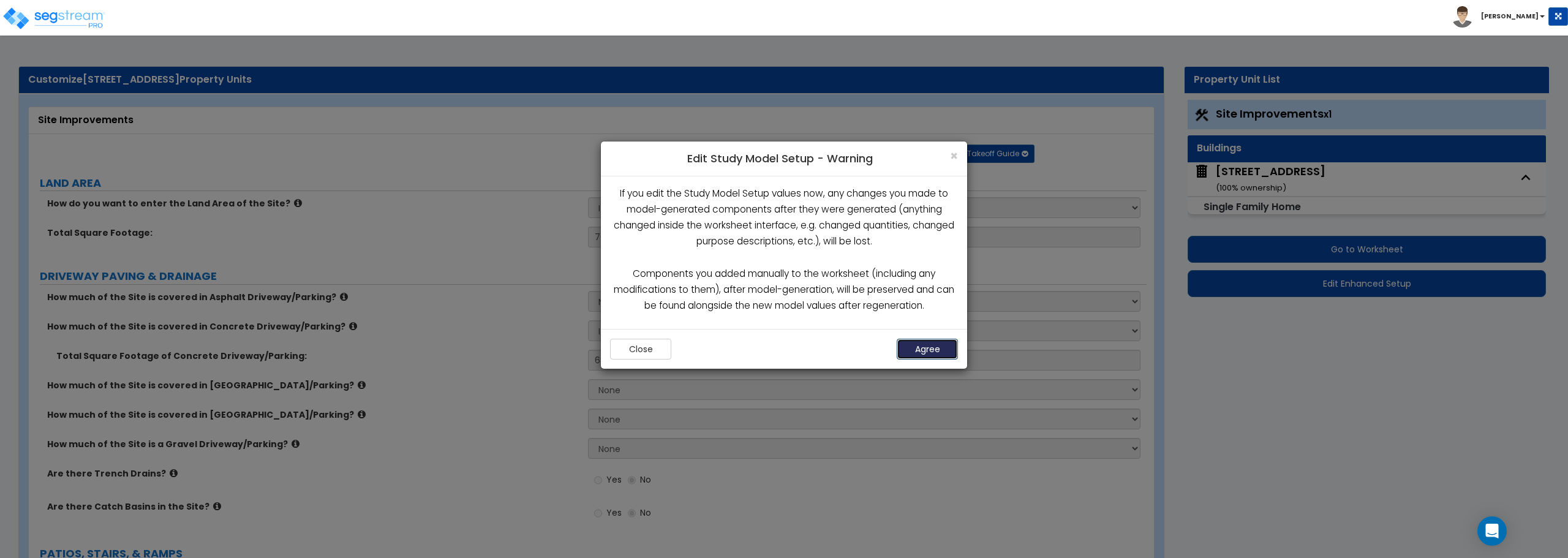
click at [939, 340] on button "Agree" at bounding box center [928, 349] width 61 height 21
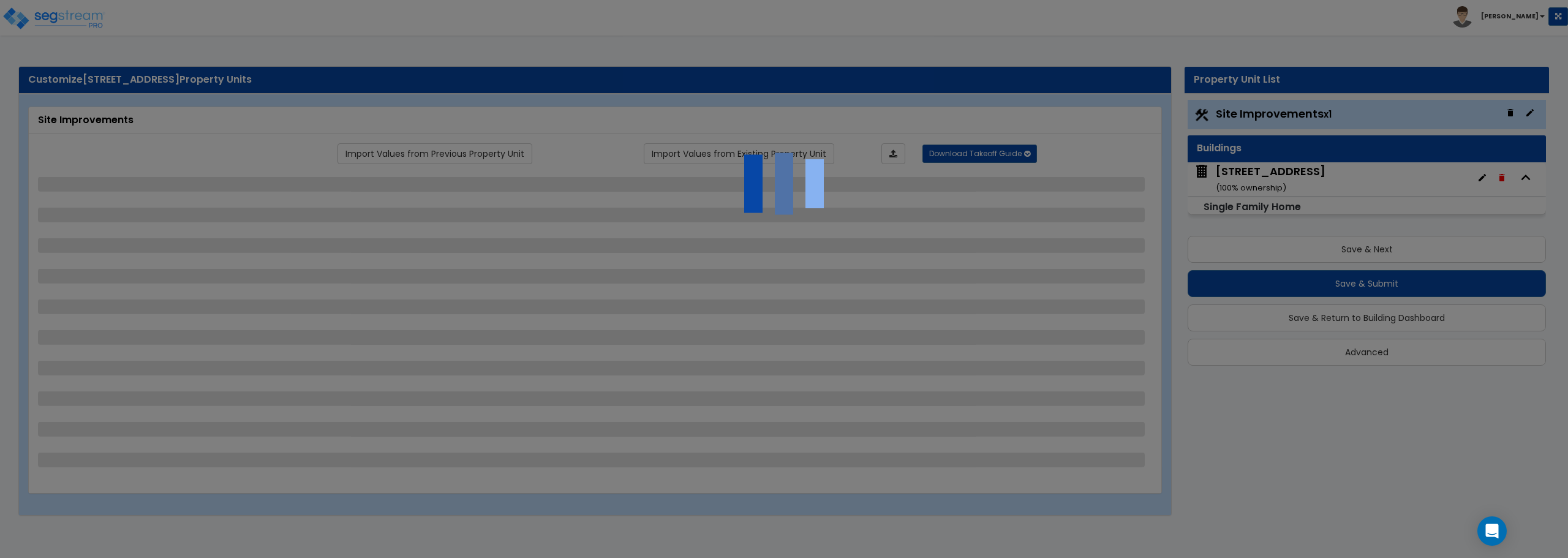
select select "2"
select select "1"
select select "2"
select select "1"
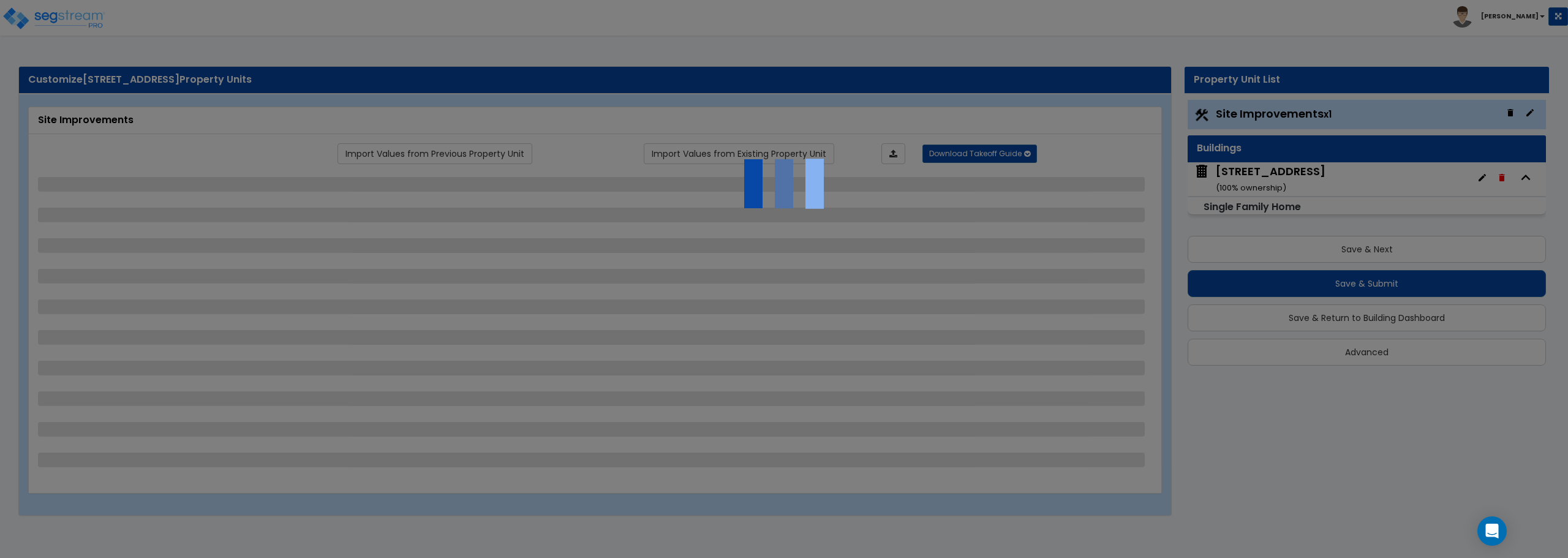
select select "1"
select select "2"
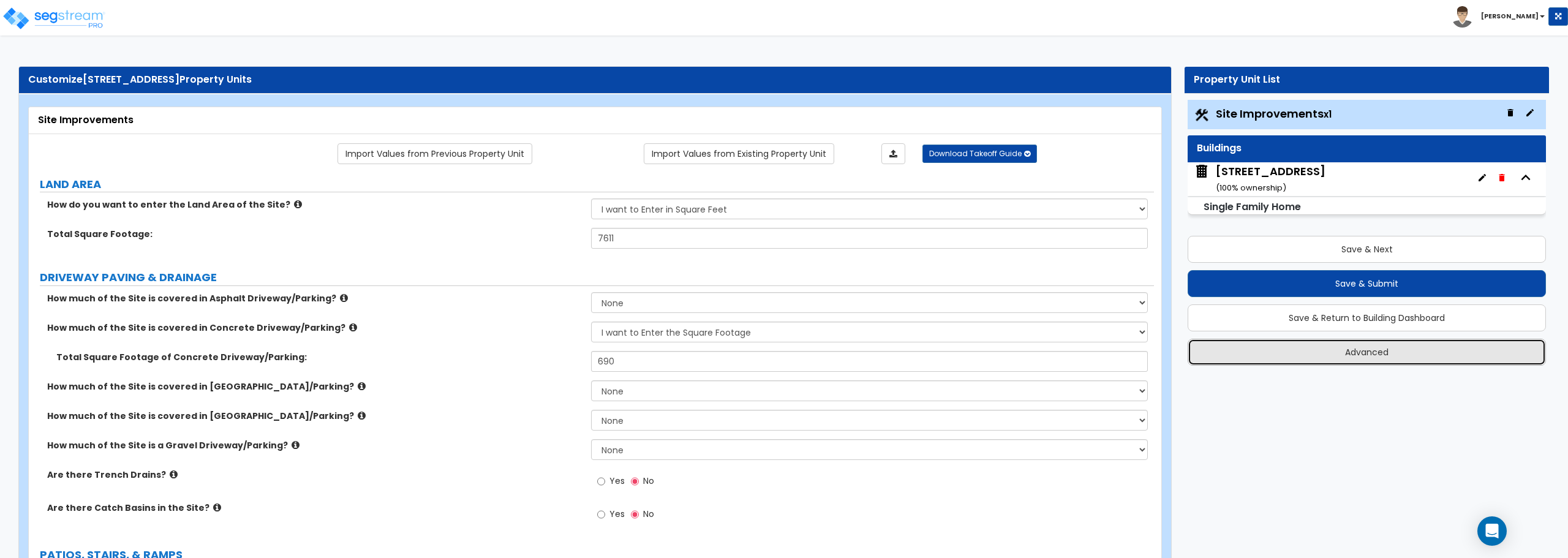
click at [1408, 355] on button "Advanced" at bounding box center [1367, 352] width 358 height 27
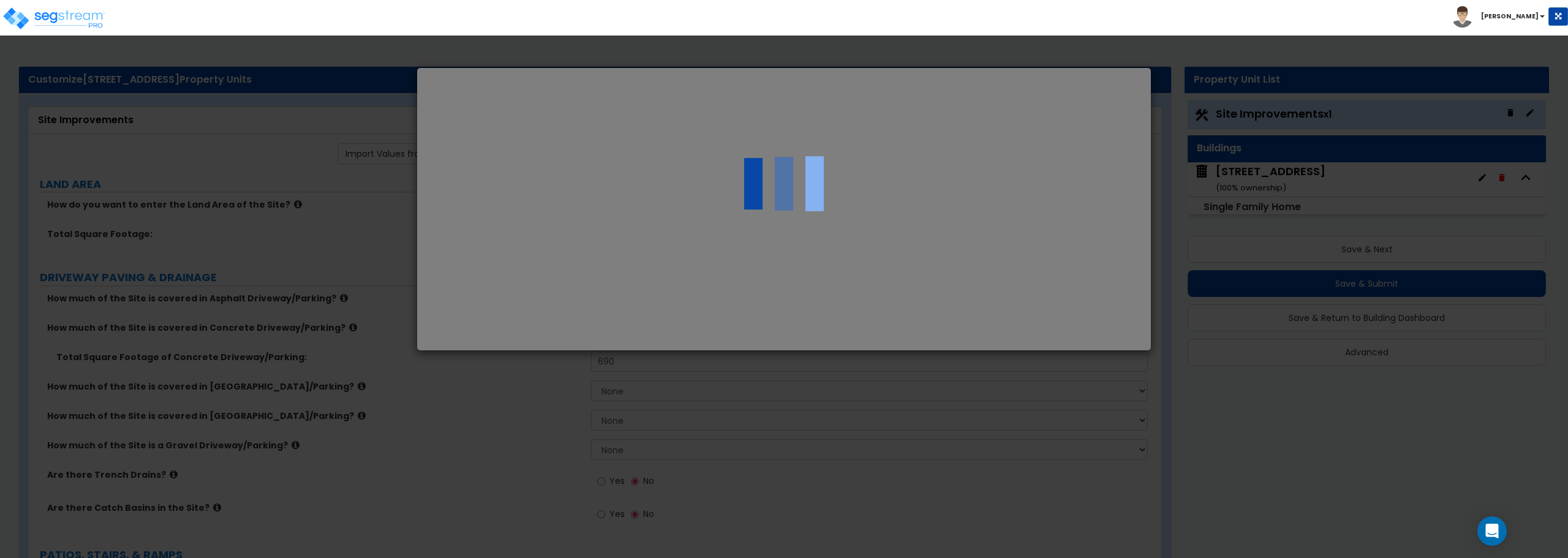
select select "MO"
select select "2024"
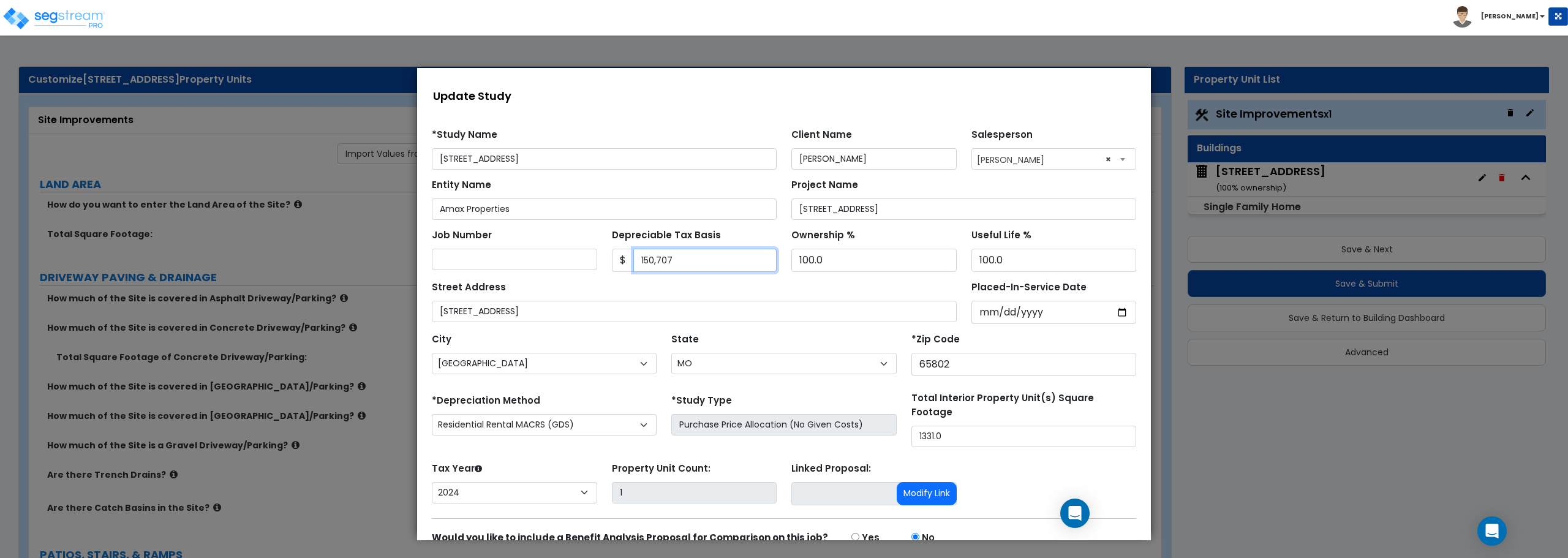
click at [729, 264] on input "150,707" at bounding box center [705, 260] width 144 height 23
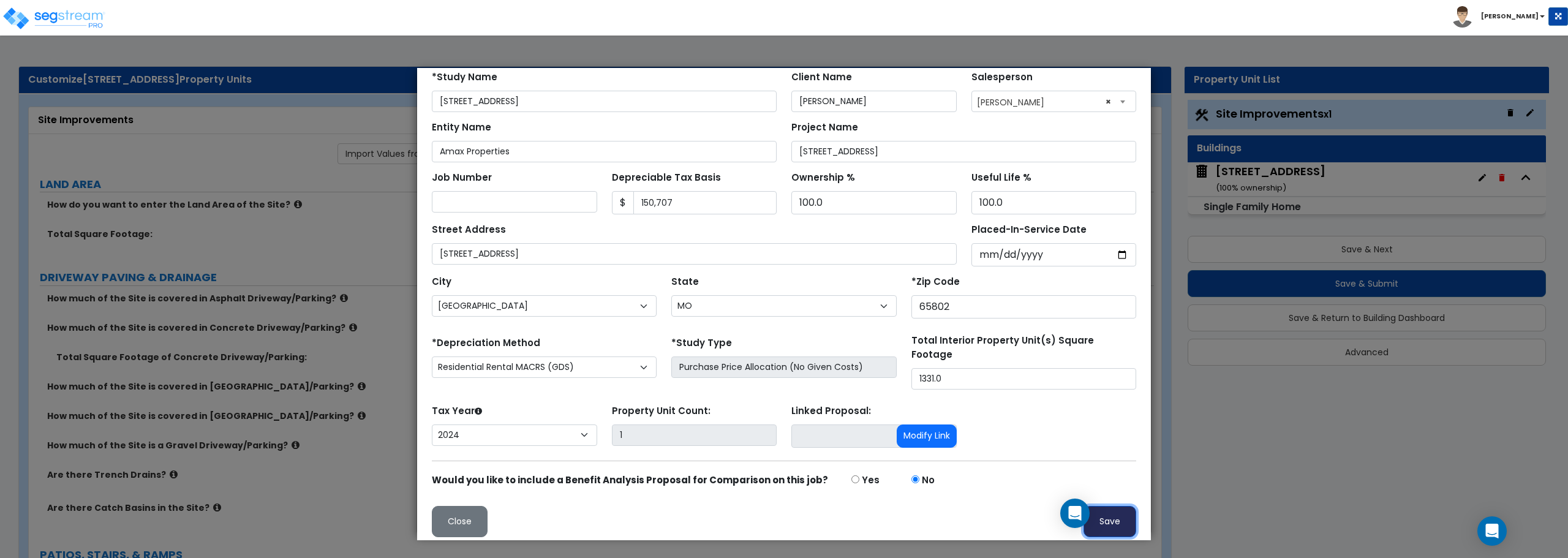
click at [1087, 510] on button "Save" at bounding box center [1110, 521] width 52 height 31
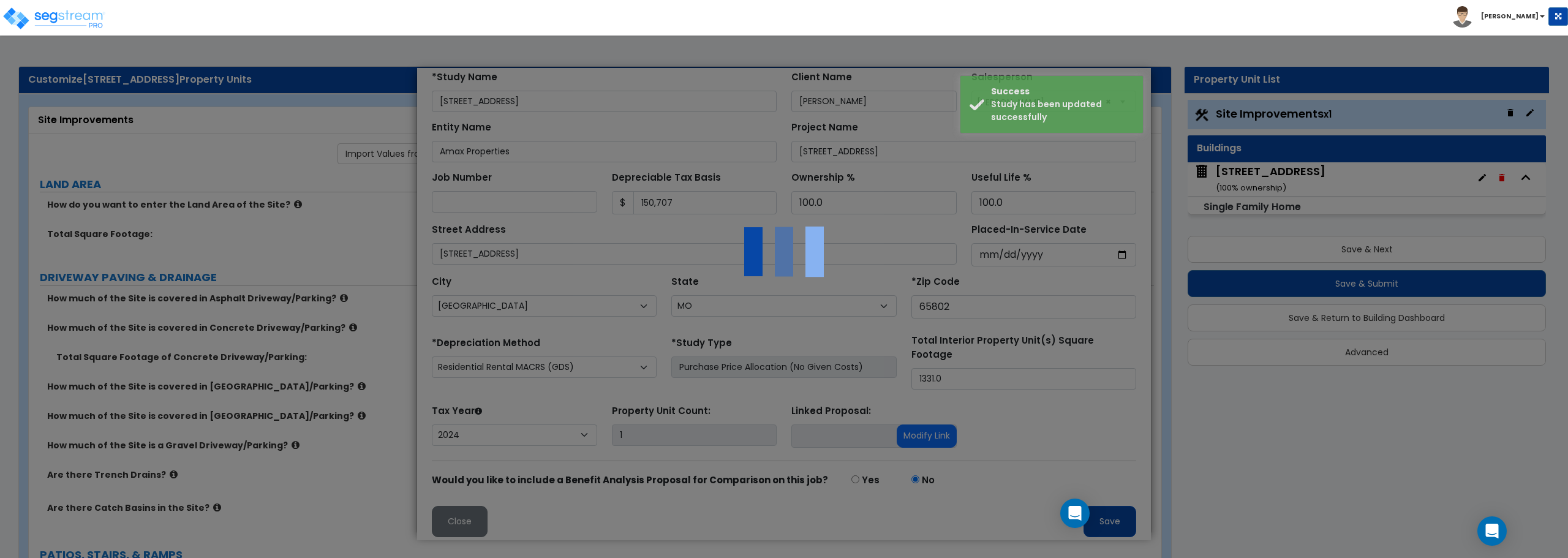
scroll to position [0, 0]
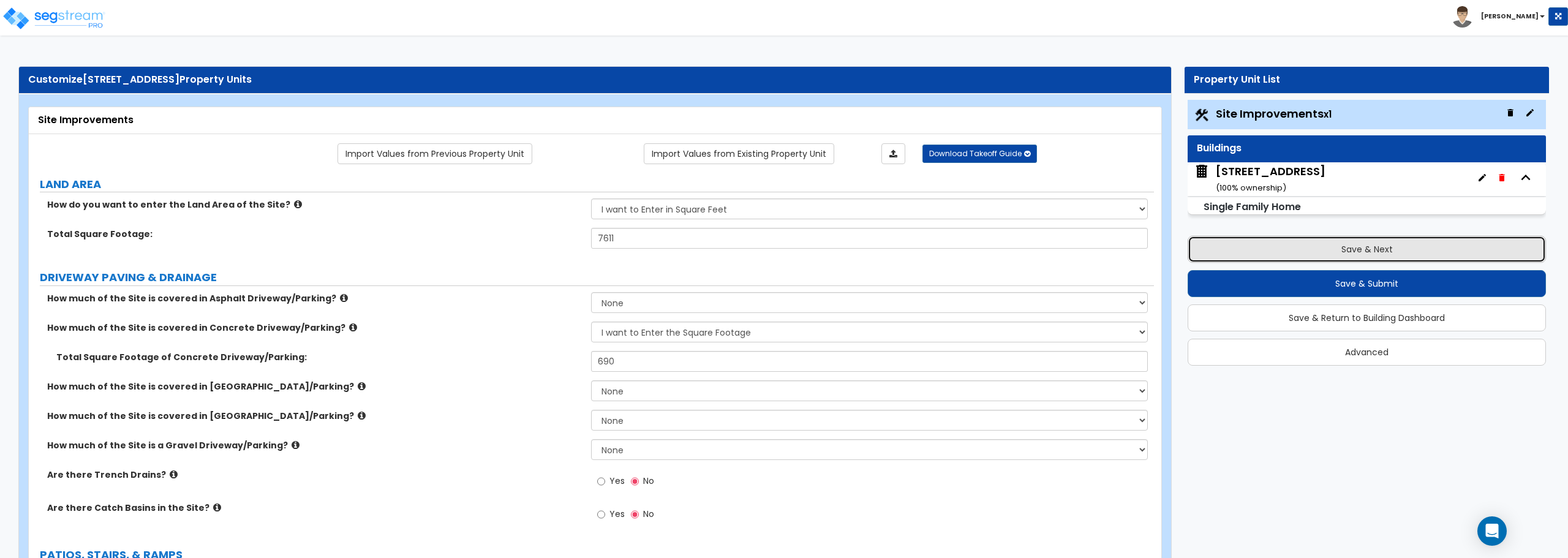
click at [1377, 248] on button "Save & Next" at bounding box center [1367, 249] width 358 height 27
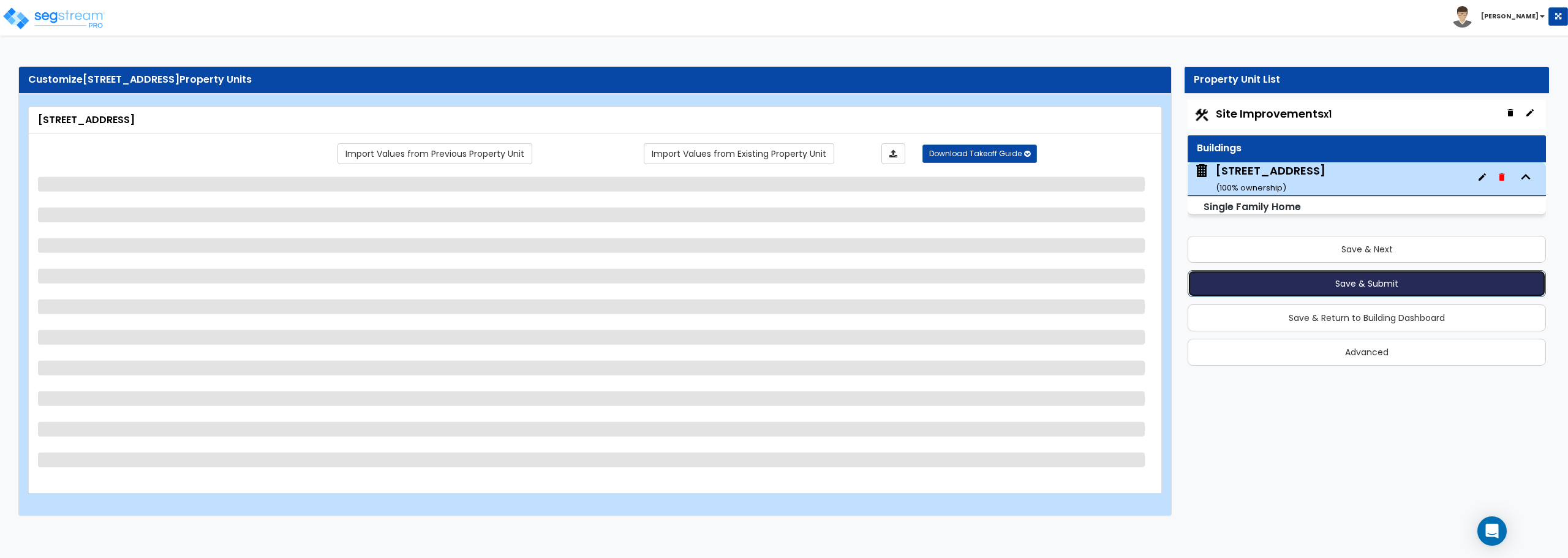
click at [1373, 278] on button "Save & Submit" at bounding box center [1367, 283] width 358 height 27
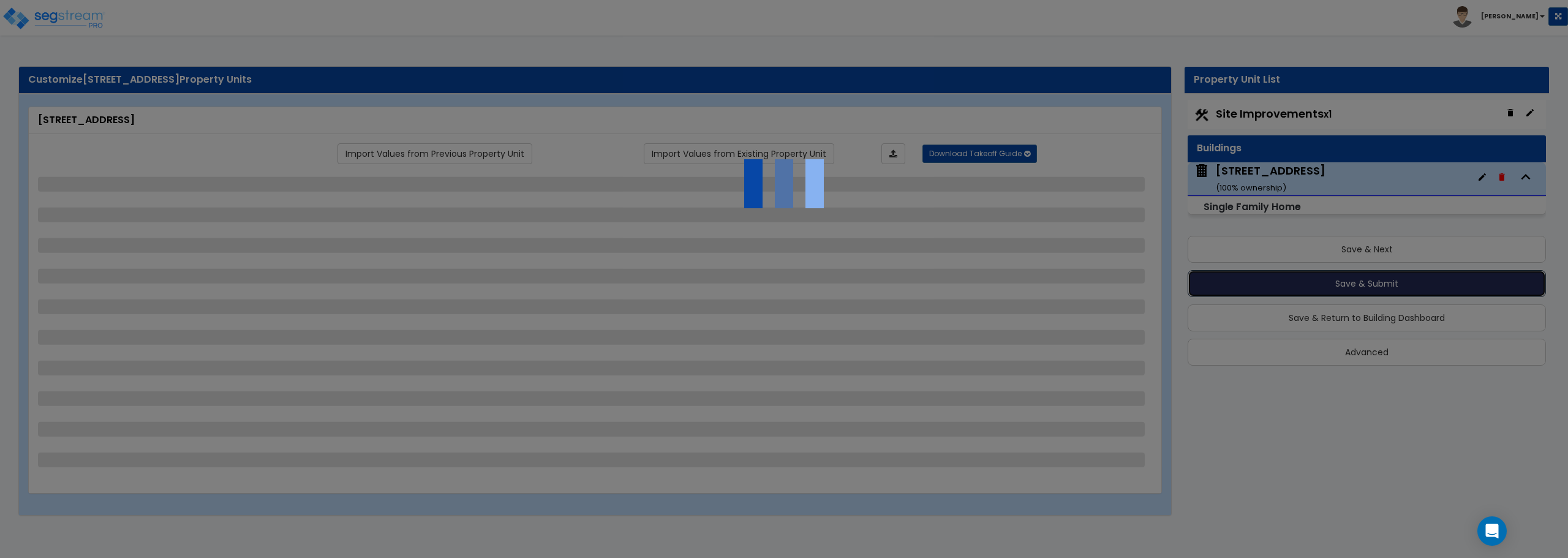
select select "2"
select select "7"
select select "1"
select select "2"
select select "1"
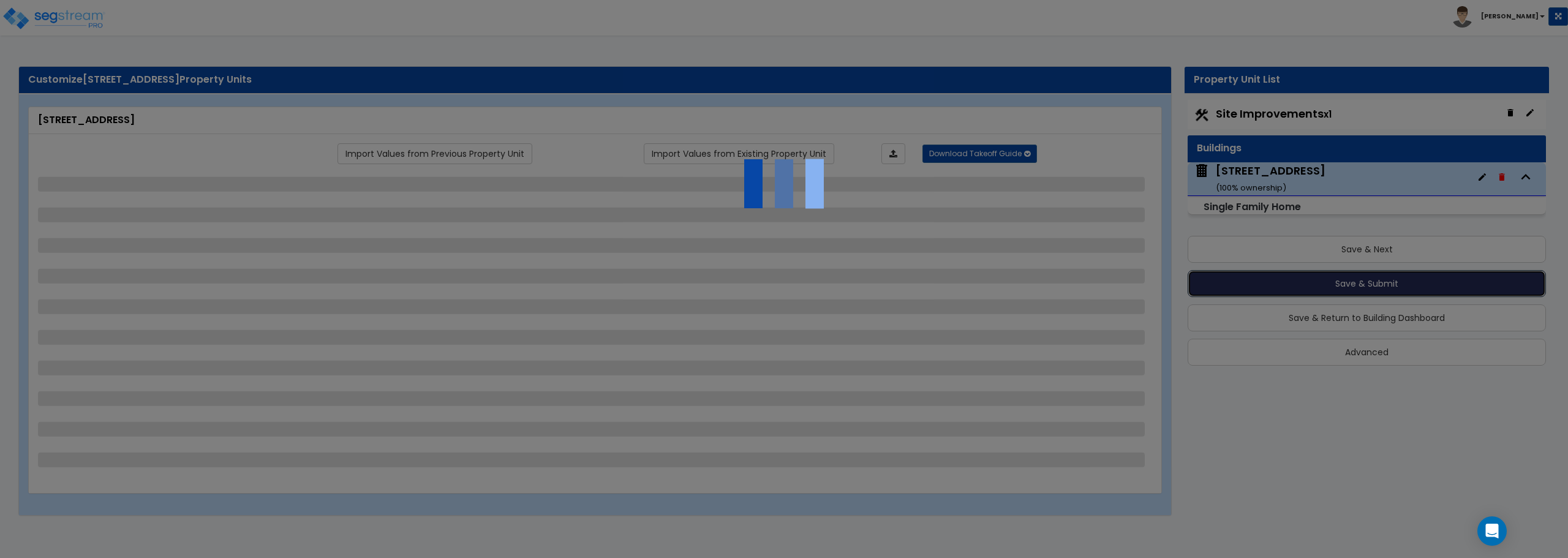
select select "5"
select select "1"
select select "2"
select select "1"
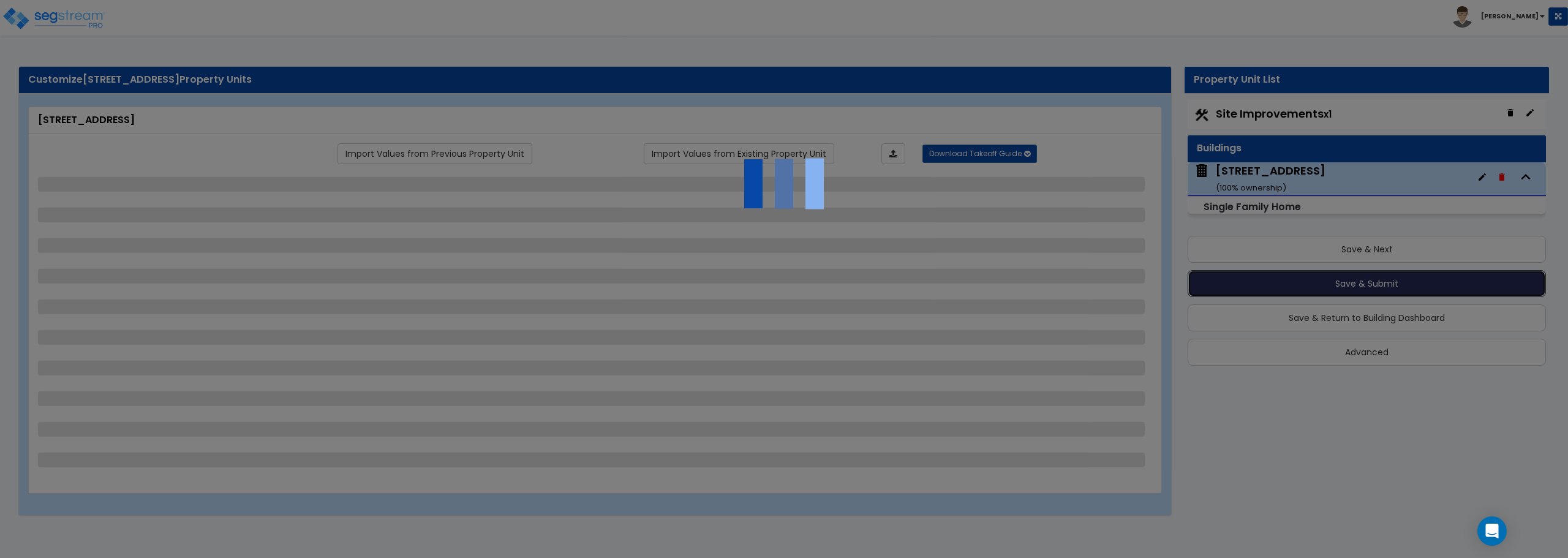
select select "1"
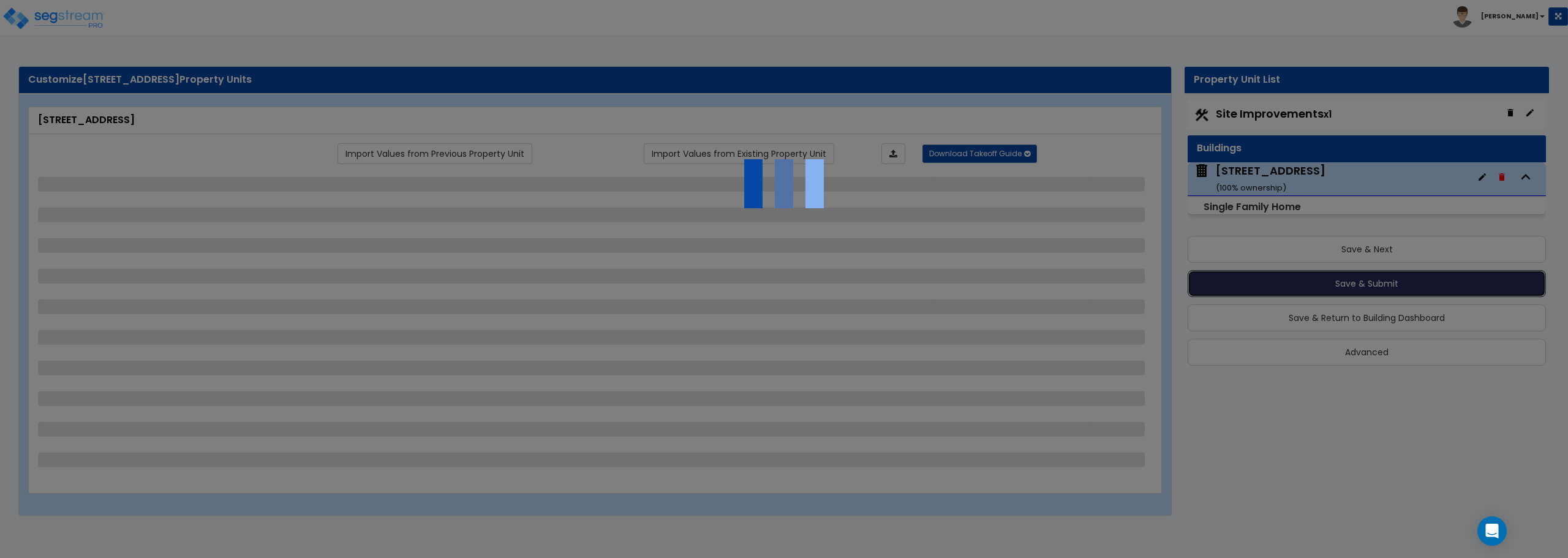
select select "2"
select select "1"
select select "4"
select select "1"
select select "5"
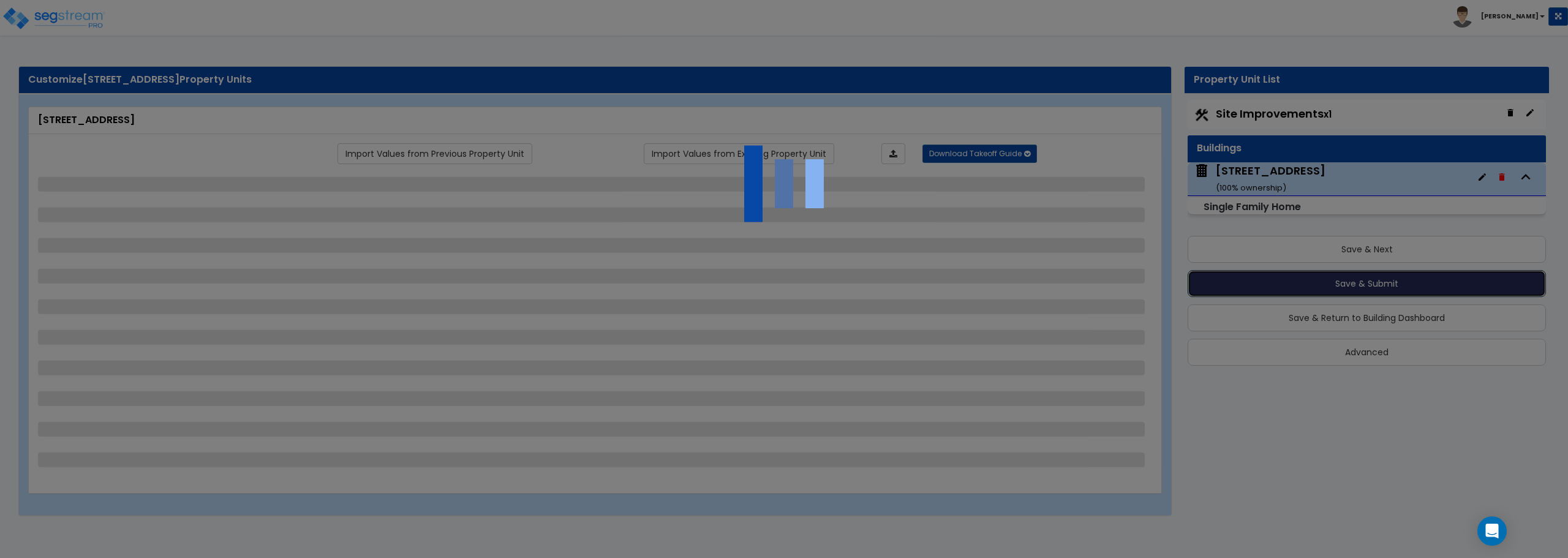
select select "3"
select select "2"
select select "1"
select select "3"
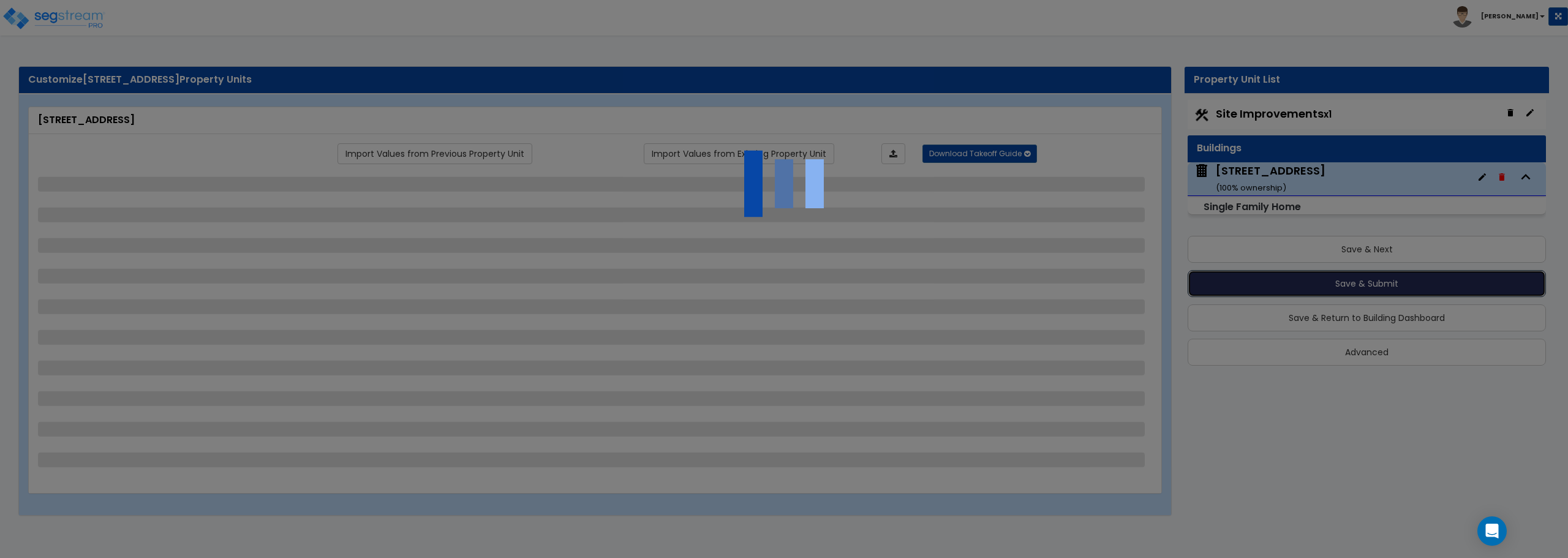
select select "5"
select select "2"
select select "4"
select select "1"
select select "4"
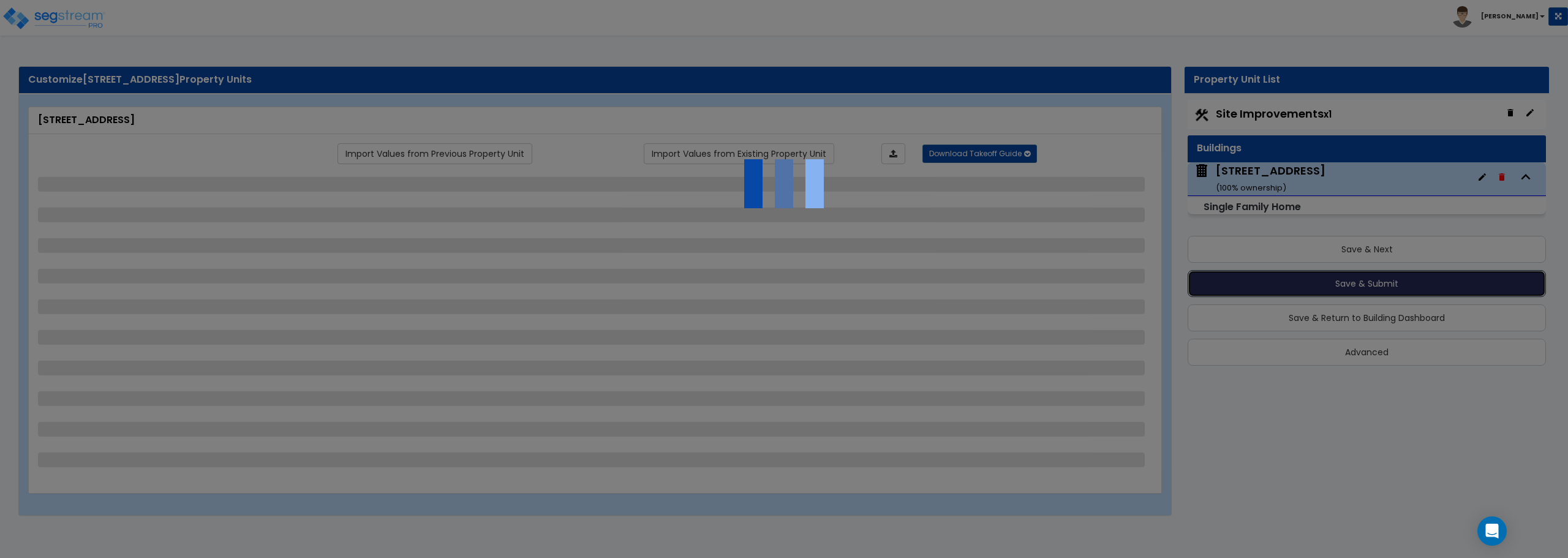
select select "1"
select select "2"
select select "1"
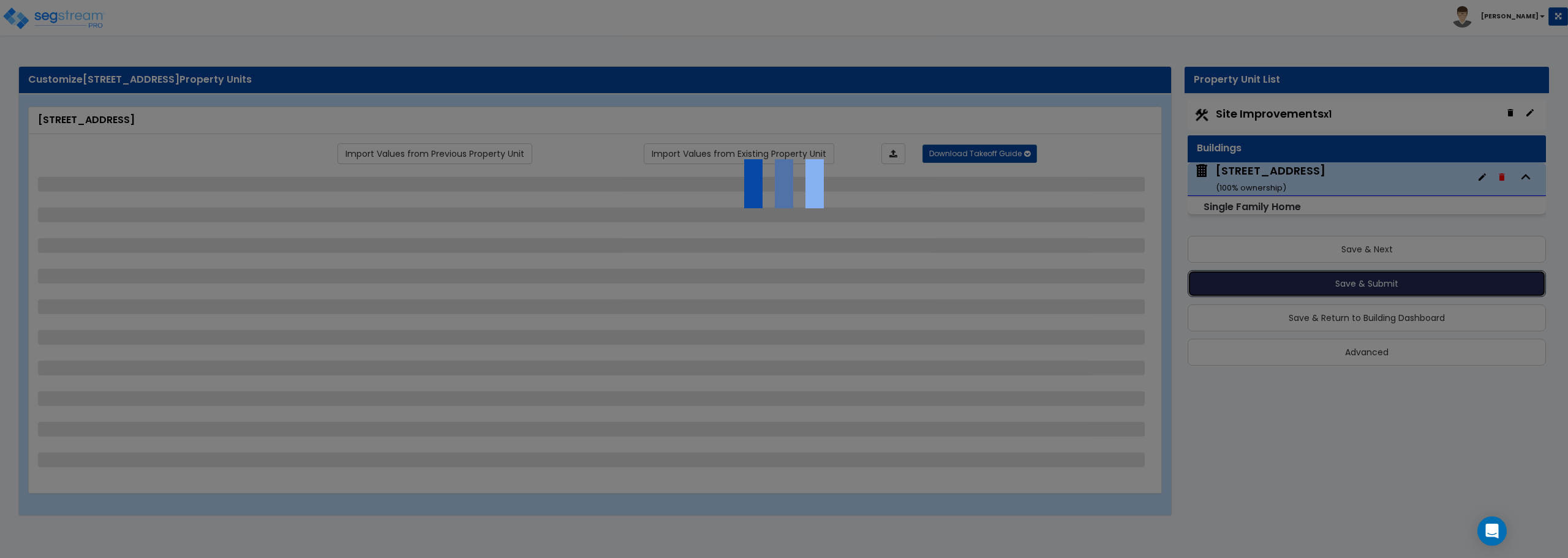
select select "2"
select select "1"
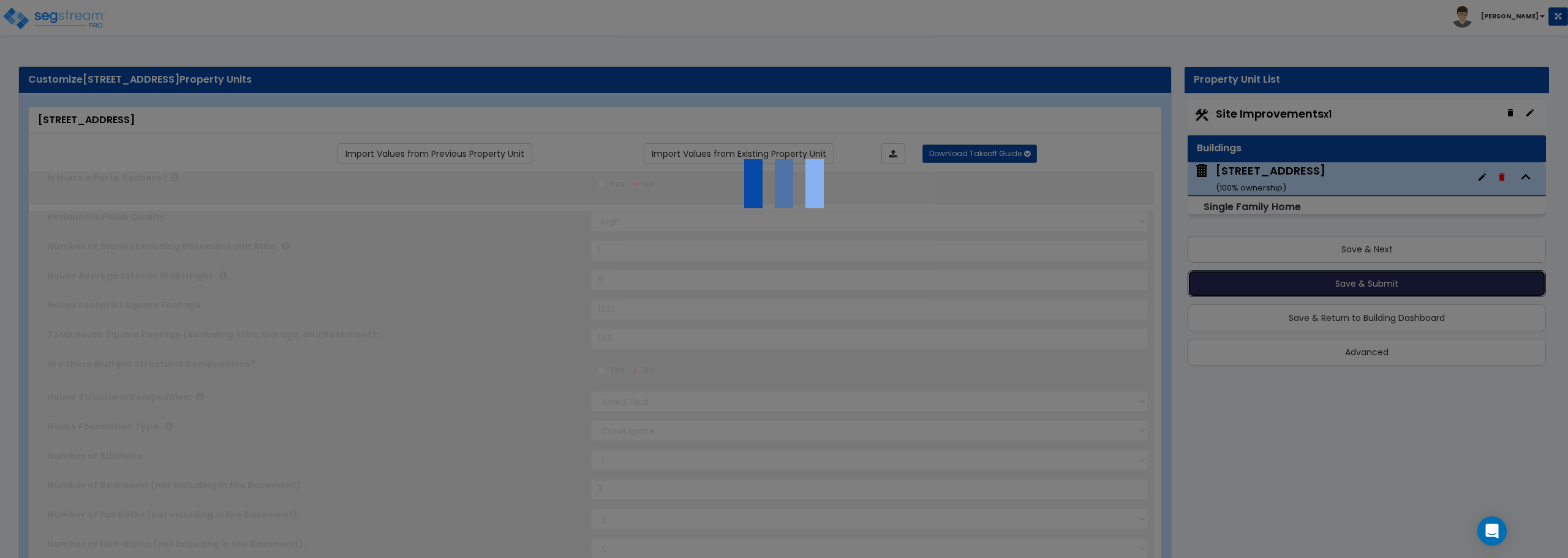
type input "4"
type input "1"
select select "1"
select select "2"
type input "1"
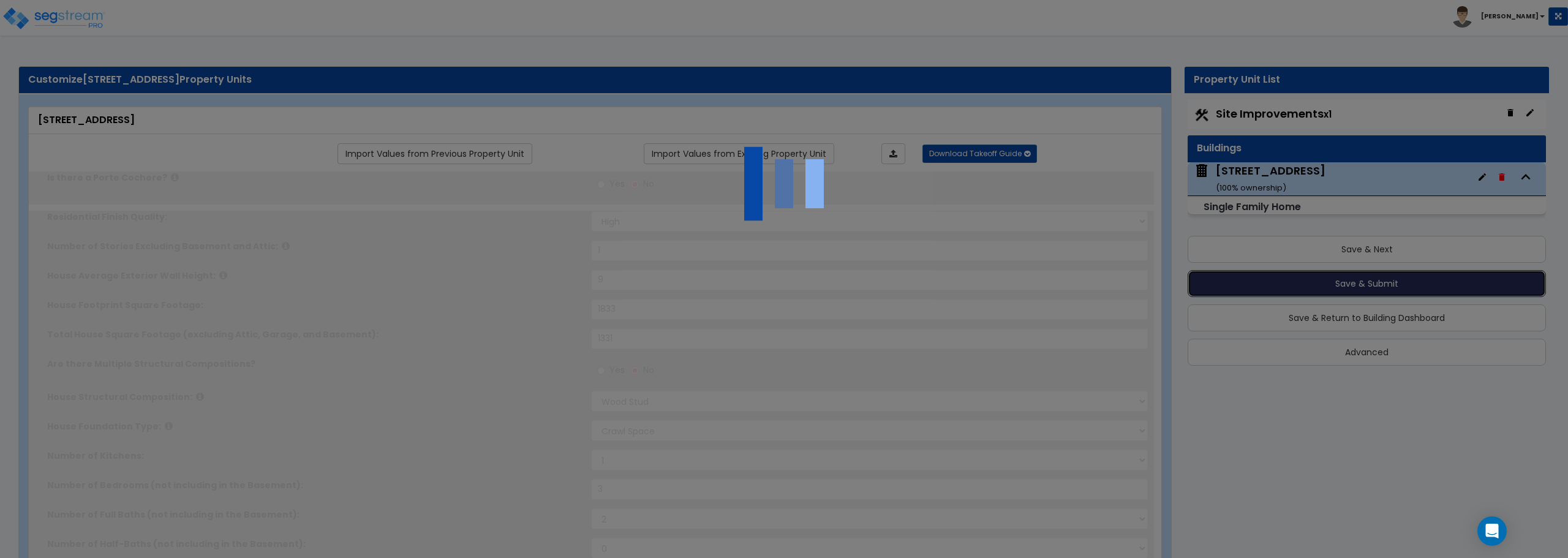
select select "2"
type input "2"
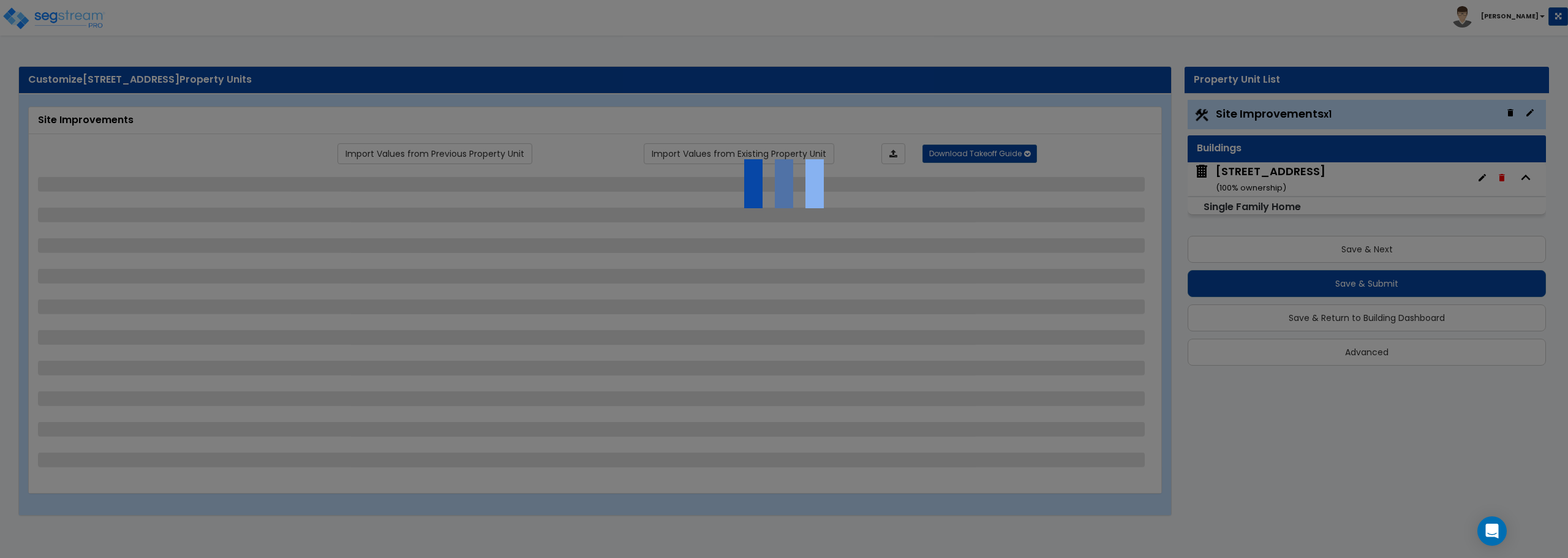
select select "2"
select select "1"
select select "2"
select select "1"
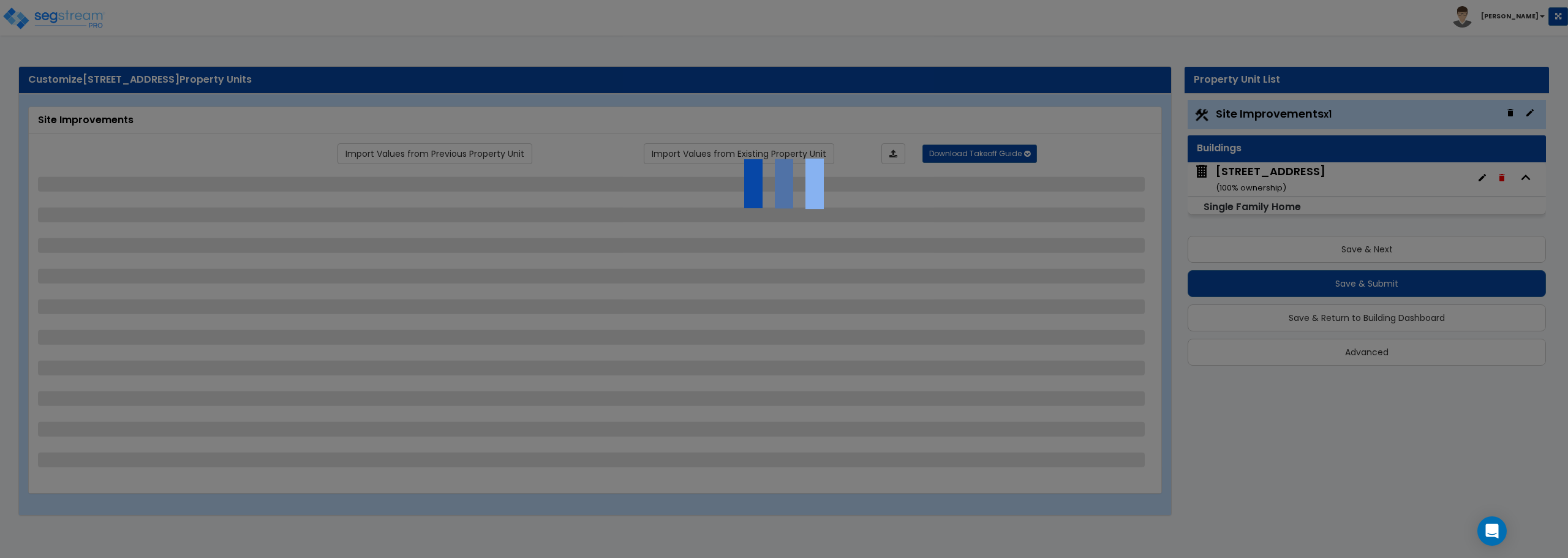
select select "1"
select select "2"
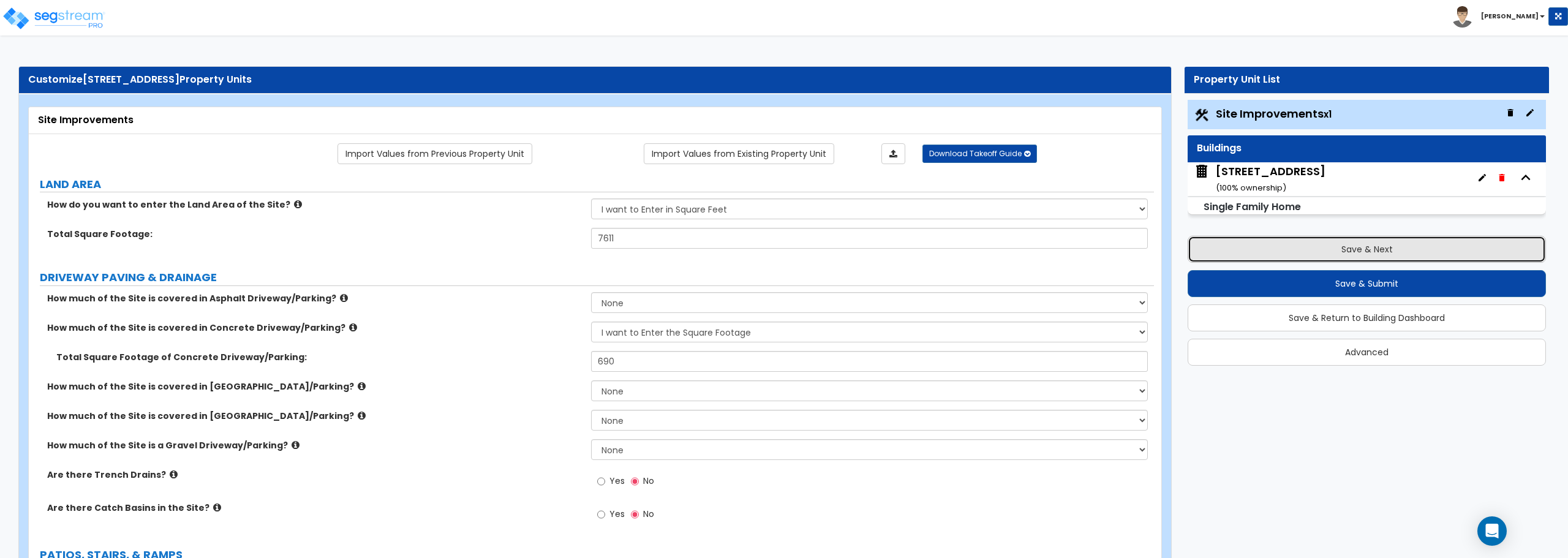
click at [1355, 248] on button "Save & Next" at bounding box center [1367, 249] width 358 height 27
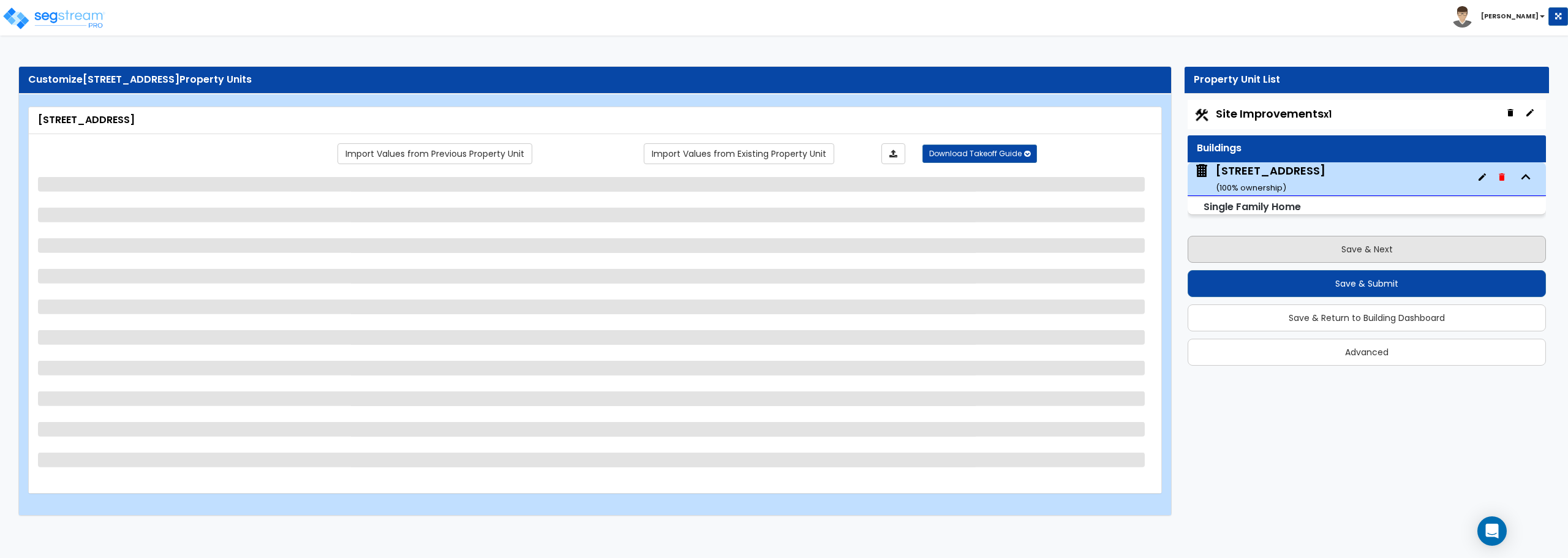
select select "2"
select select "7"
select select "1"
select select "2"
select select "1"
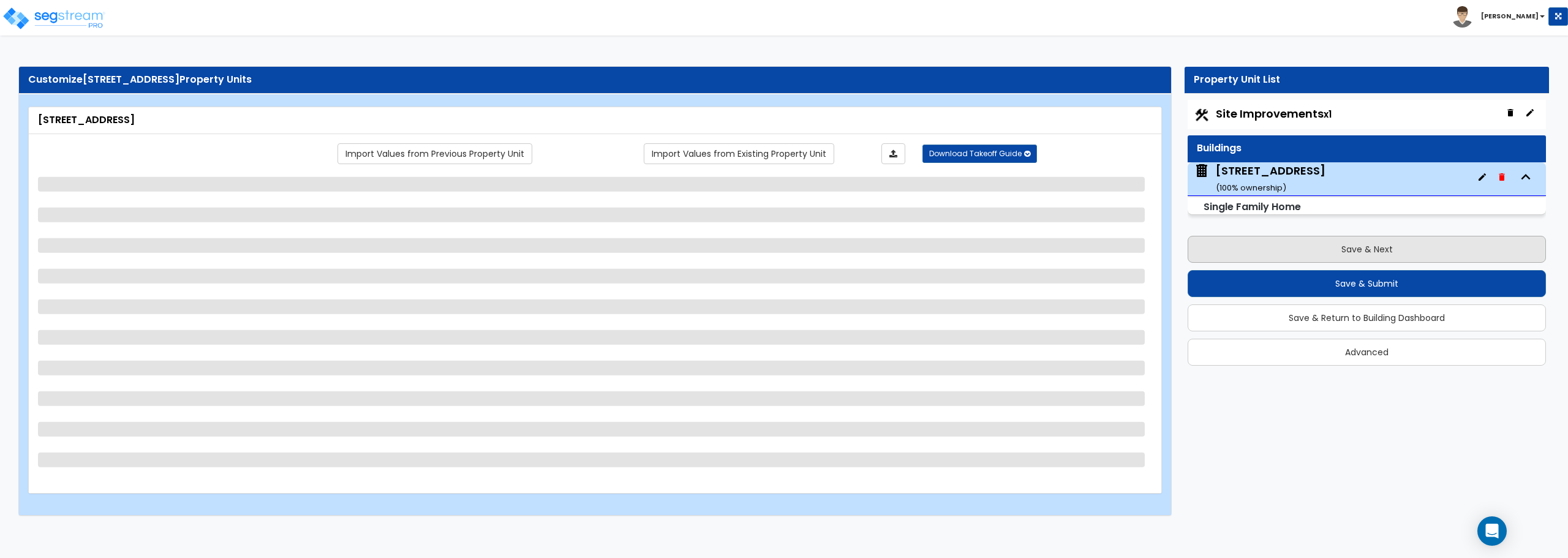
select select "5"
select select "1"
select select "2"
select select "1"
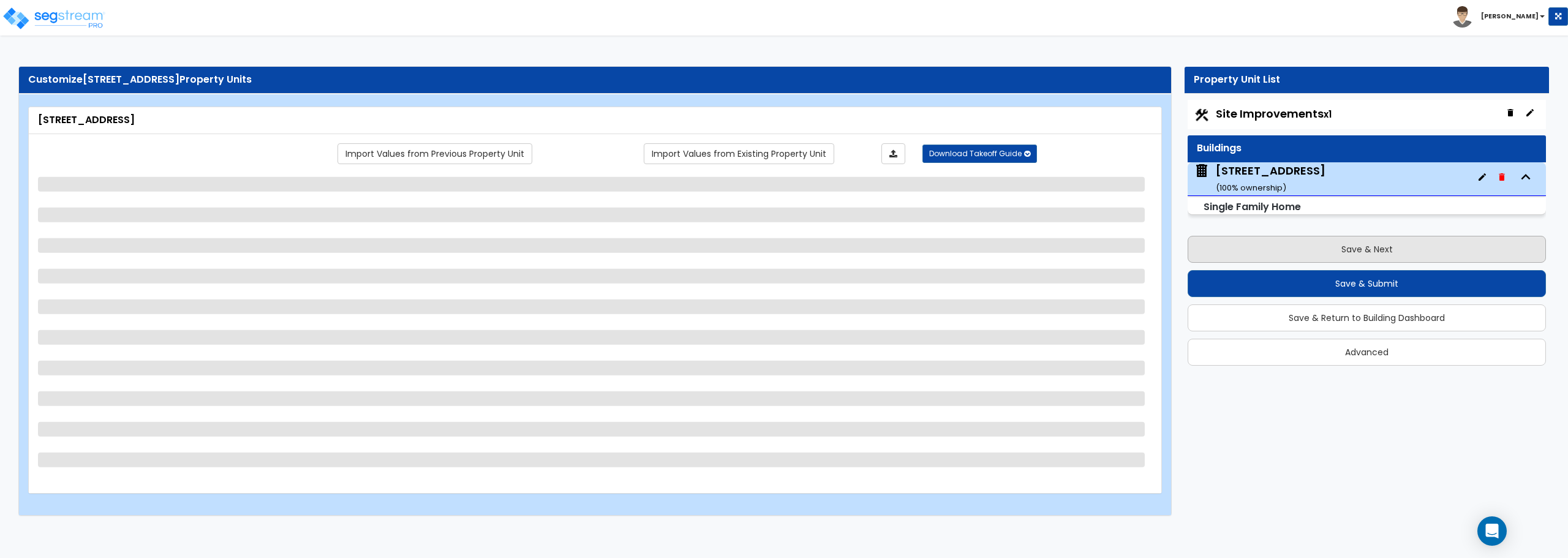
select select "1"
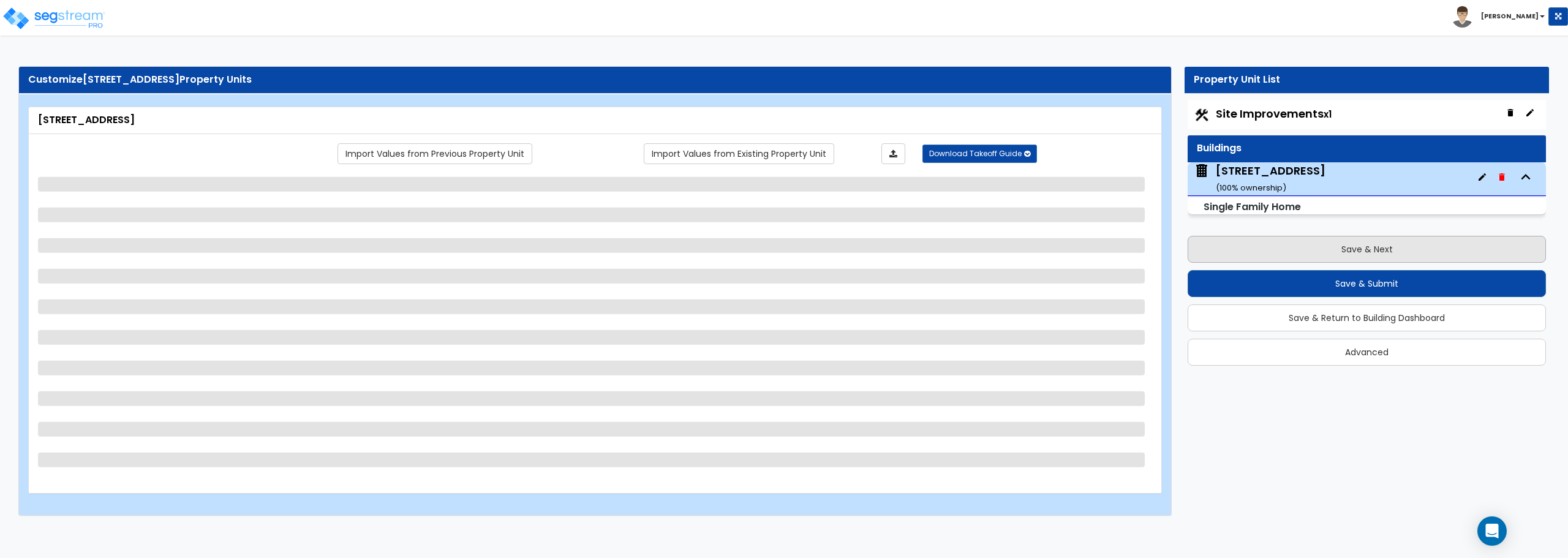
select select "2"
select select "1"
select select "4"
select select "1"
select select "5"
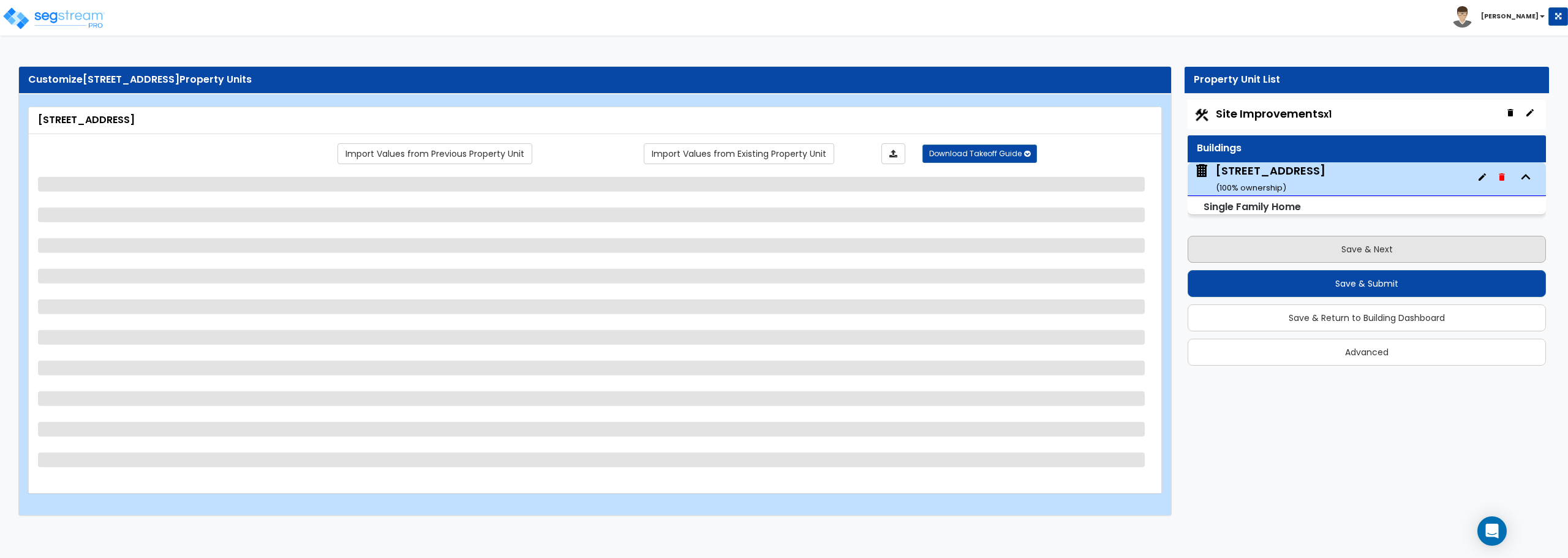
select select "3"
select select "2"
select select "1"
select select "3"
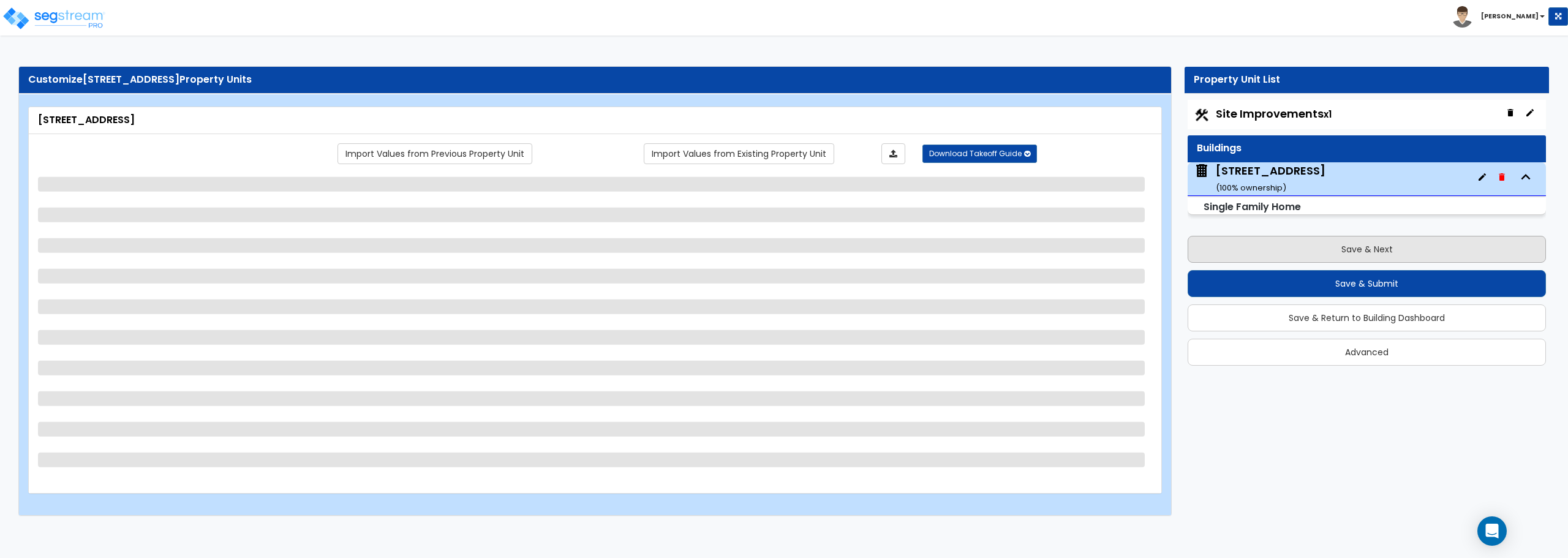
select select "5"
select select "2"
select select "4"
select select "1"
select select "4"
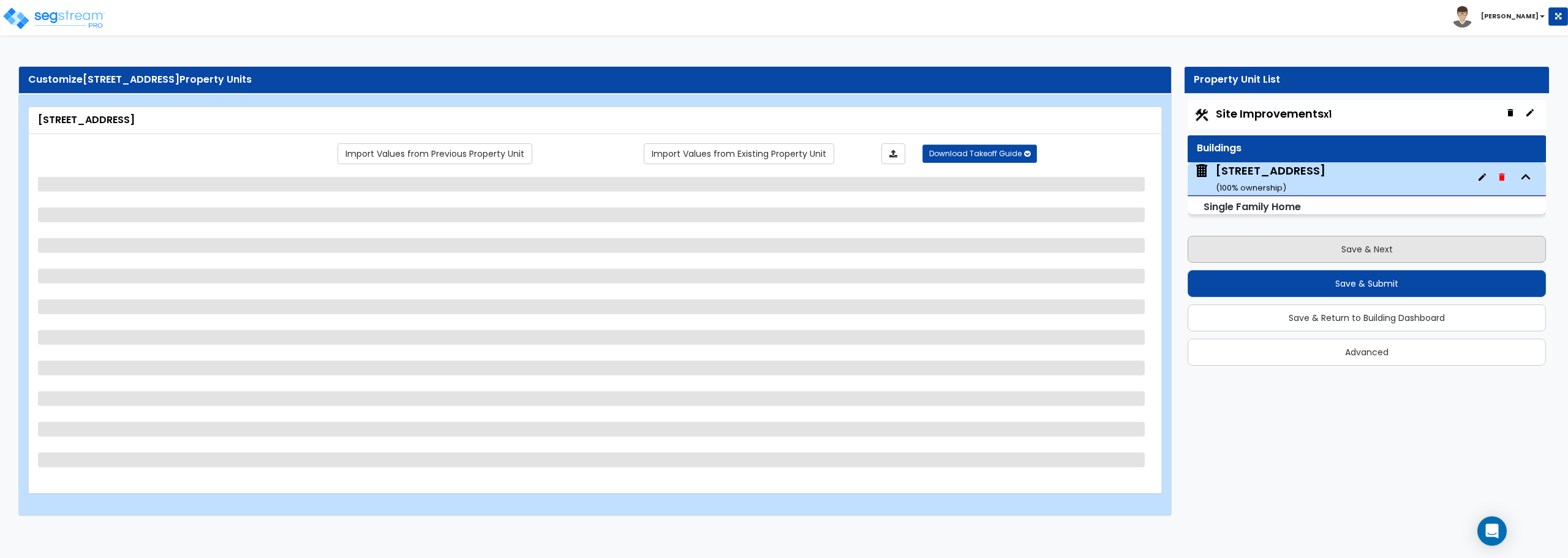
select select "1"
select select "2"
select select "1"
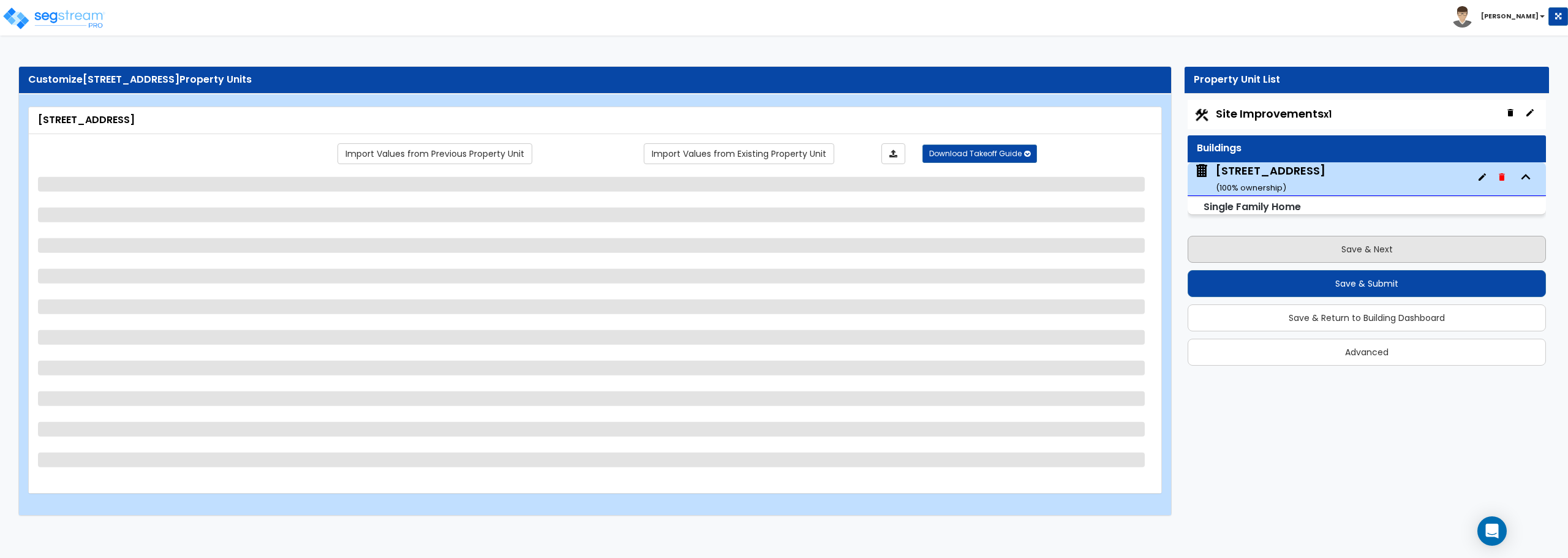
select select "2"
select select "1"
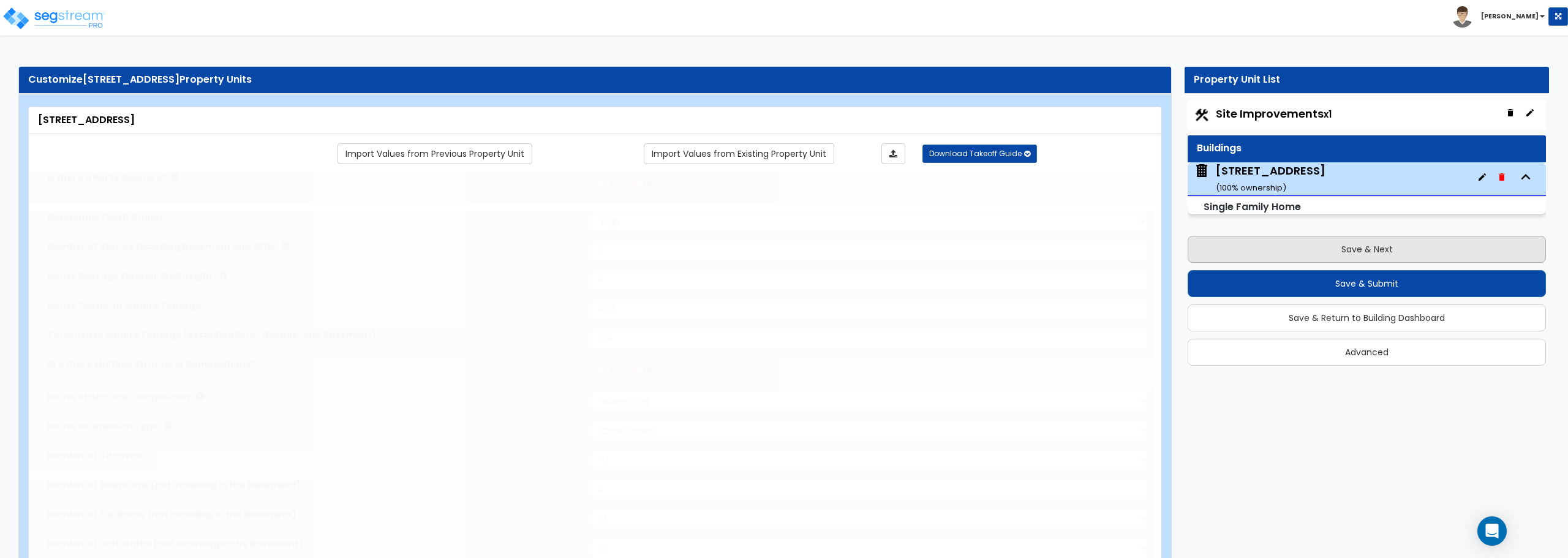
type input "4"
type input "1"
select select "1"
select select "2"
type input "1"
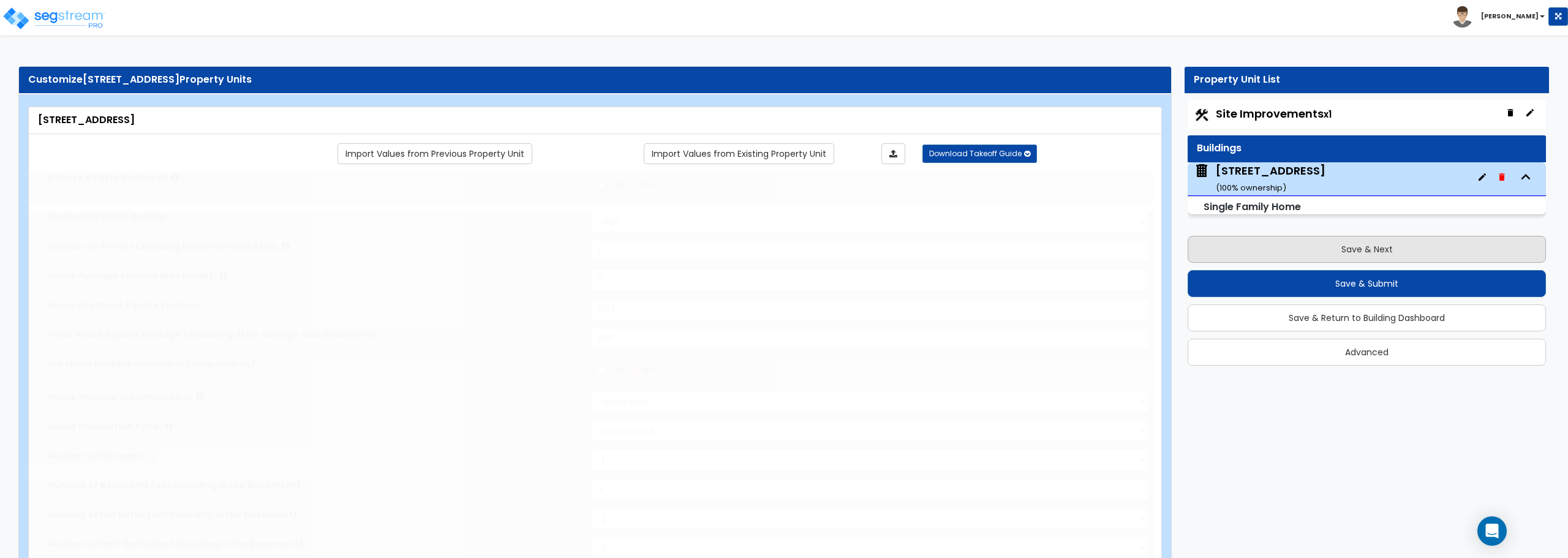
select select "2"
type input "2"
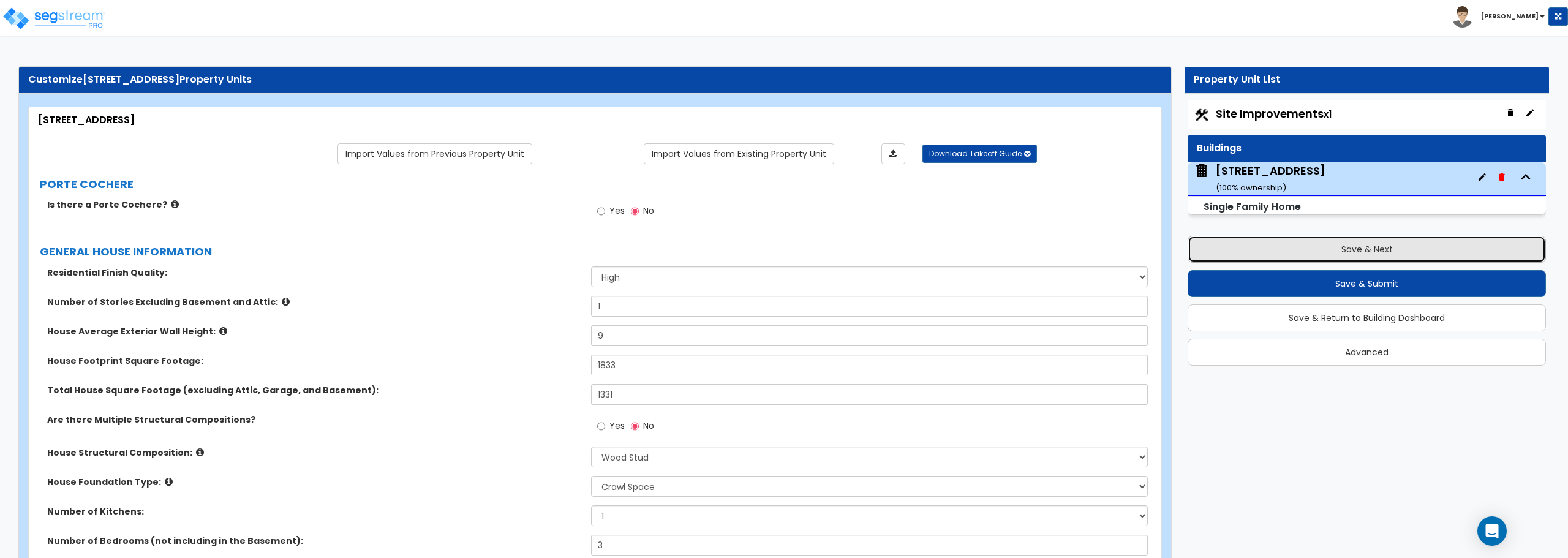
click at [1355, 248] on button "Save & Next" at bounding box center [1367, 249] width 358 height 27
select select "2"
select select "1"
select select "2"
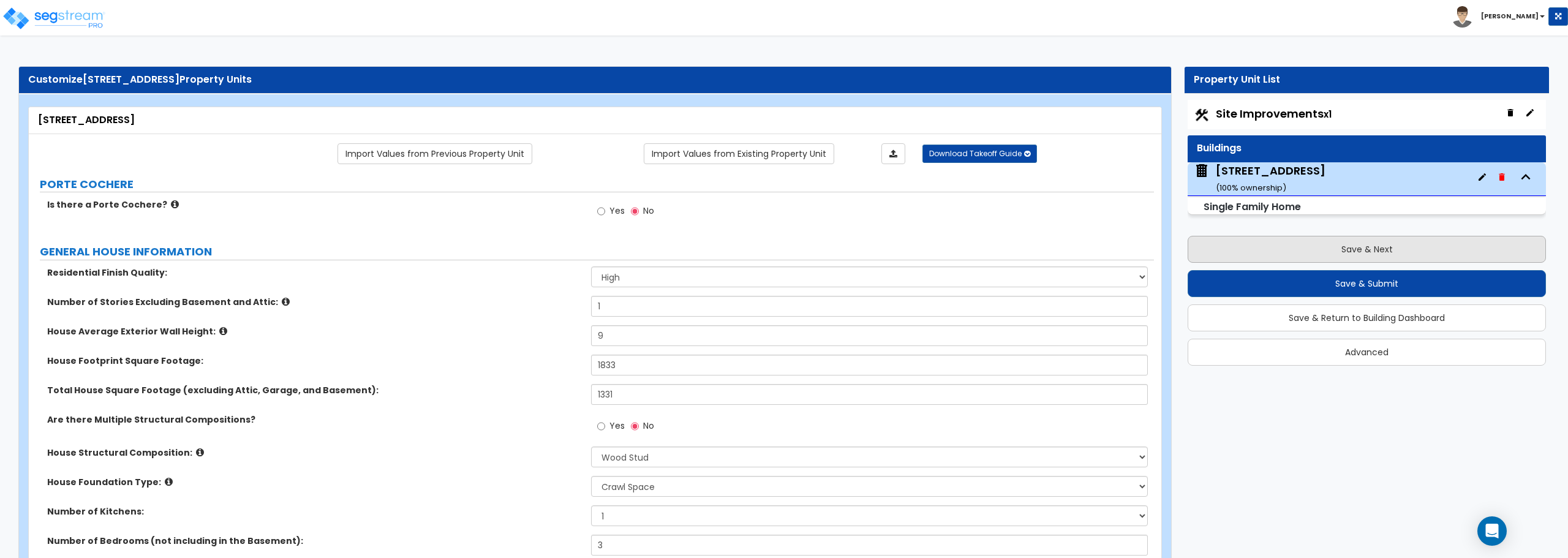
select select "1"
select select "2"
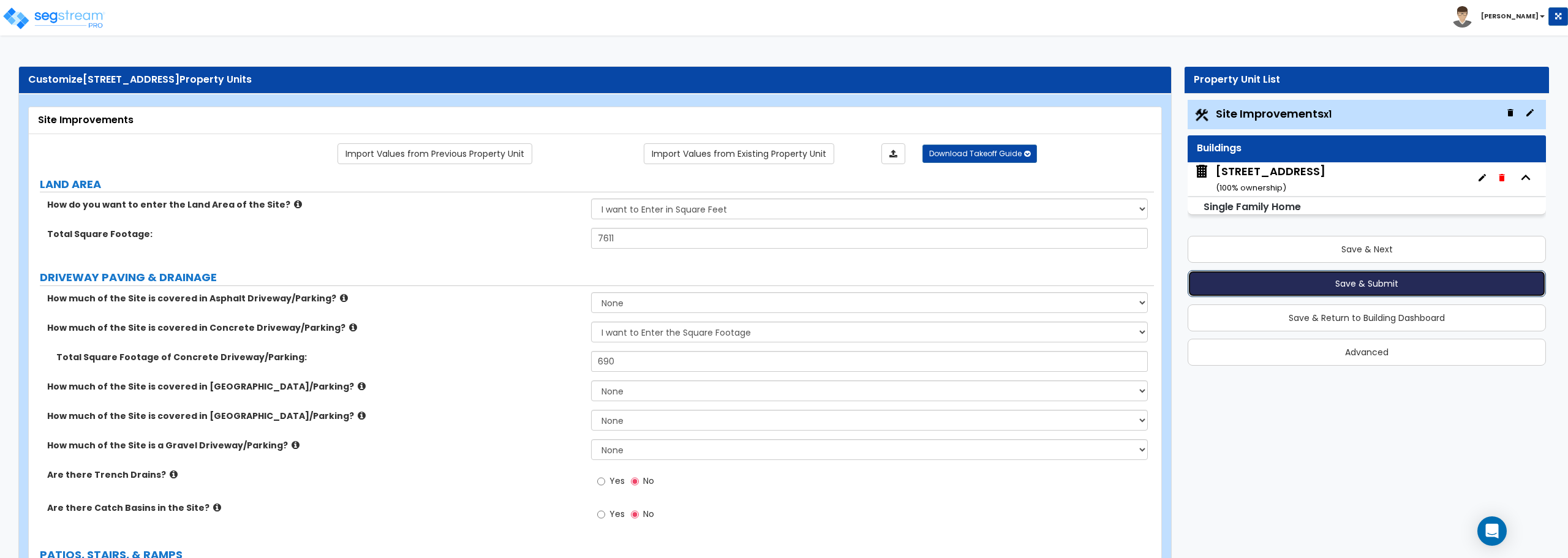
click at [1362, 286] on button "Save & Submit" at bounding box center [1367, 283] width 358 height 27
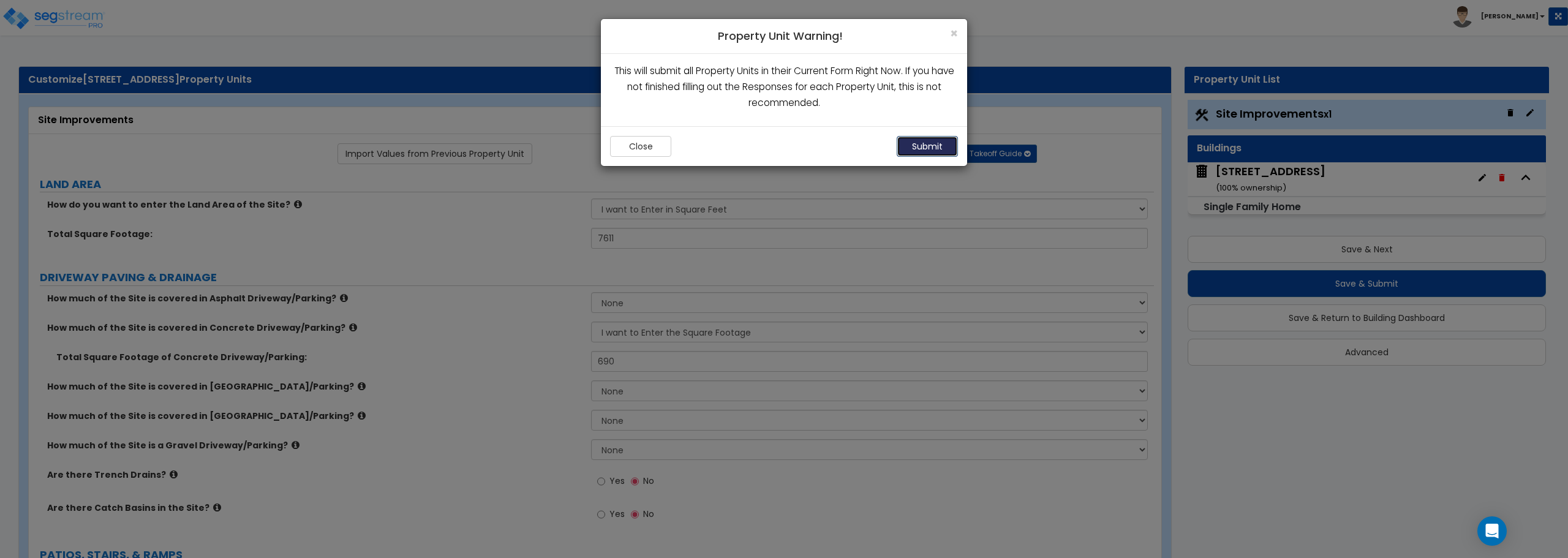
click at [912, 144] on button "Submit" at bounding box center [928, 146] width 61 height 21
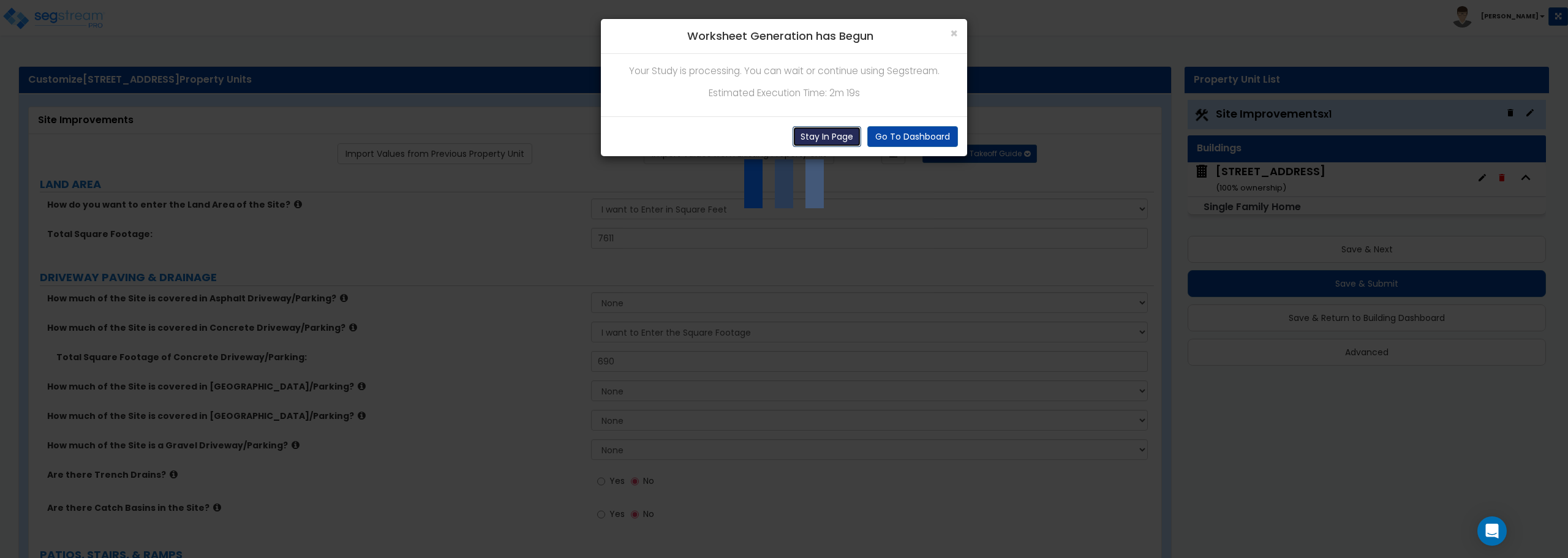
click at [816, 138] on button "Stay In Page" at bounding box center [827, 136] width 68 height 21
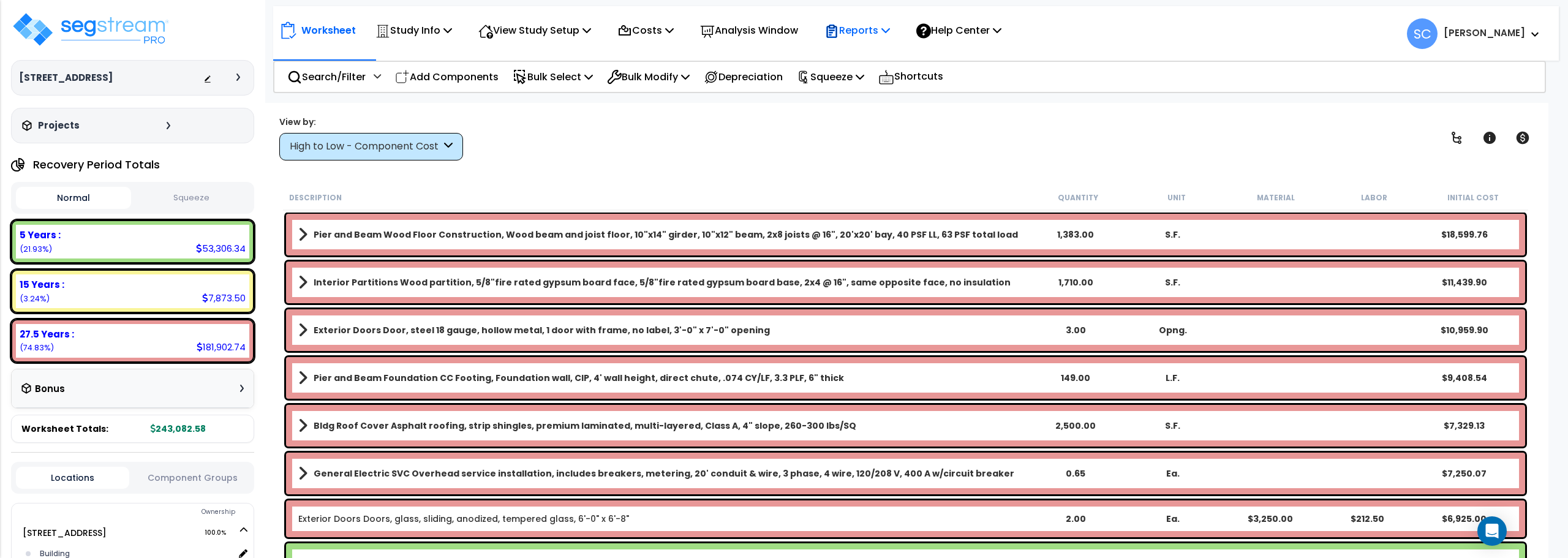
click at [871, 31] on p "Reports" at bounding box center [857, 30] width 66 height 17
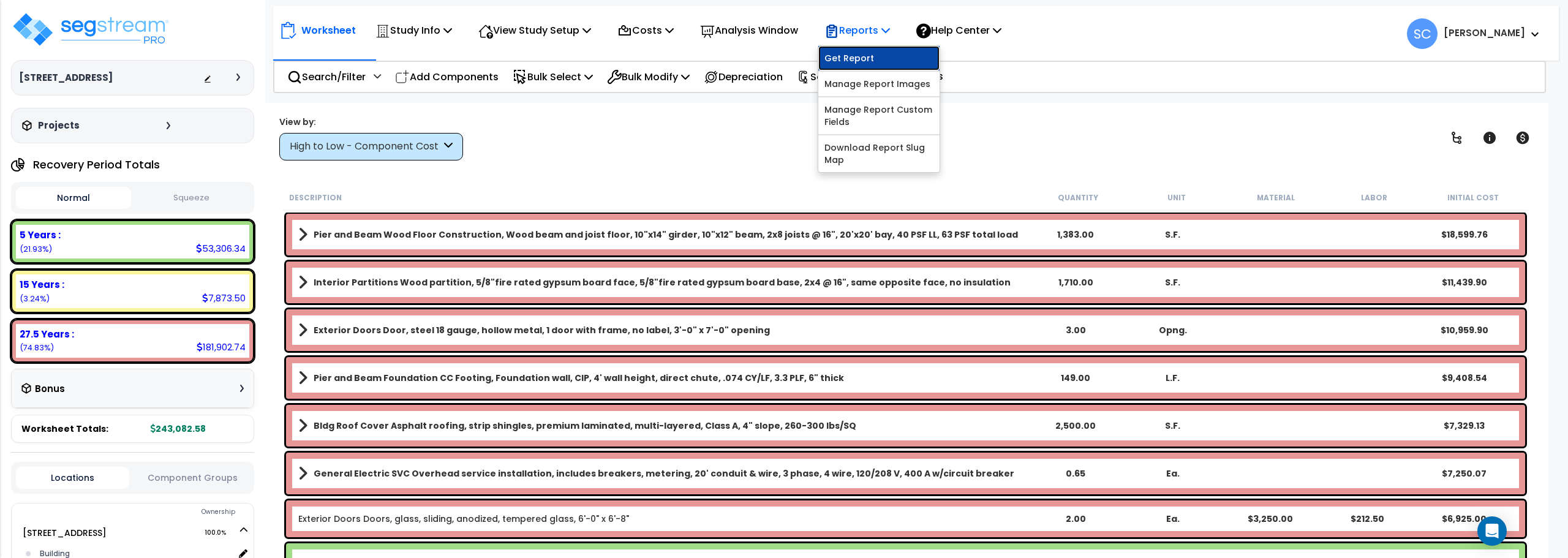
click at [875, 55] on link "Get Report" at bounding box center [879, 58] width 121 height 25
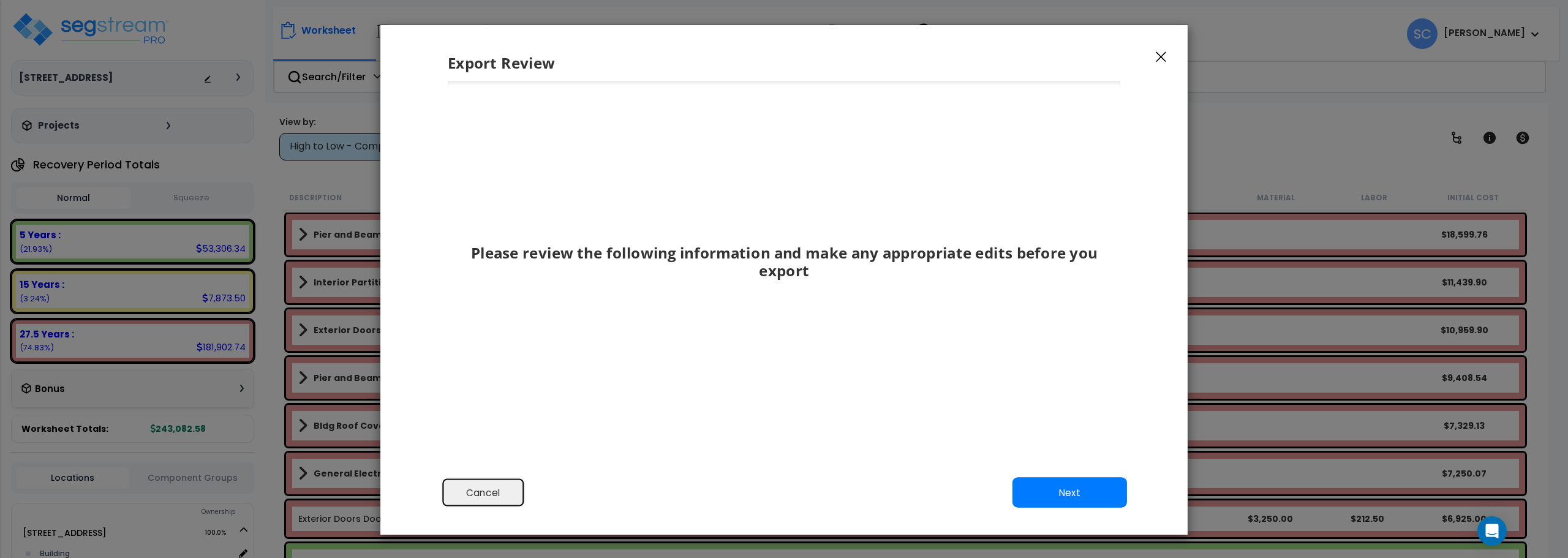
click at [474, 491] on button "Cancel" at bounding box center [483, 493] width 85 height 31
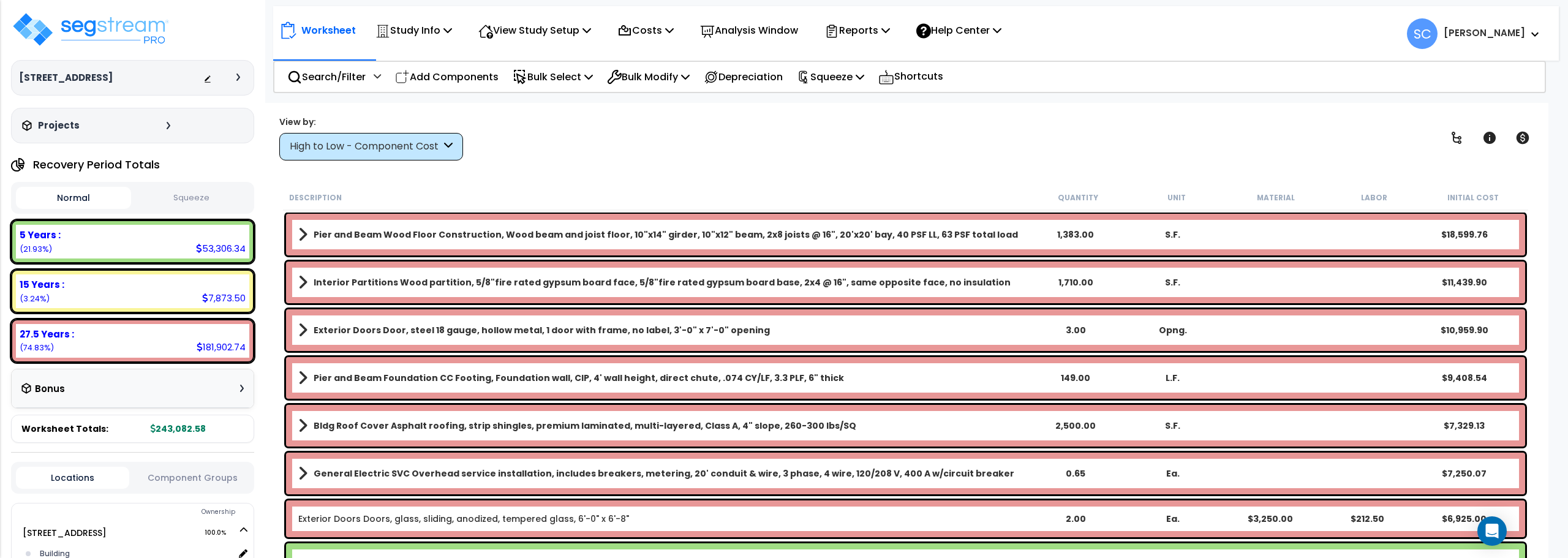
click at [205, 195] on button "Squeeze" at bounding box center [192, 197] width 115 height 21
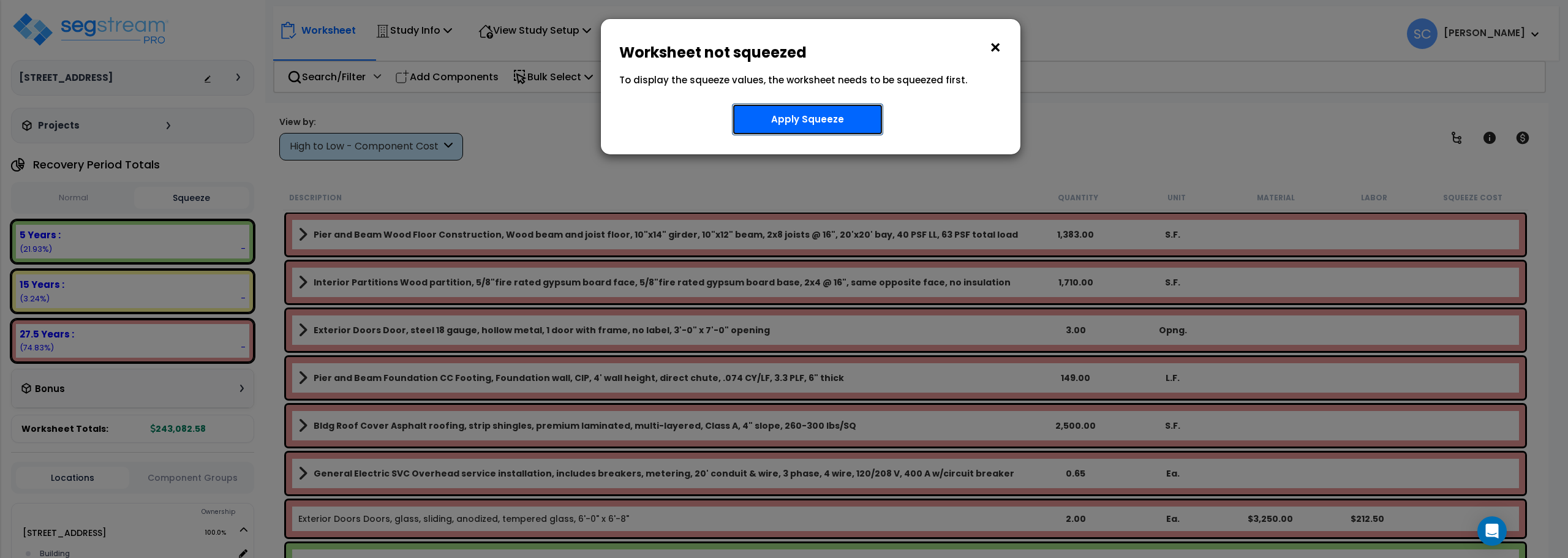
click at [817, 121] on button "Apply Squeeze" at bounding box center [808, 119] width 152 height 32
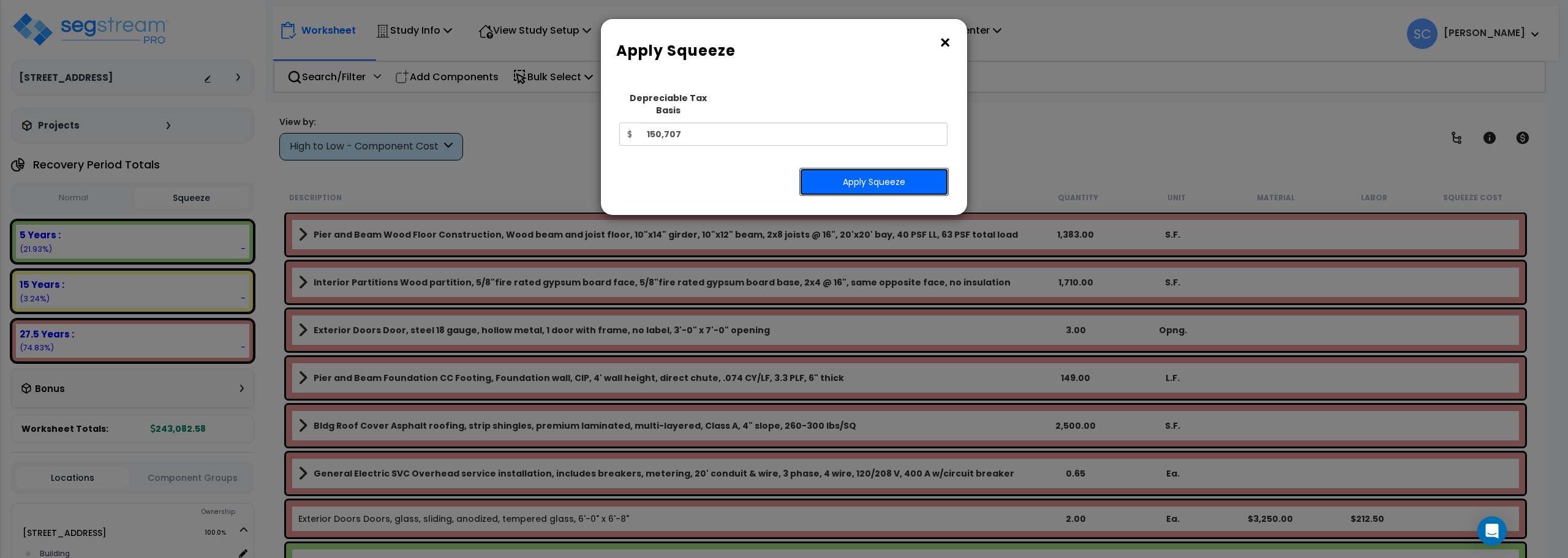
click at [855, 178] on button "Apply Squeeze" at bounding box center [874, 181] width 149 height 28
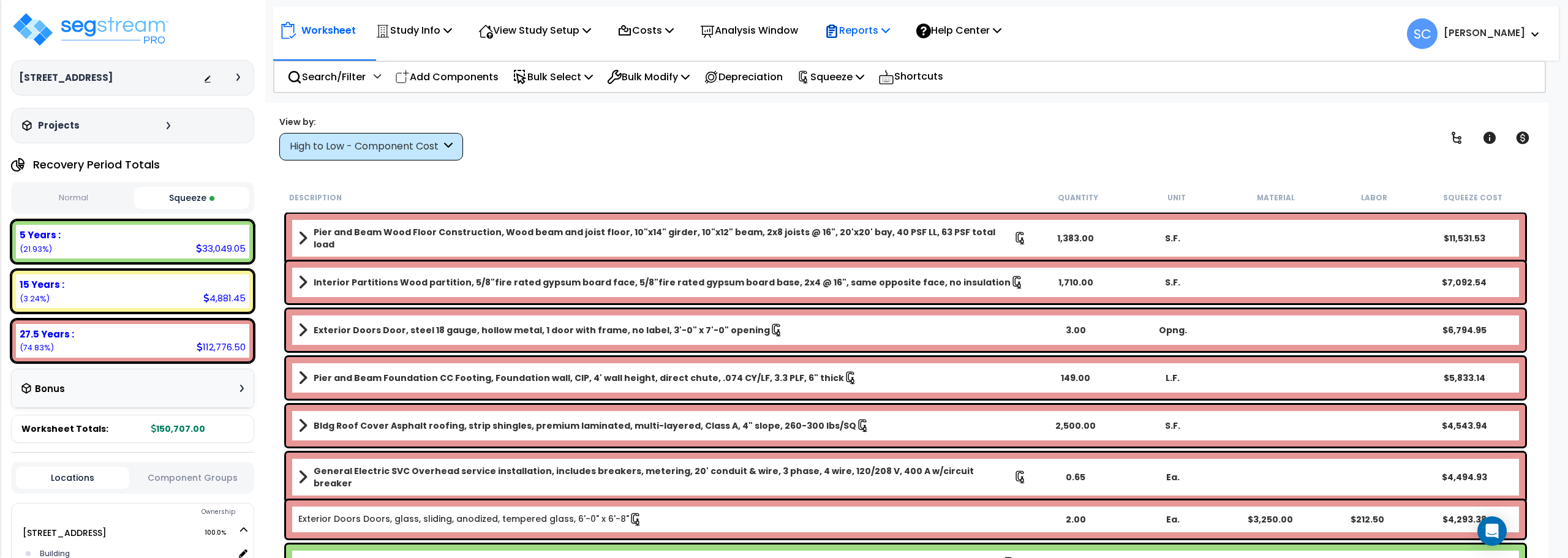
click at [863, 31] on p "Reports" at bounding box center [857, 30] width 66 height 17
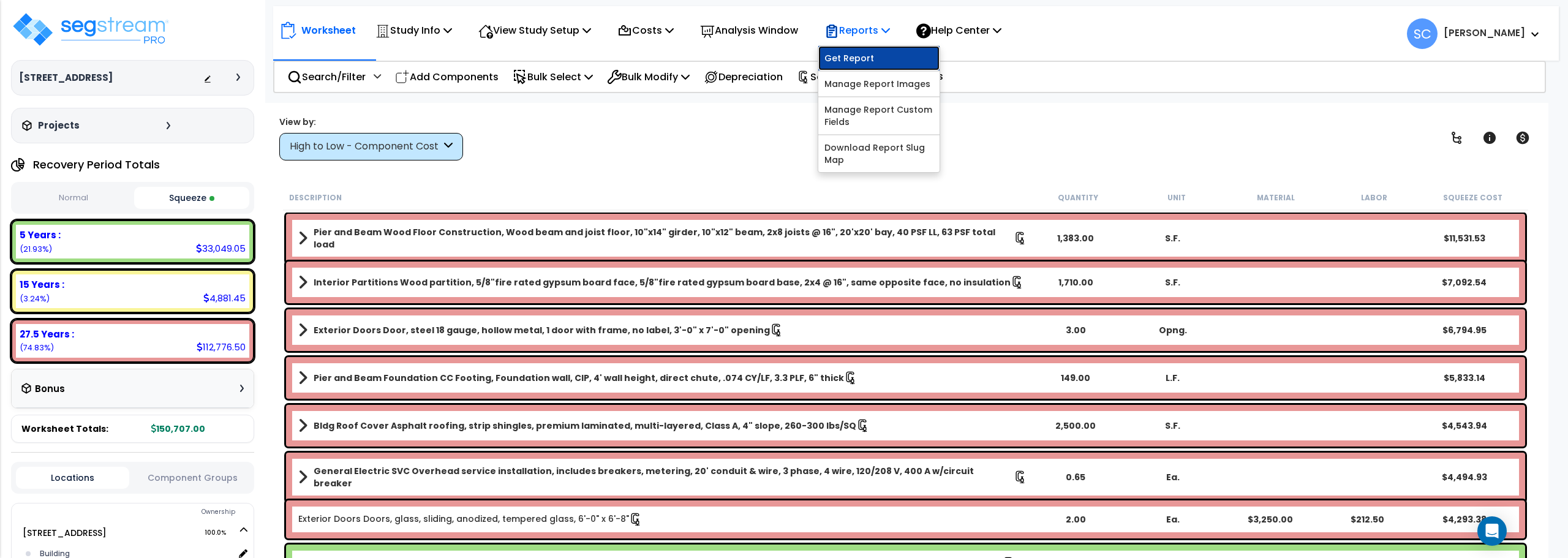
click at [885, 56] on link "Get Report" at bounding box center [879, 58] width 121 height 25
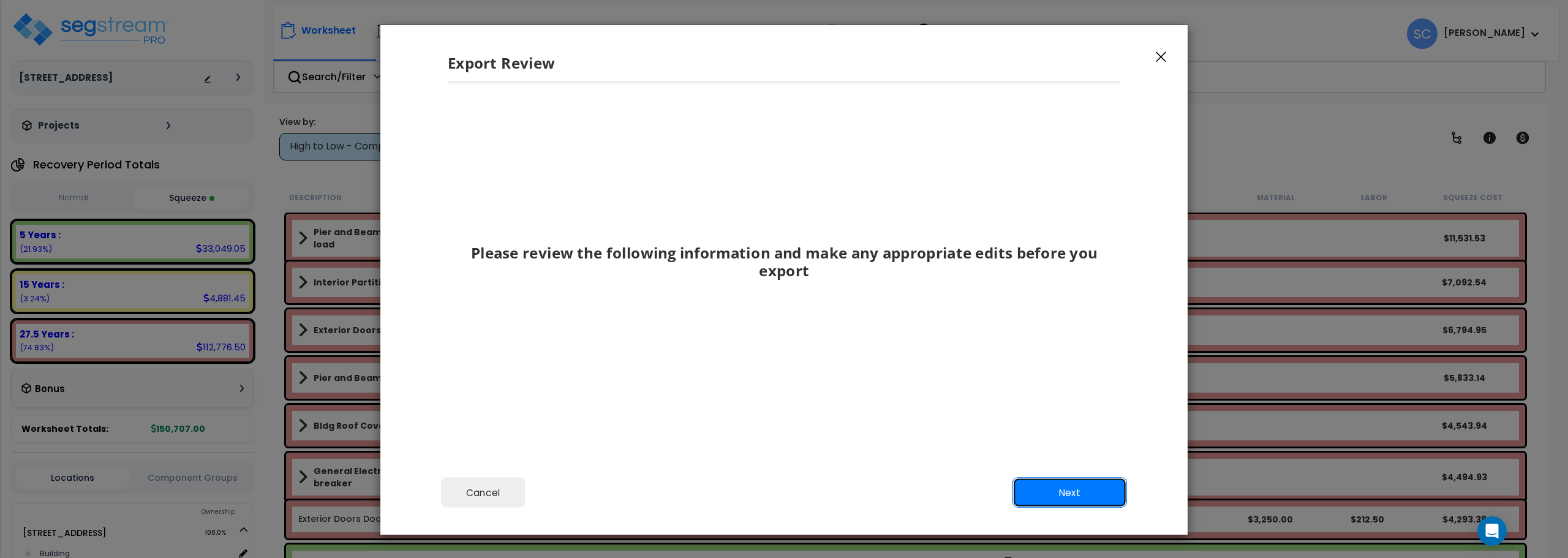
click at [1081, 490] on button "Next" at bounding box center [1070, 493] width 114 height 31
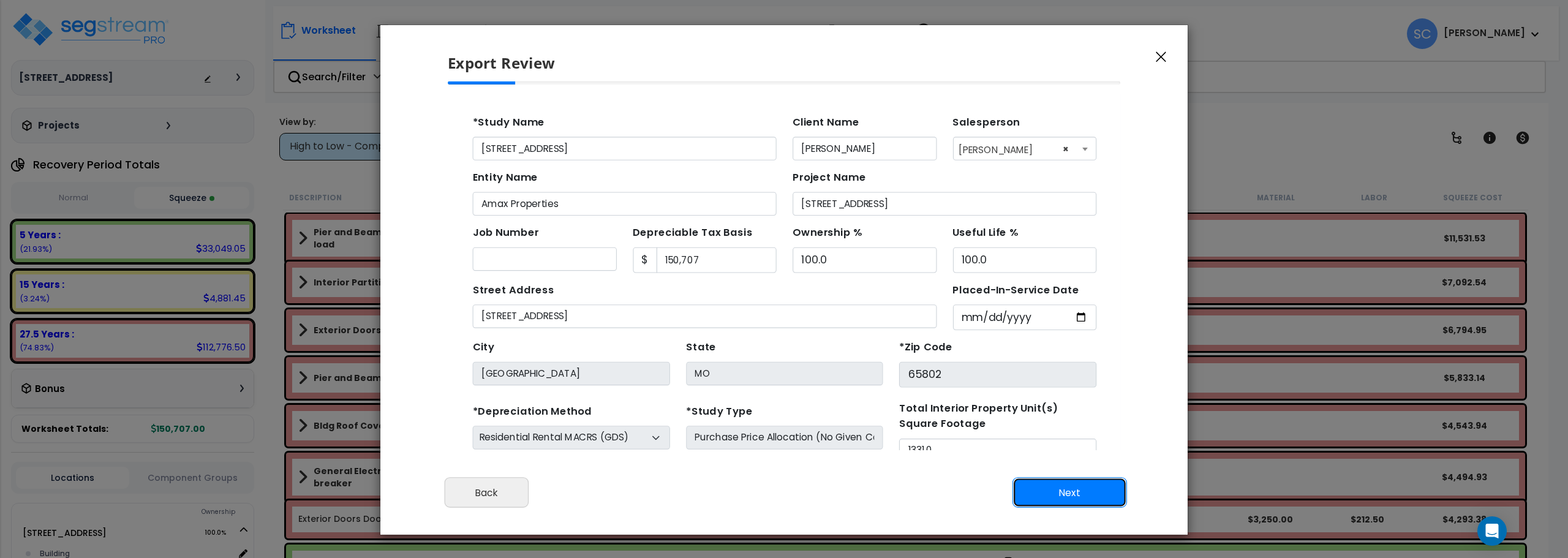
click at [1067, 499] on button "Next" at bounding box center [1070, 493] width 114 height 31
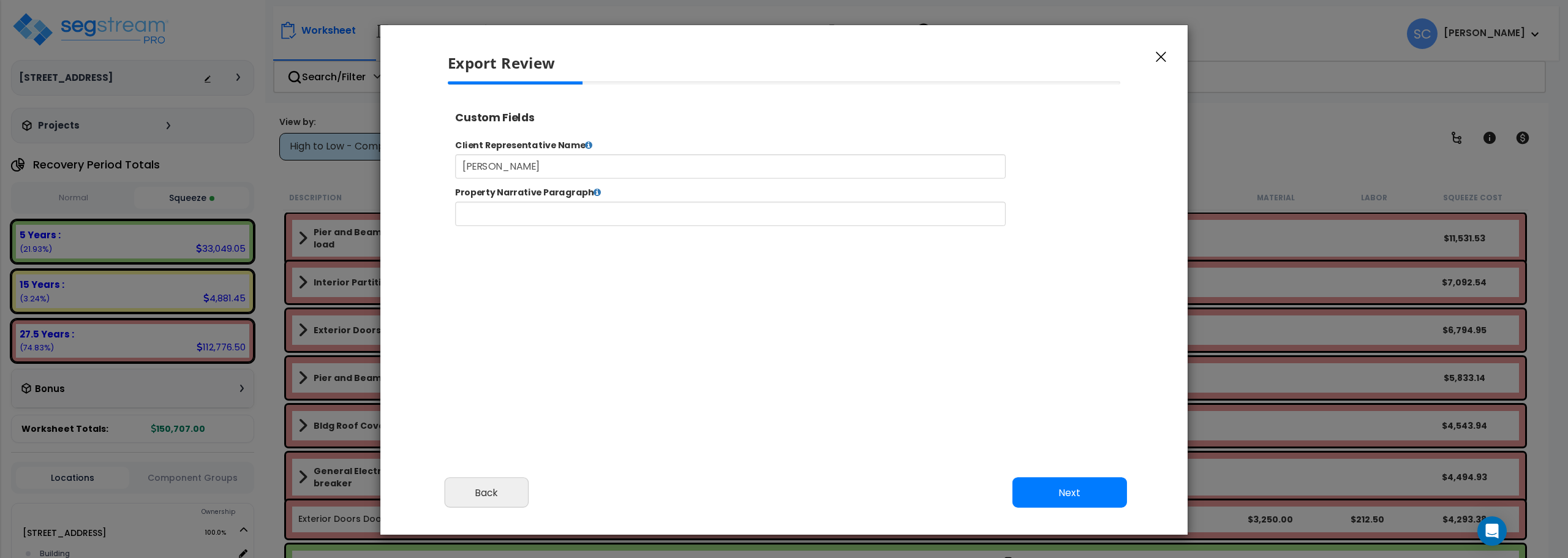
select select "2024"
click at [1086, 494] on button "Next" at bounding box center [1070, 493] width 114 height 31
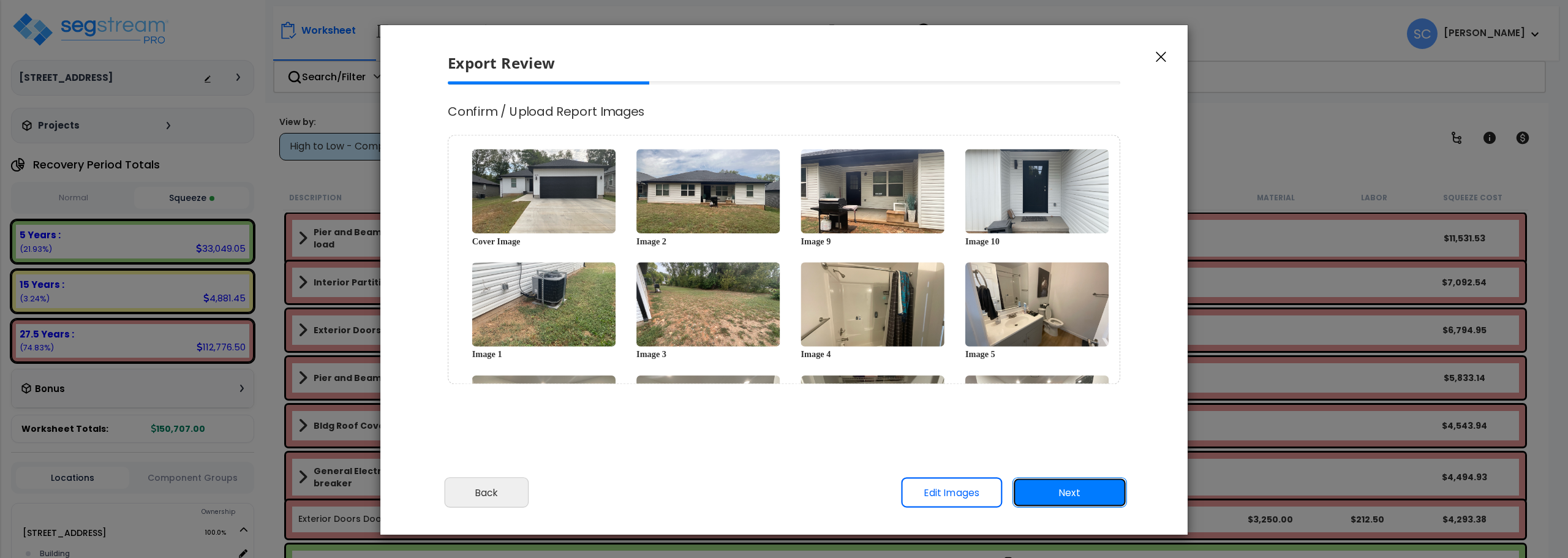
scroll to position [0, 0]
click at [1077, 502] on button "Next" at bounding box center [1070, 493] width 114 height 31
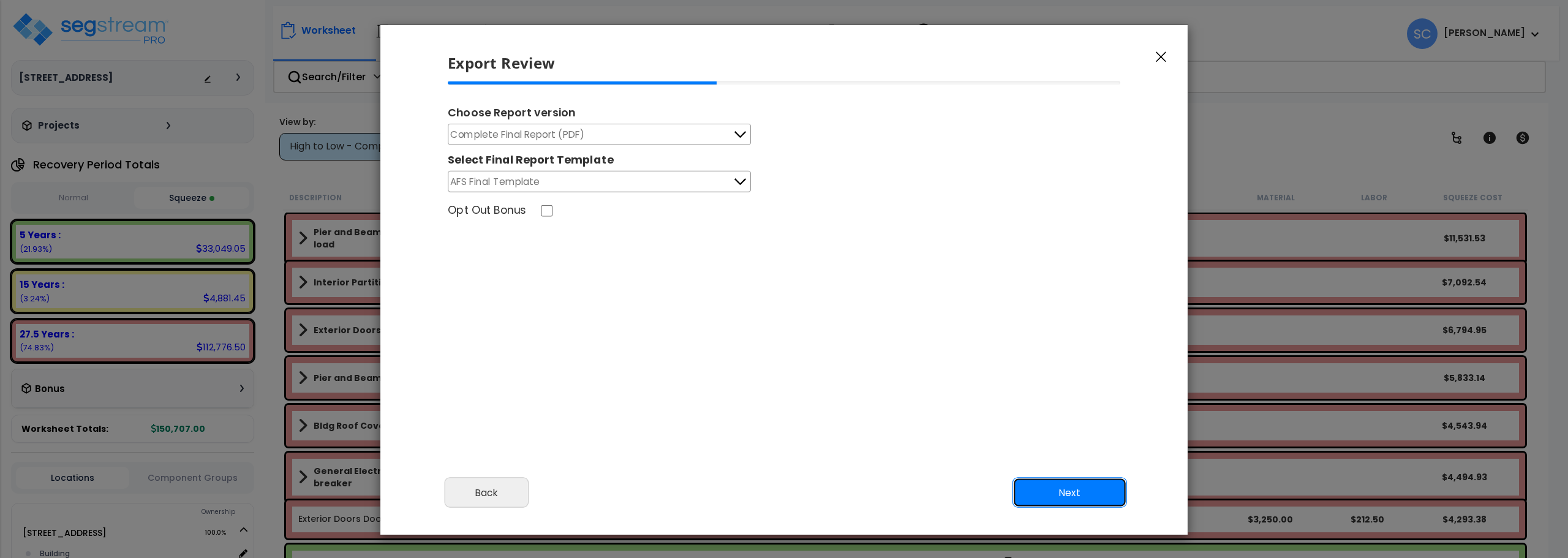
click at [1092, 496] on button "Next" at bounding box center [1070, 493] width 114 height 31
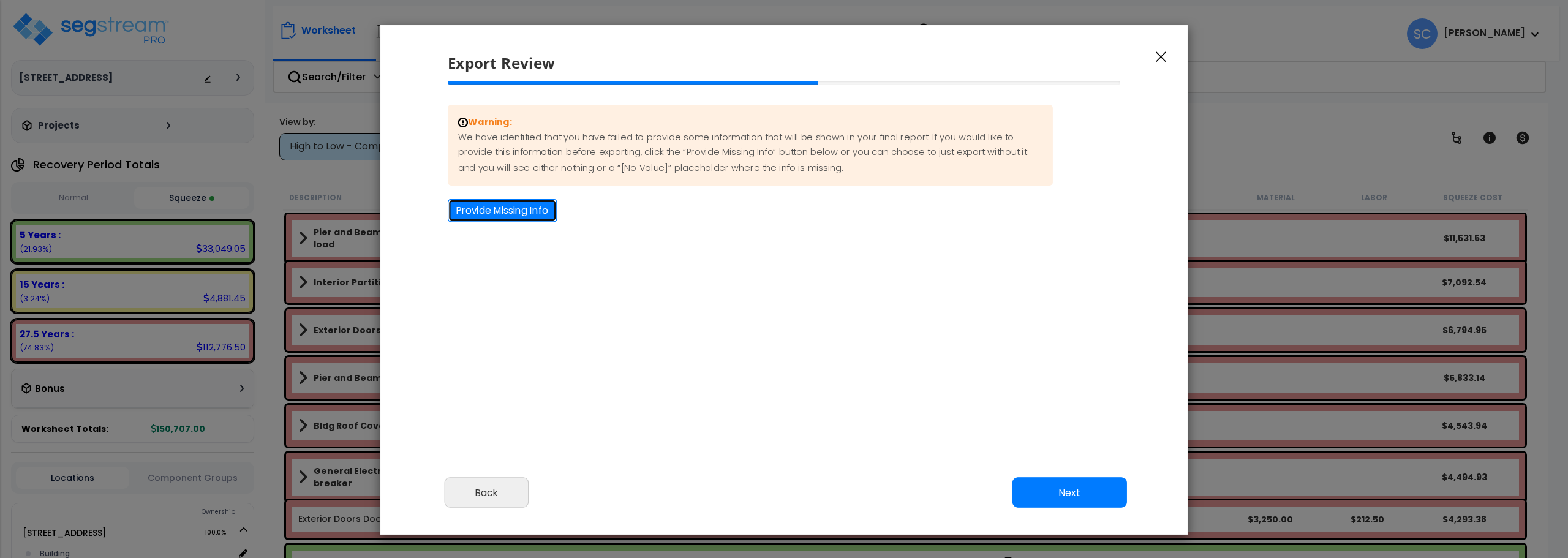
click at [467, 215] on button "Provide Missing Info" at bounding box center [502, 210] width 109 height 23
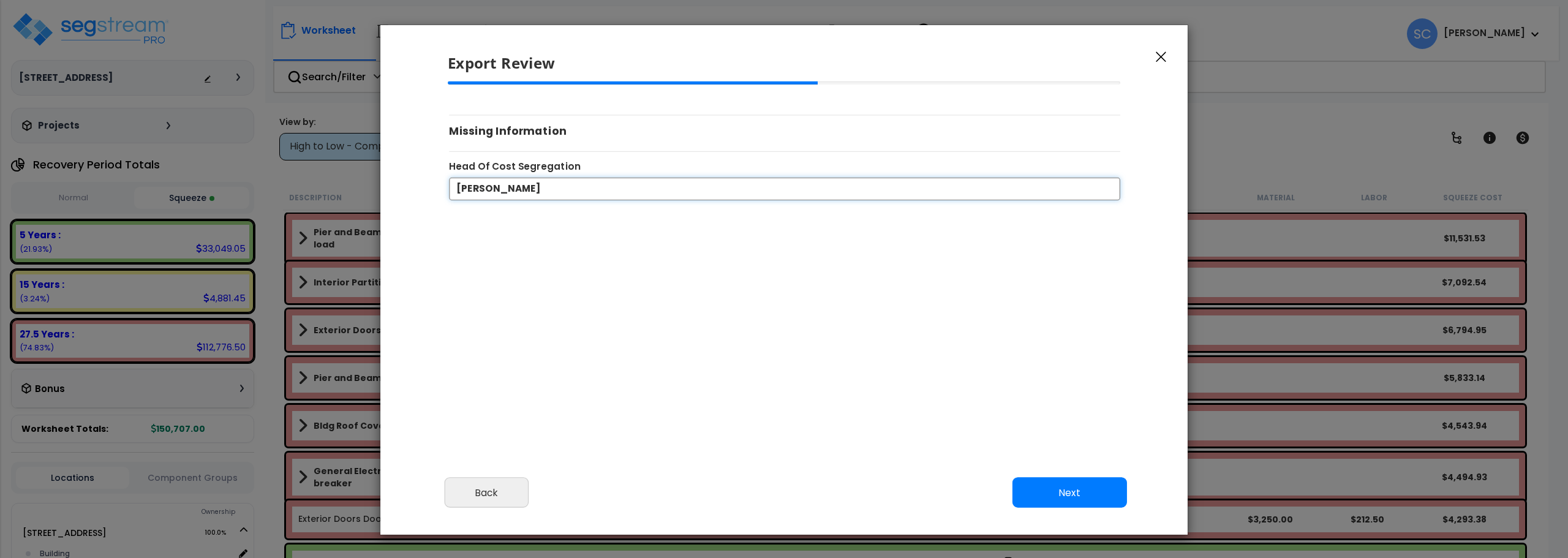
click at [595, 192] on input "[PERSON_NAME]" at bounding box center [784, 188] width 671 height 23
click at [1062, 487] on button "Next" at bounding box center [1070, 493] width 114 height 31
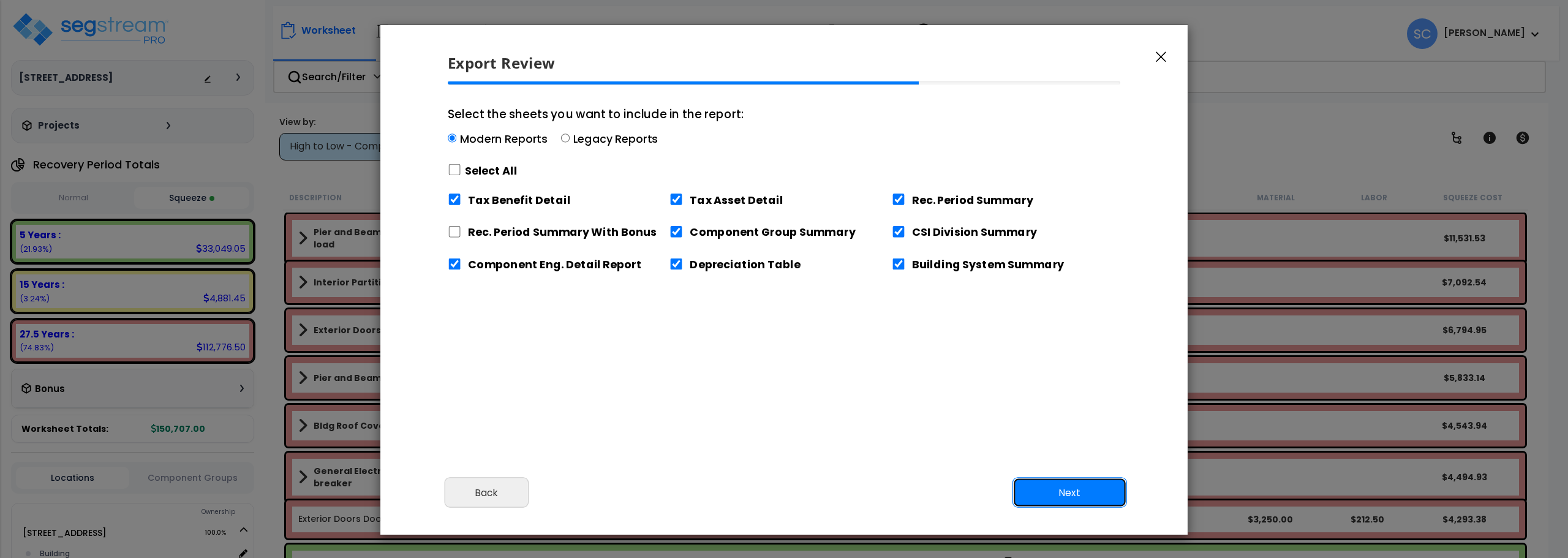
click at [1064, 490] on button "Next" at bounding box center [1070, 493] width 114 height 31
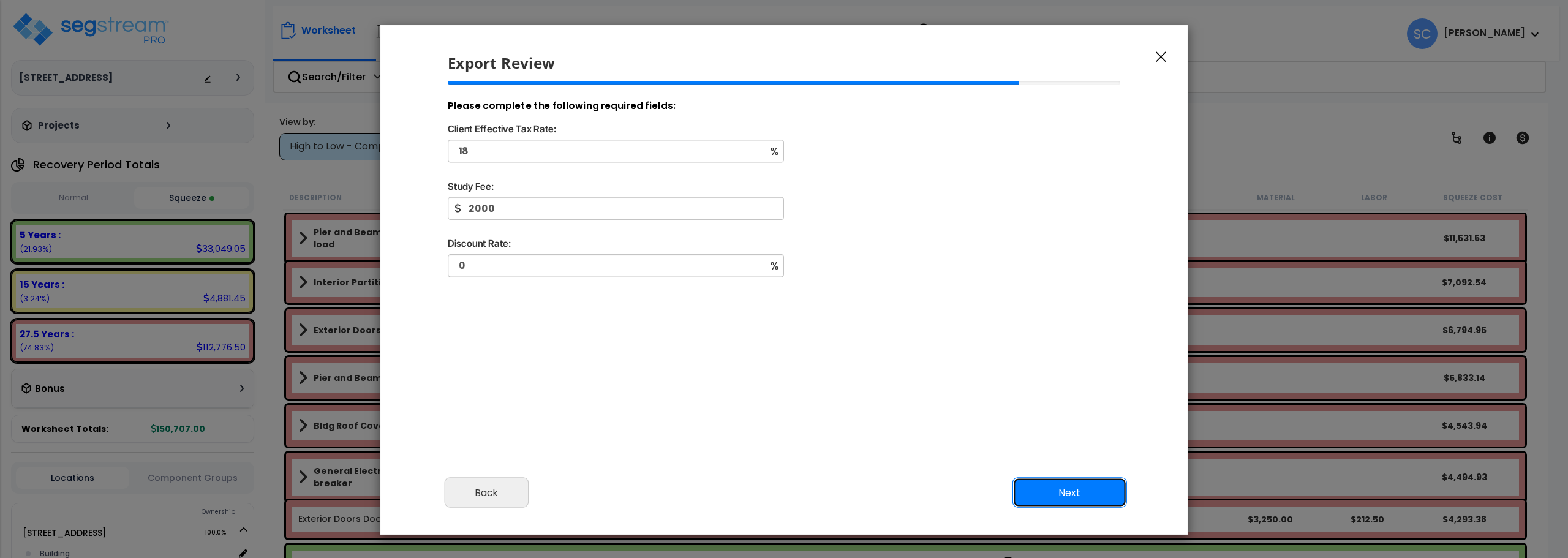
click at [1083, 493] on button "Next" at bounding box center [1070, 493] width 114 height 31
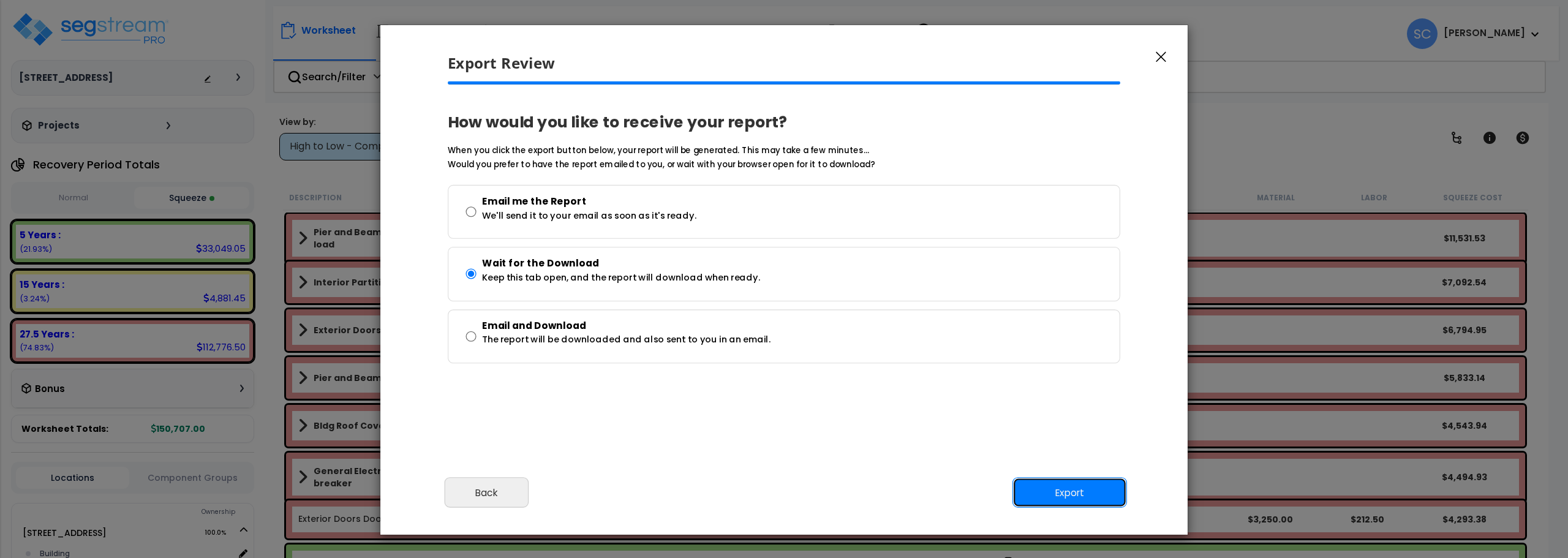
click at [1083, 493] on button "Export" at bounding box center [1070, 493] width 114 height 31
